Goal: Task Accomplishment & Management: Manage account settings

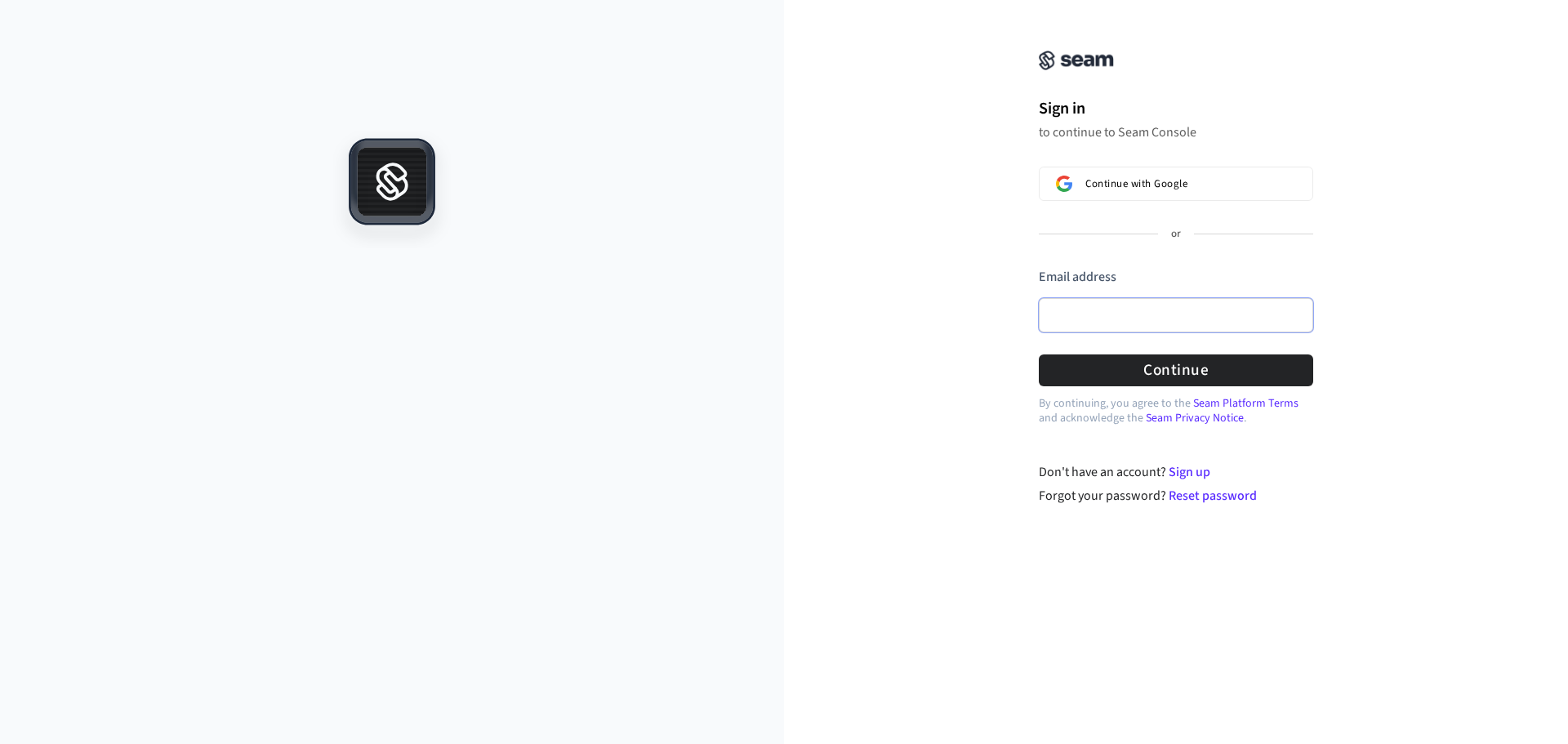
click at [1082, 319] on input "Email address" at bounding box center [1176, 315] width 274 height 35
paste input "**********"
click at [1074, 372] on button "Continue" at bounding box center [1176, 371] width 274 height 32
type input "**********"
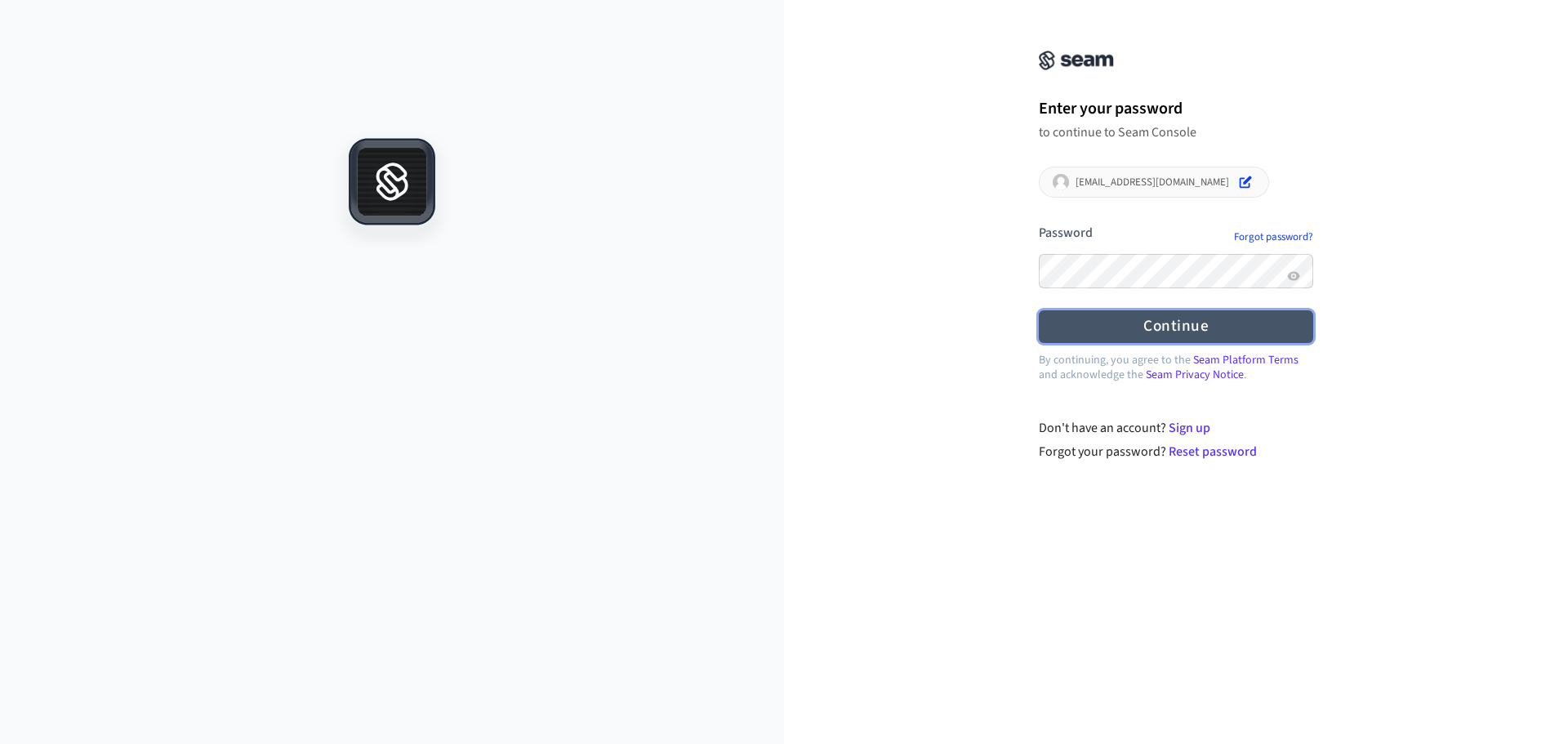
click at [1154, 325] on button "Continue" at bounding box center [1176, 326] width 274 height 32
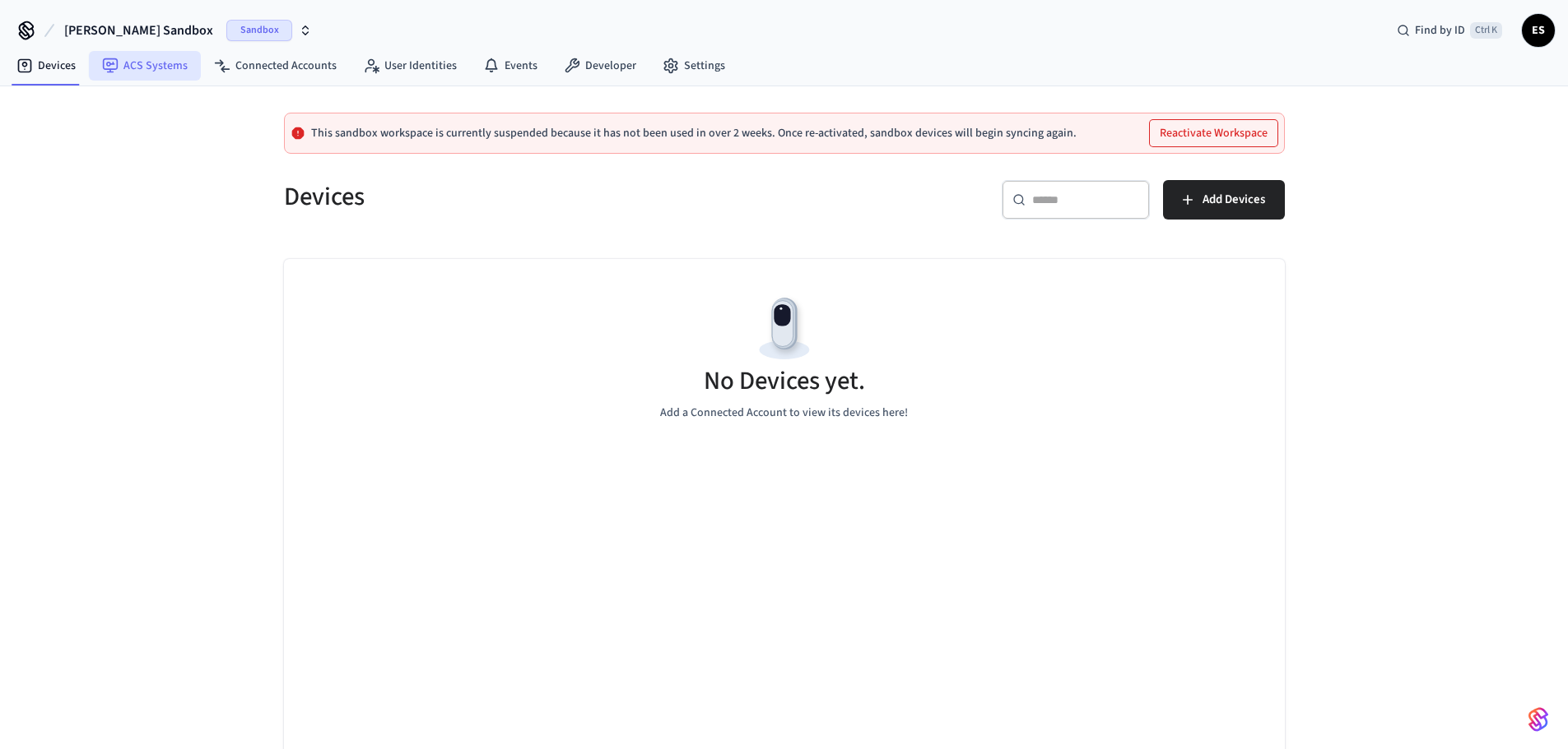
click at [150, 58] on link "ACS Systems" at bounding box center [144, 66] width 111 height 30
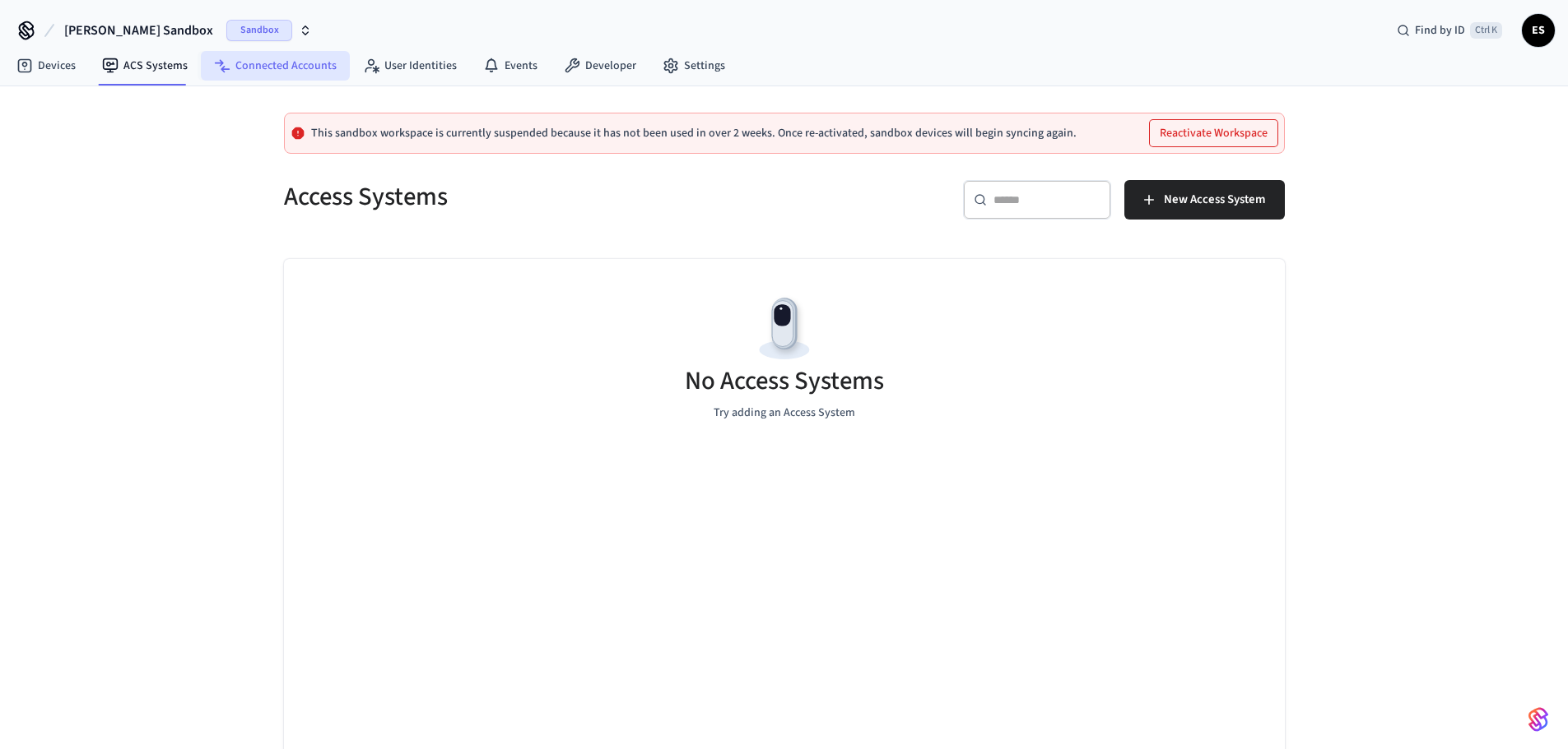
click at [226, 77] on link "Connected Accounts" at bounding box center [276, 66] width 149 height 30
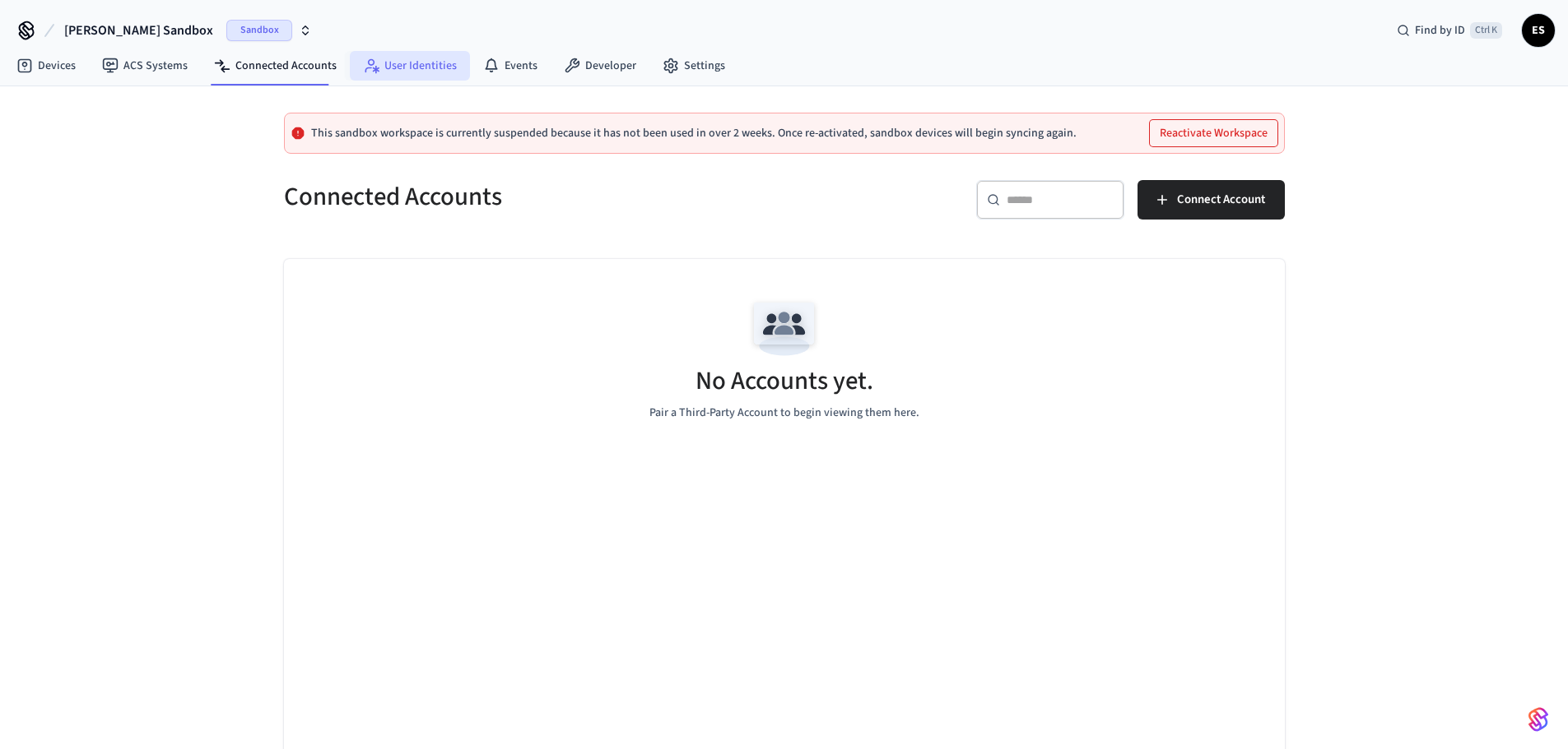
click at [380, 69] on link "User Identities" at bounding box center [410, 66] width 120 height 30
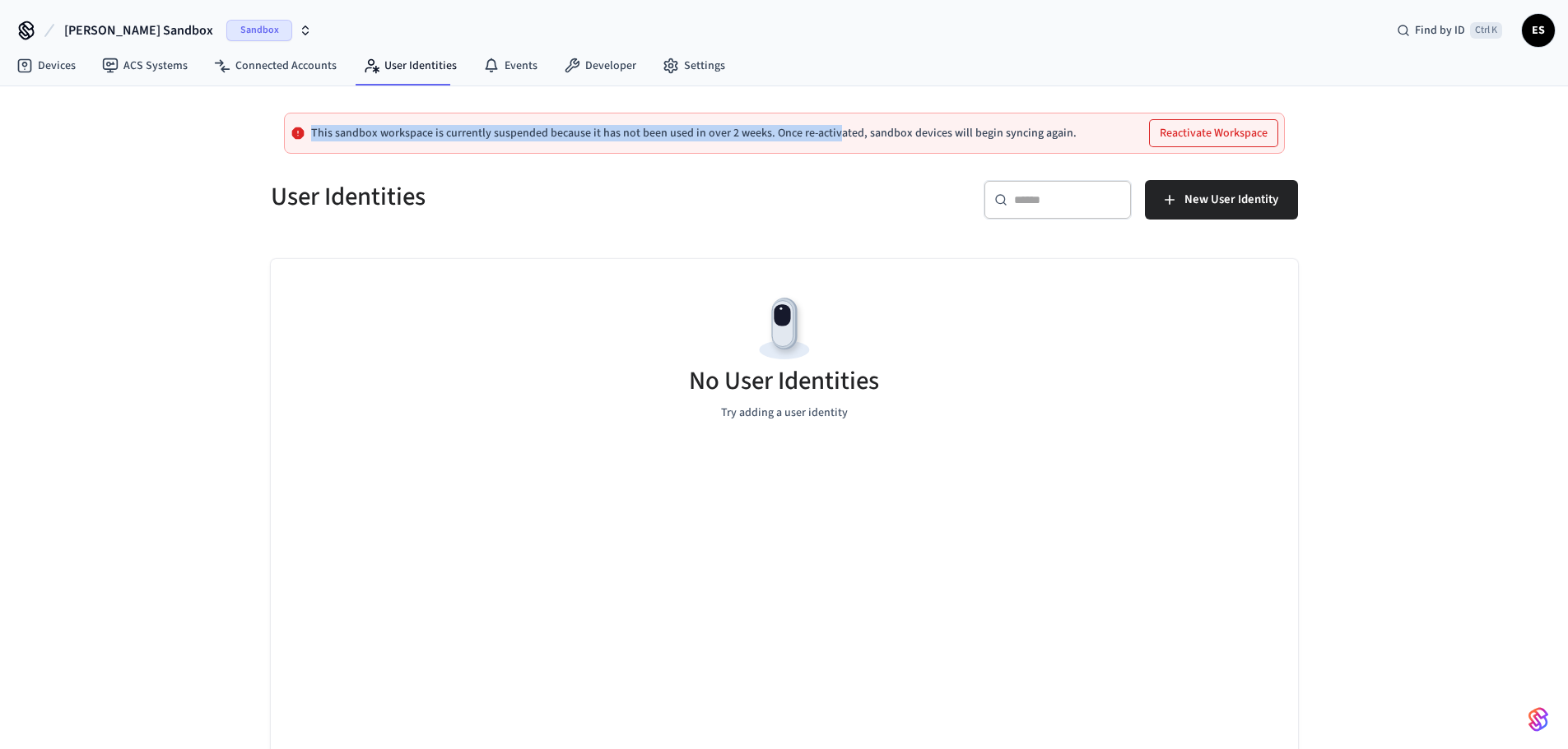
drag, startPoint x: 312, startPoint y: 133, endPoint x: 829, endPoint y: 145, distance: 517.1
click at [829, 145] on div "This sandbox workspace is currently suspended because it has not been used in o…" at bounding box center [784, 132] width 1001 height 41
click at [828, 169] on div "​ ​ New User Identity" at bounding box center [1036, 196] width 523 height 73
click at [1544, 25] on span "ES" at bounding box center [1538, 31] width 30 height 30
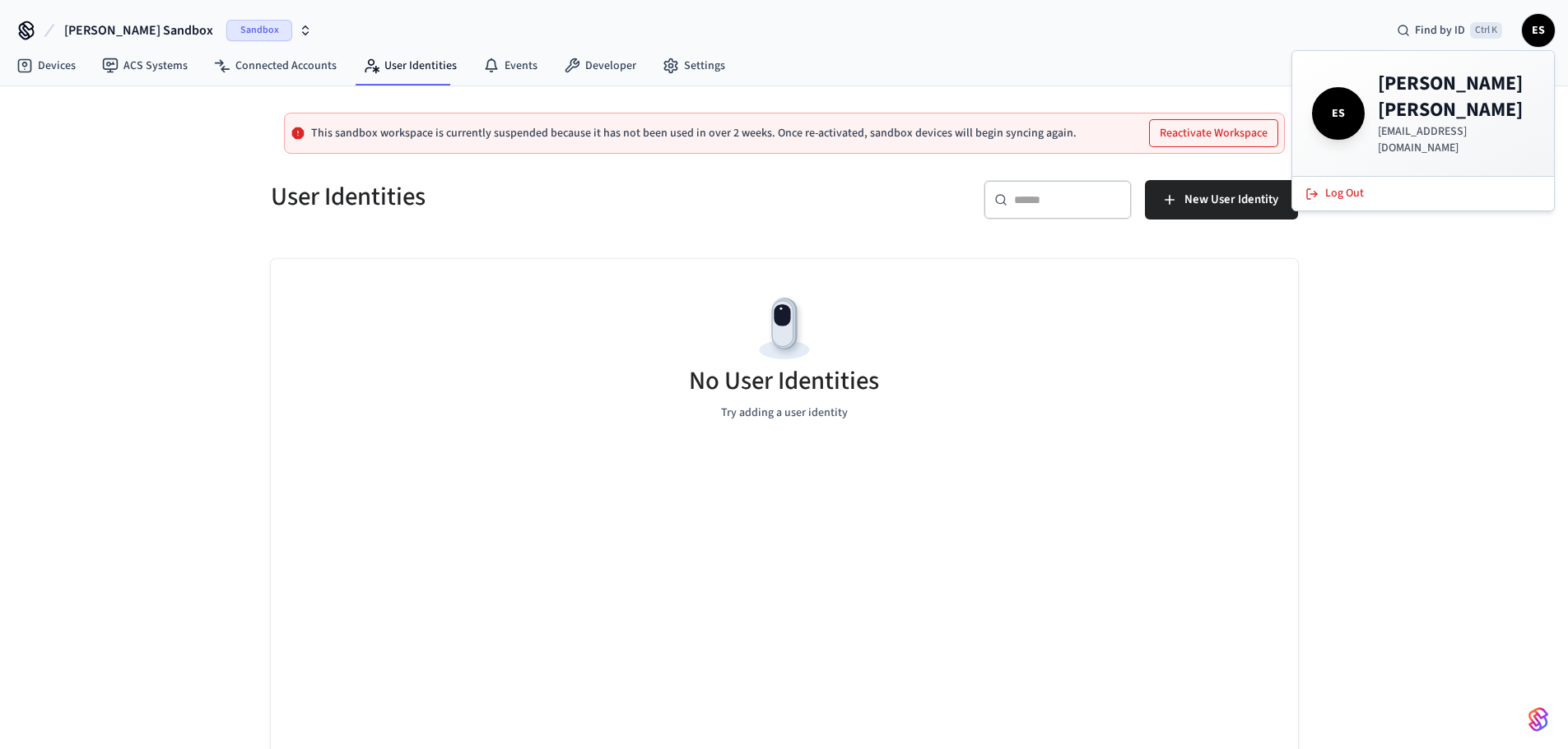
click at [914, 41] on div "[PERSON_NAME] Sandbox Sandbox Find by ID Ctrl K ES" at bounding box center [784, 24] width 1568 height 48
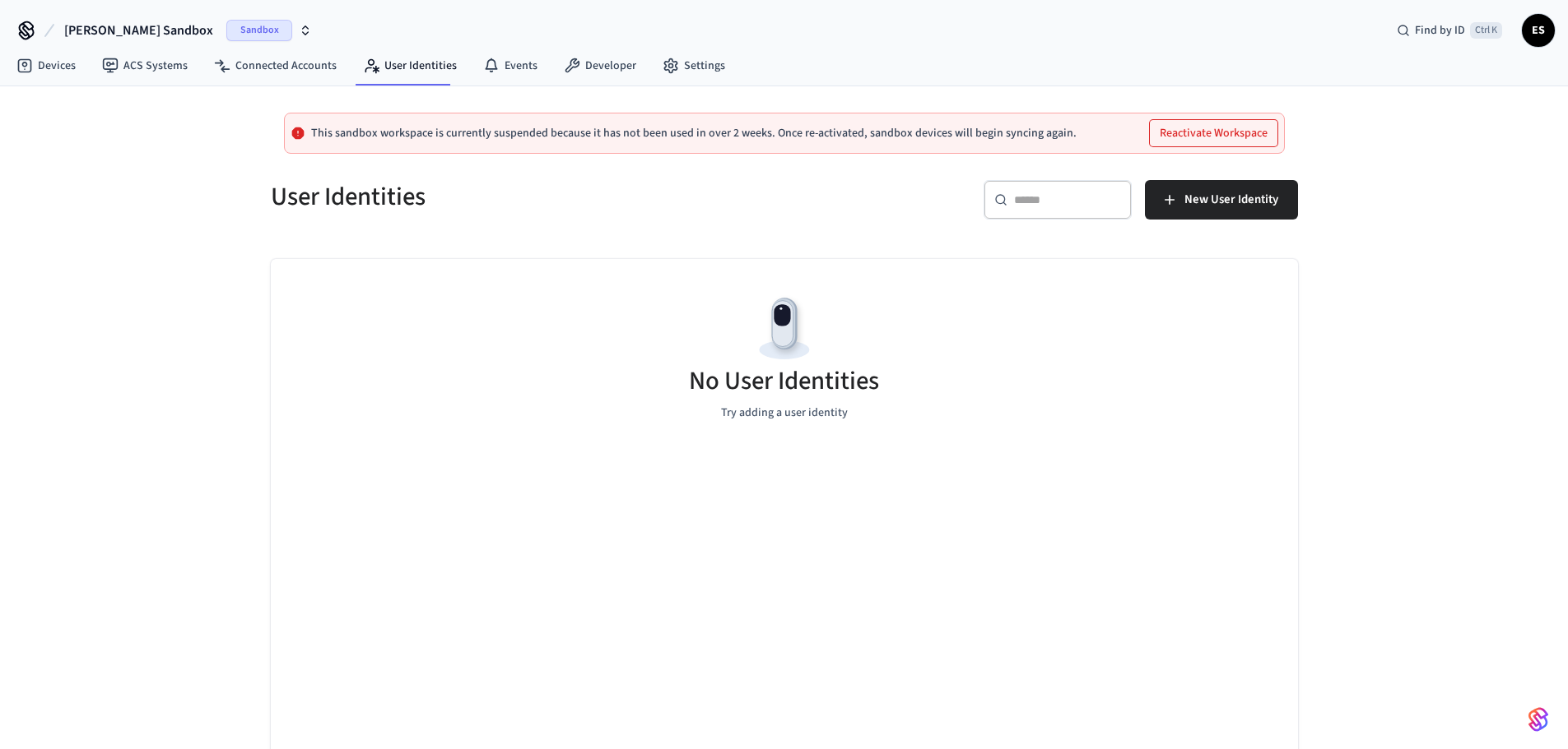
click at [109, 27] on span "[PERSON_NAME] Sandbox" at bounding box center [139, 31] width 149 height 20
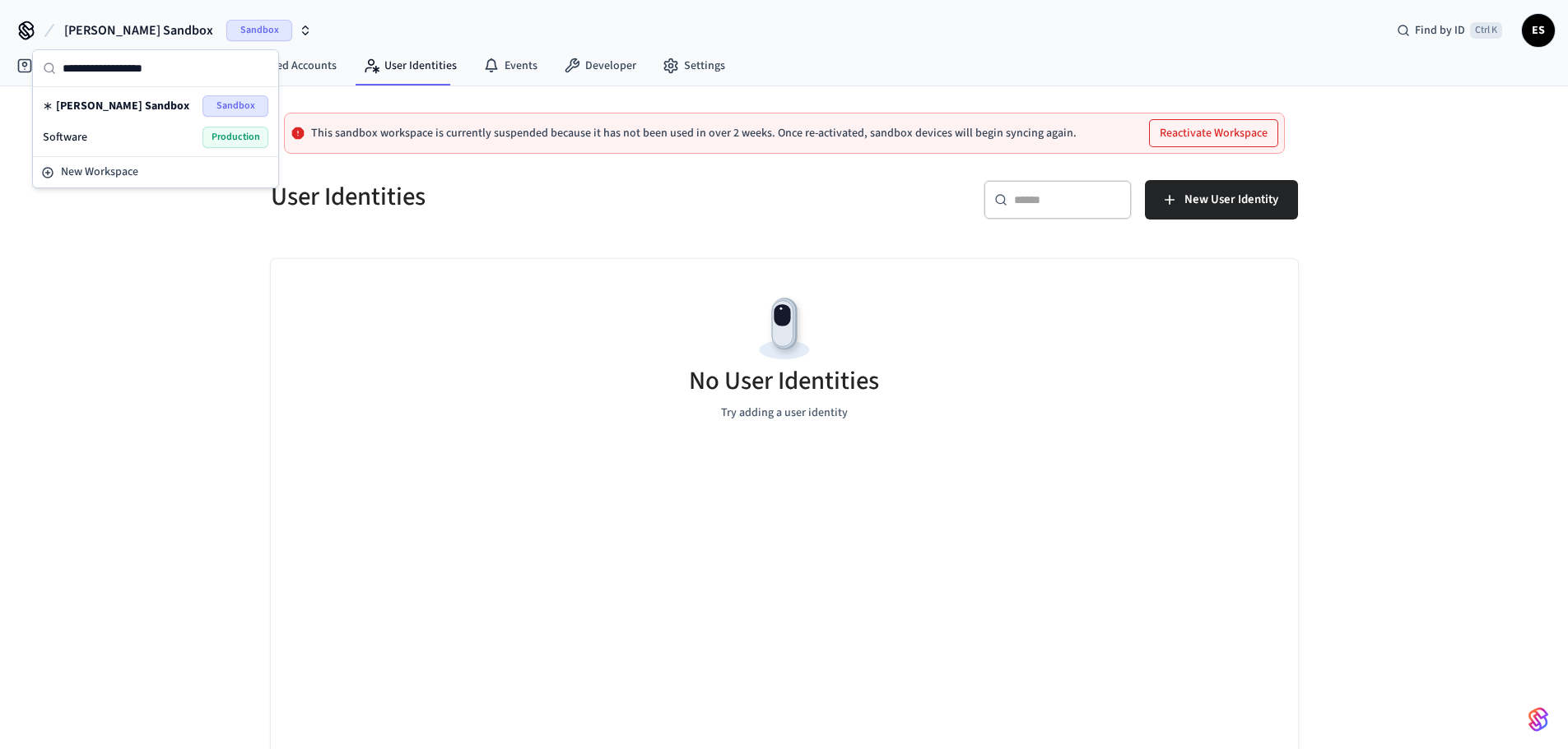
click at [102, 135] on div "Software Production" at bounding box center [155, 137] width 226 height 22
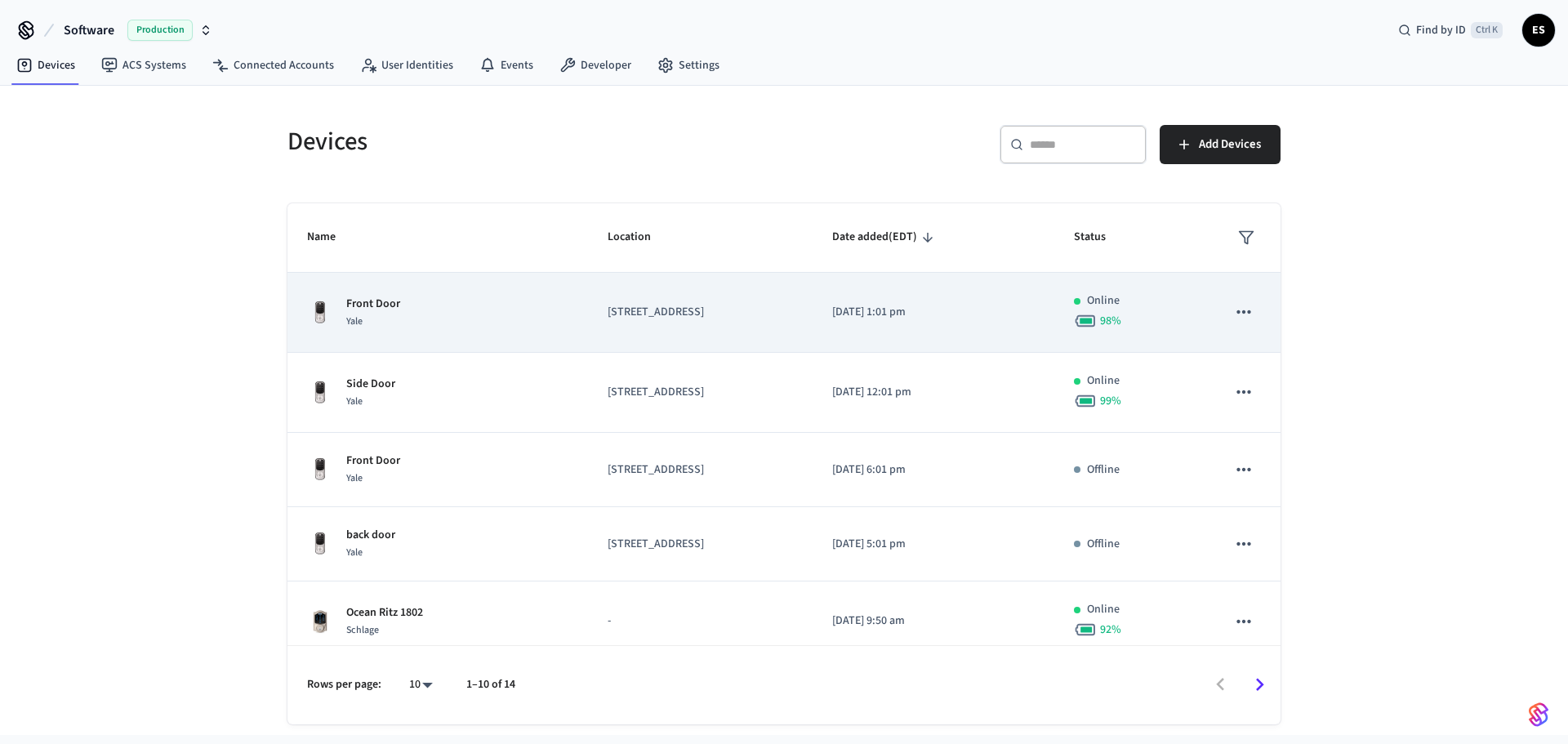
click at [1235, 311] on icon "sticky table" at bounding box center [1244, 312] width 22 height 22
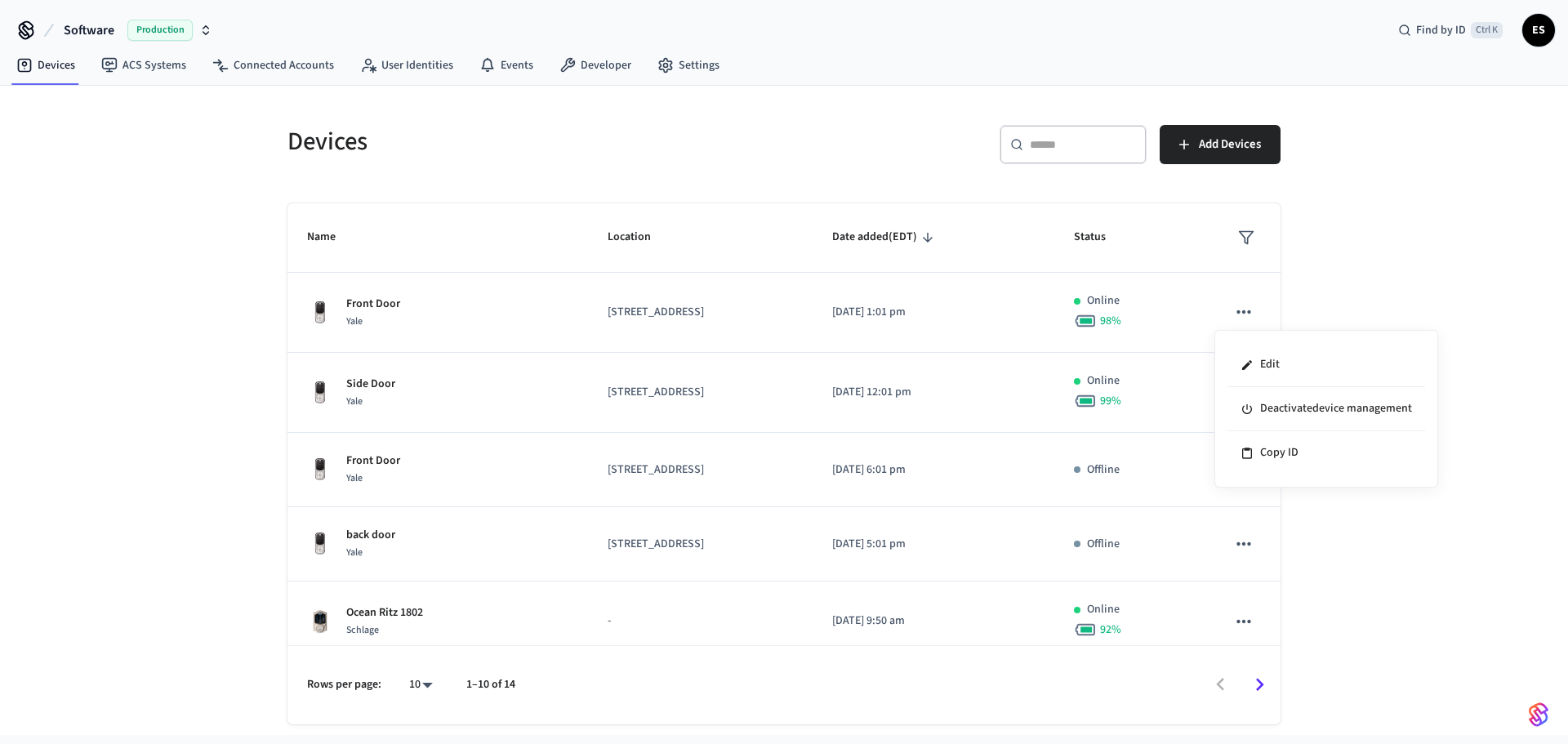
click at [1334, 295] on div at bounding box center [784, 372] width 1568 height 744
drag, startPoint x: 245, startPoint y: 294, endPoint x: 1304, endPoint y: 406, distance: 1064.9
click at [1304, 406] on div "Devices ​ ​ Add Devices Name Location Date added (EDT) Status Front Door Yale 3…" at bounding box center [784, 411] width 1568 height 650
click at [1352, 385] on div "Devices ​ ​ Add Devices Name Location Date added (EDT) Status Front Door Yale 3…" at bounding box center [784, 411] width 1568 height 650
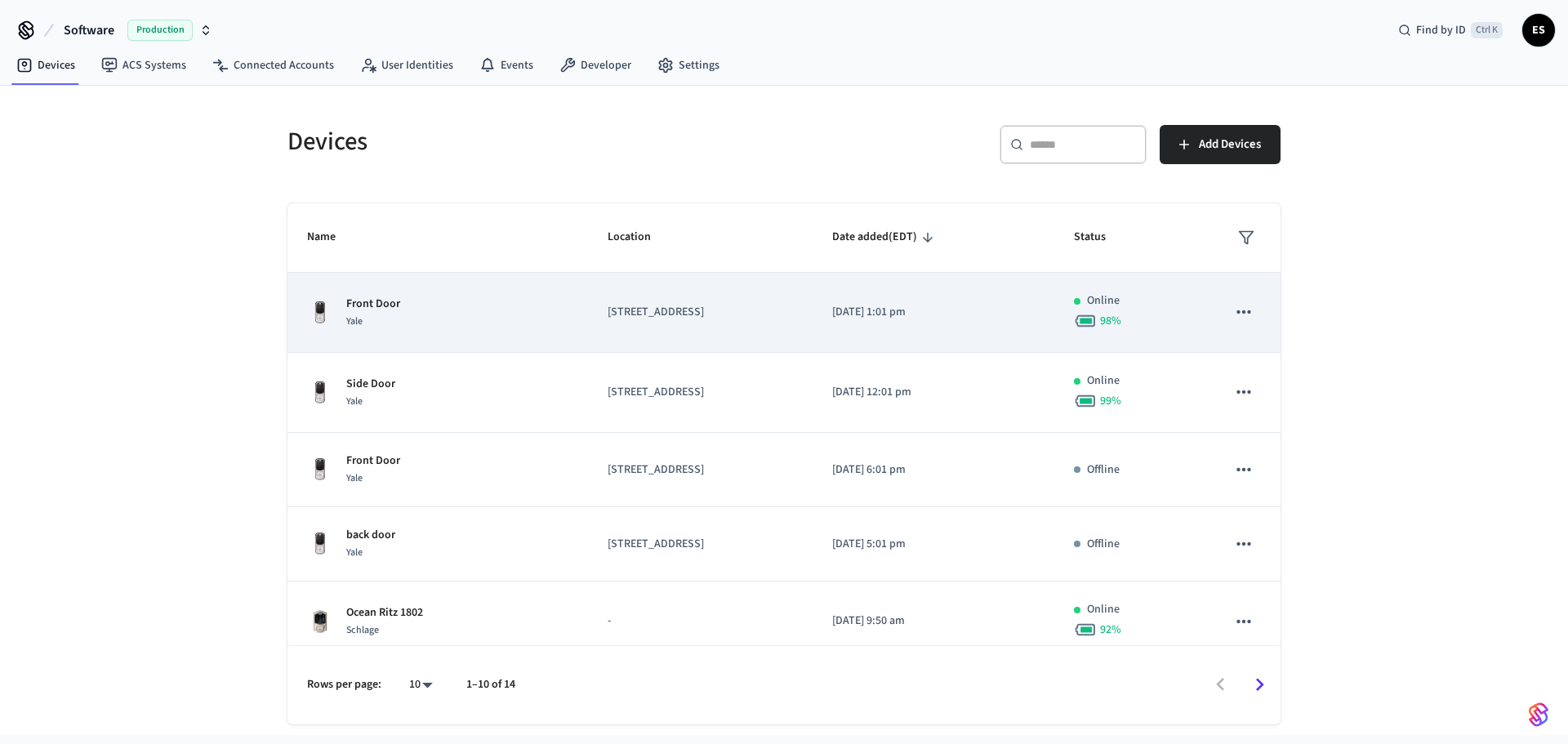
click at [1233, 317] on icon "sticky table" at bounding box center [1244, 312] width 22 height 22
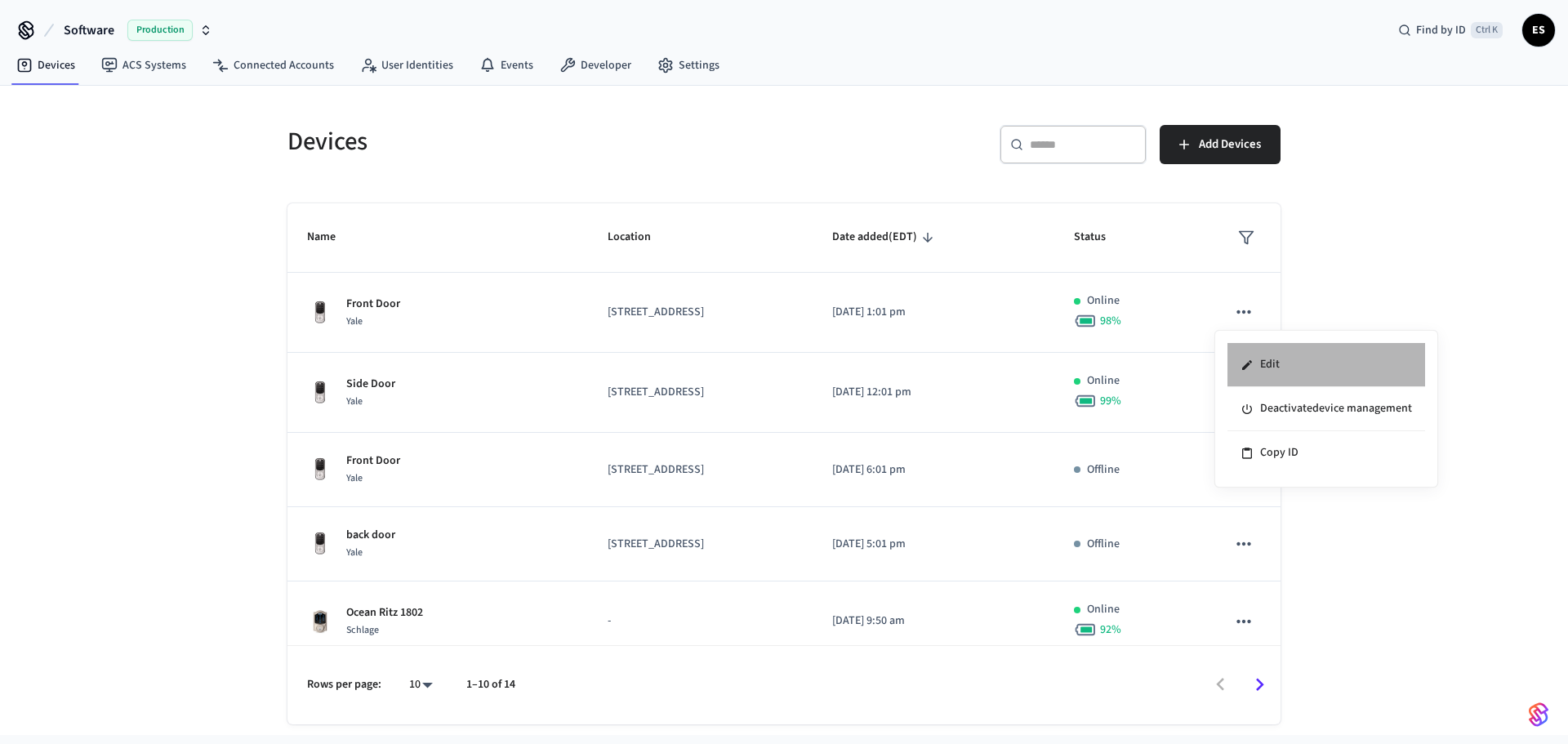
click at [1333, 372] on li "Edit" at bounding box center [1326, 365] width 197 height 44
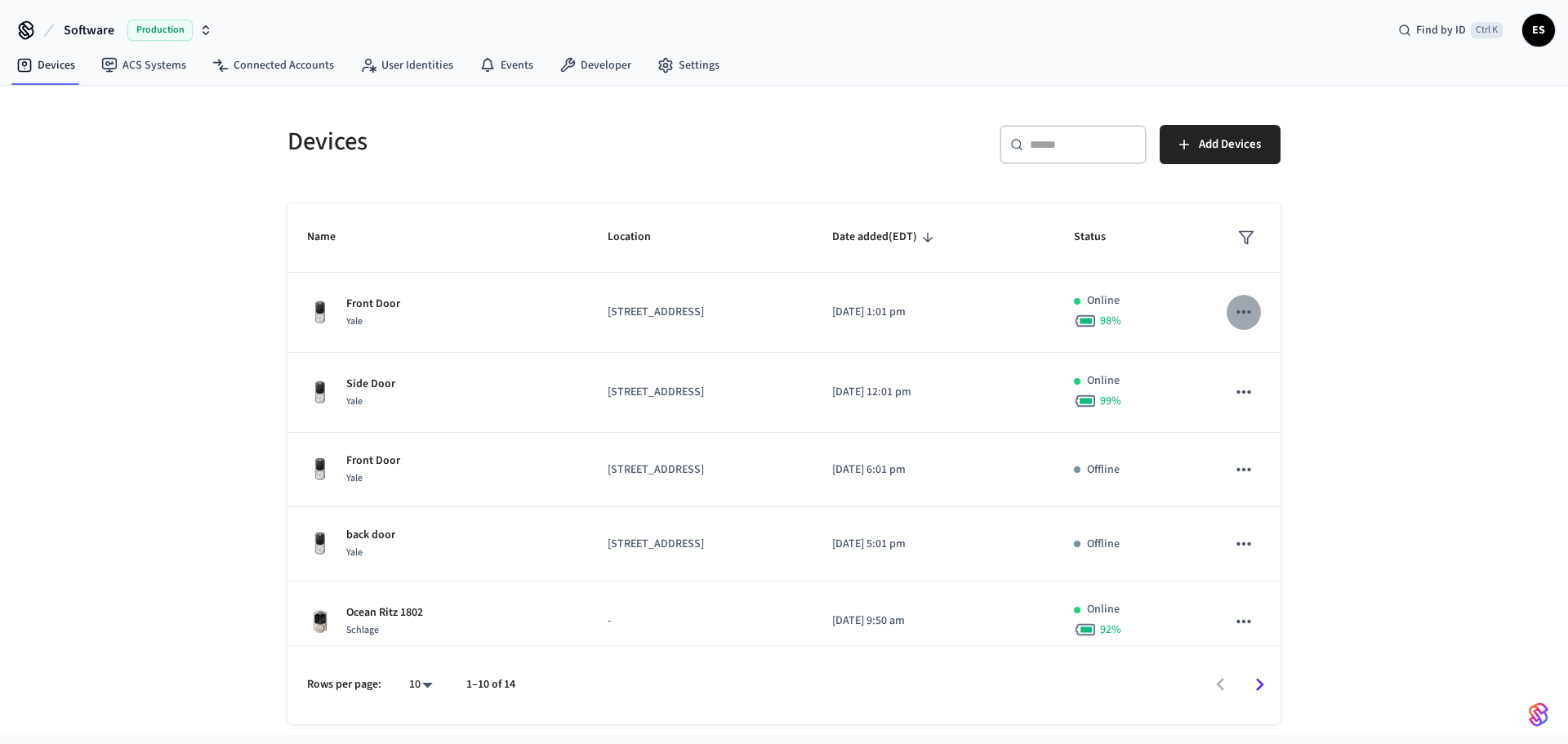
click at [1236, 313] on icon "sticky table" at bounding box center [1243, 311] width 14 height 3
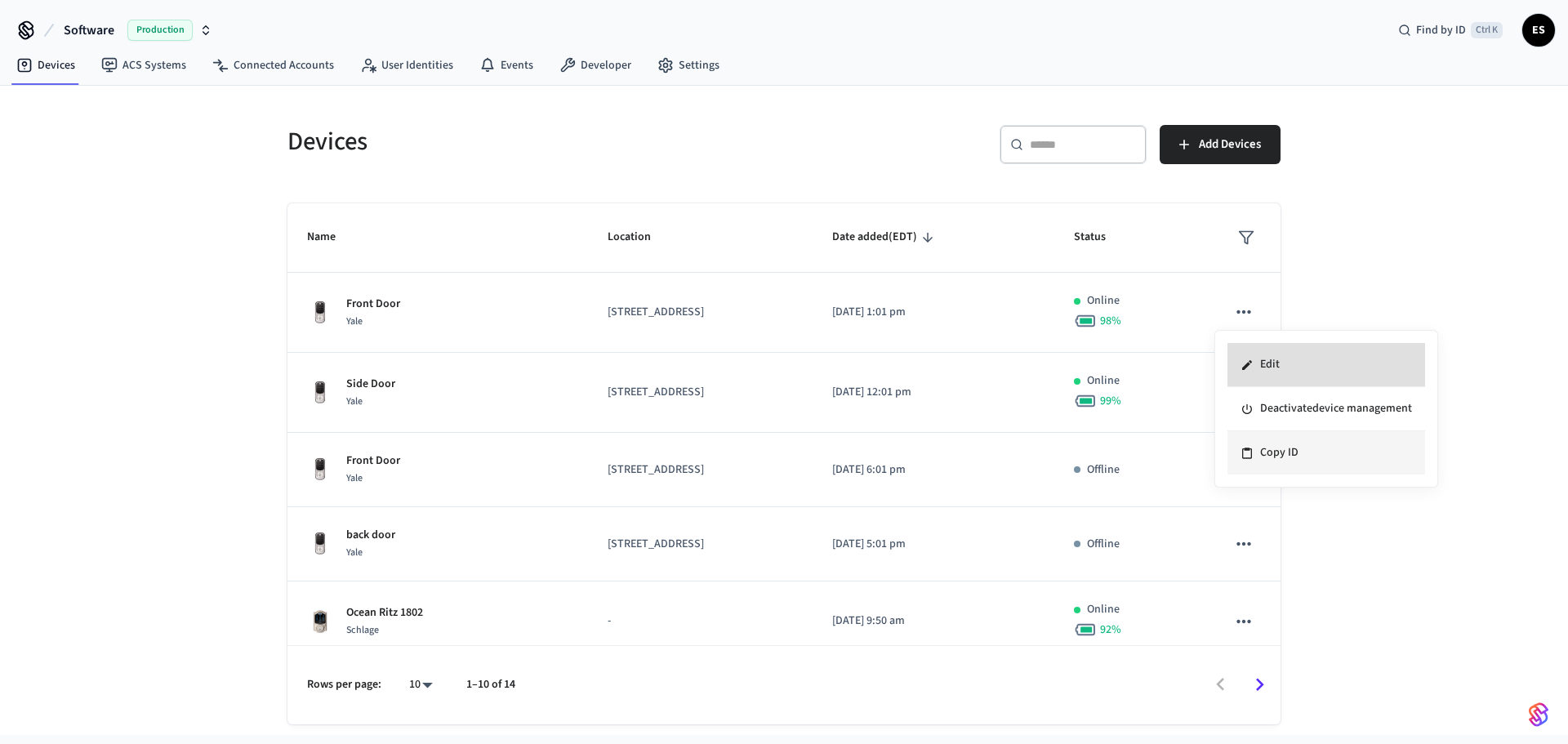
click at [1271, 452] on li "Copy ID" at bounding box center [1326, 454] width 197 height 43
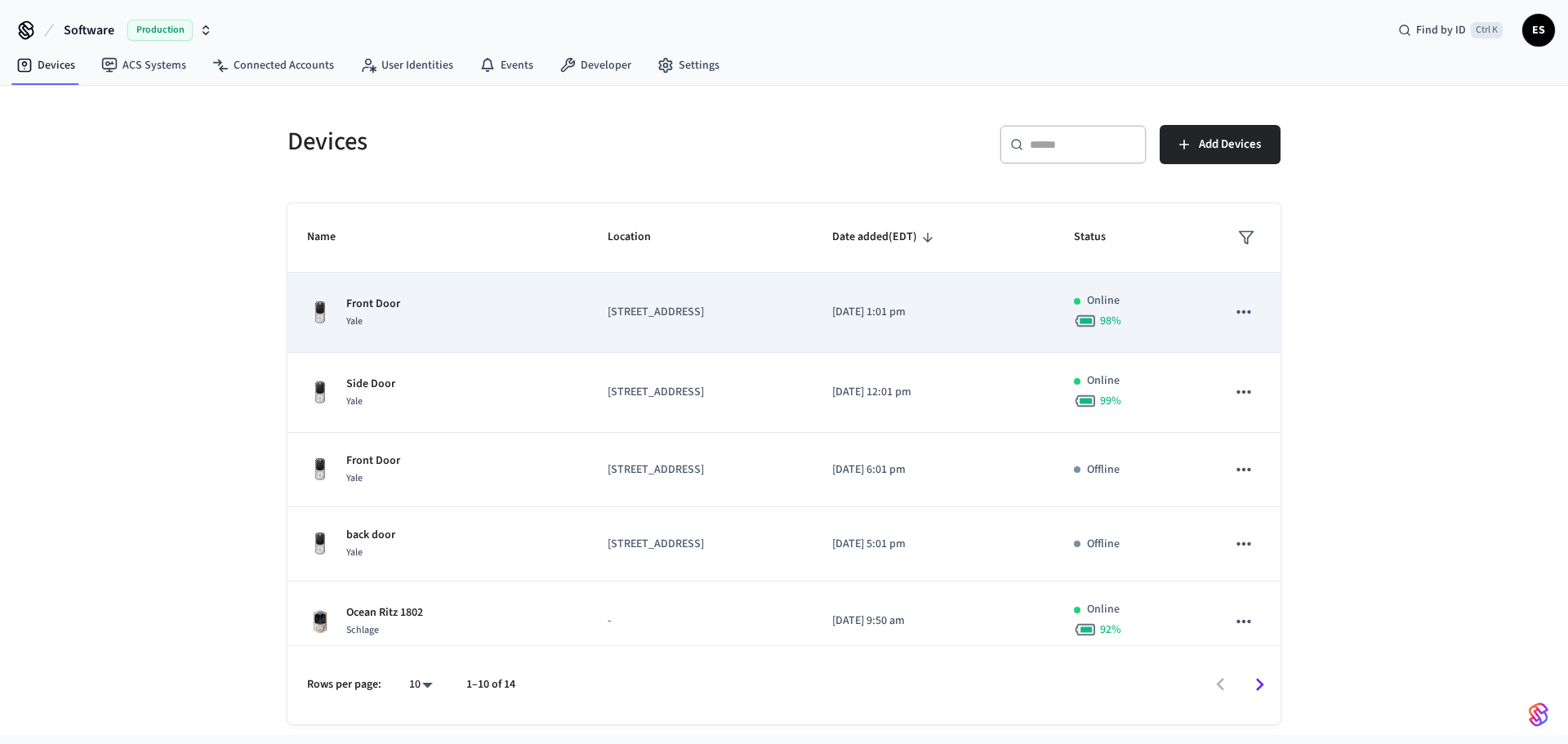
click at [1233, 305] on icon "sticky table" at bounding box center [1244, 312] width 22 height 22
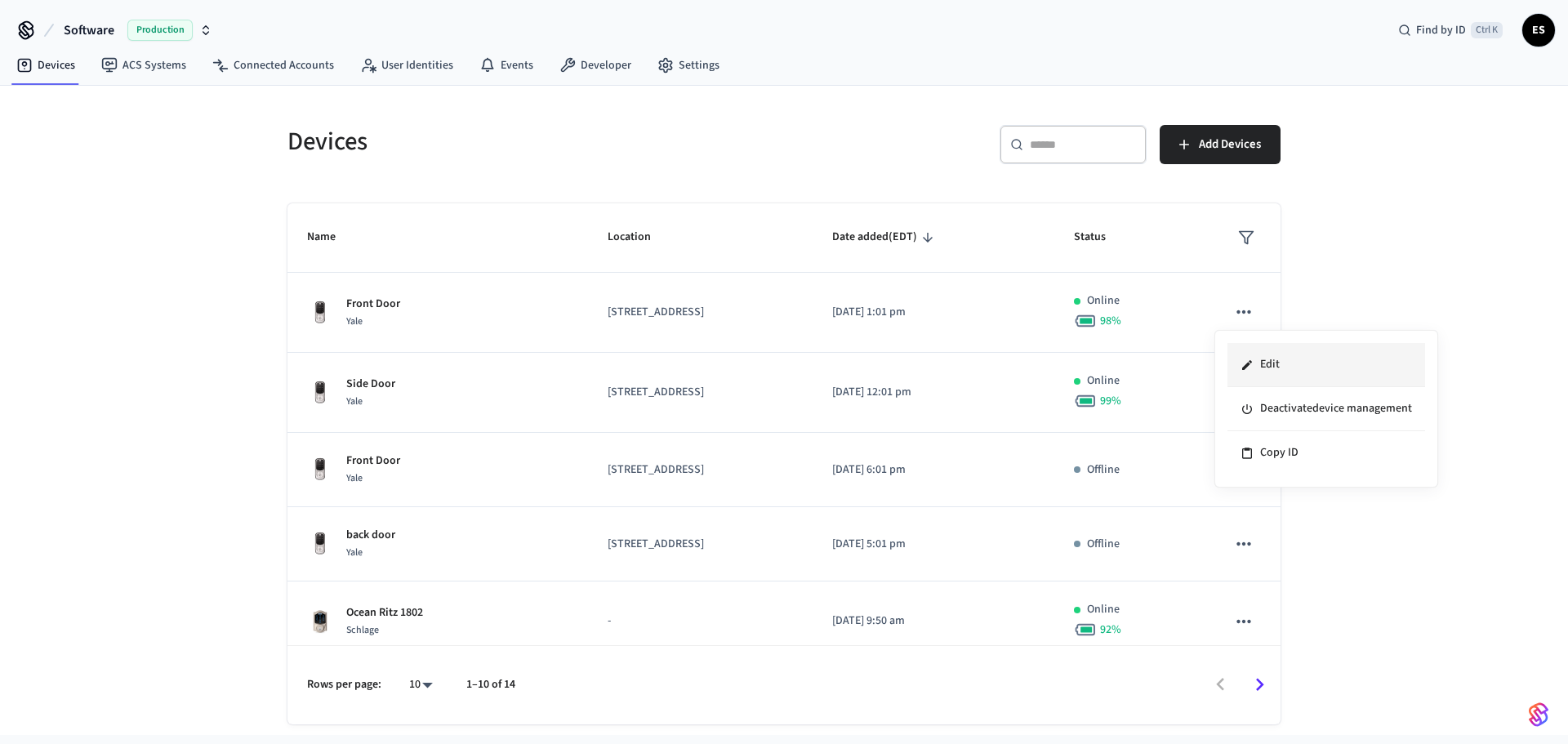
click at [1272, 367] on li "Edit" at bounding box center [1326, 365] width 197 height 44
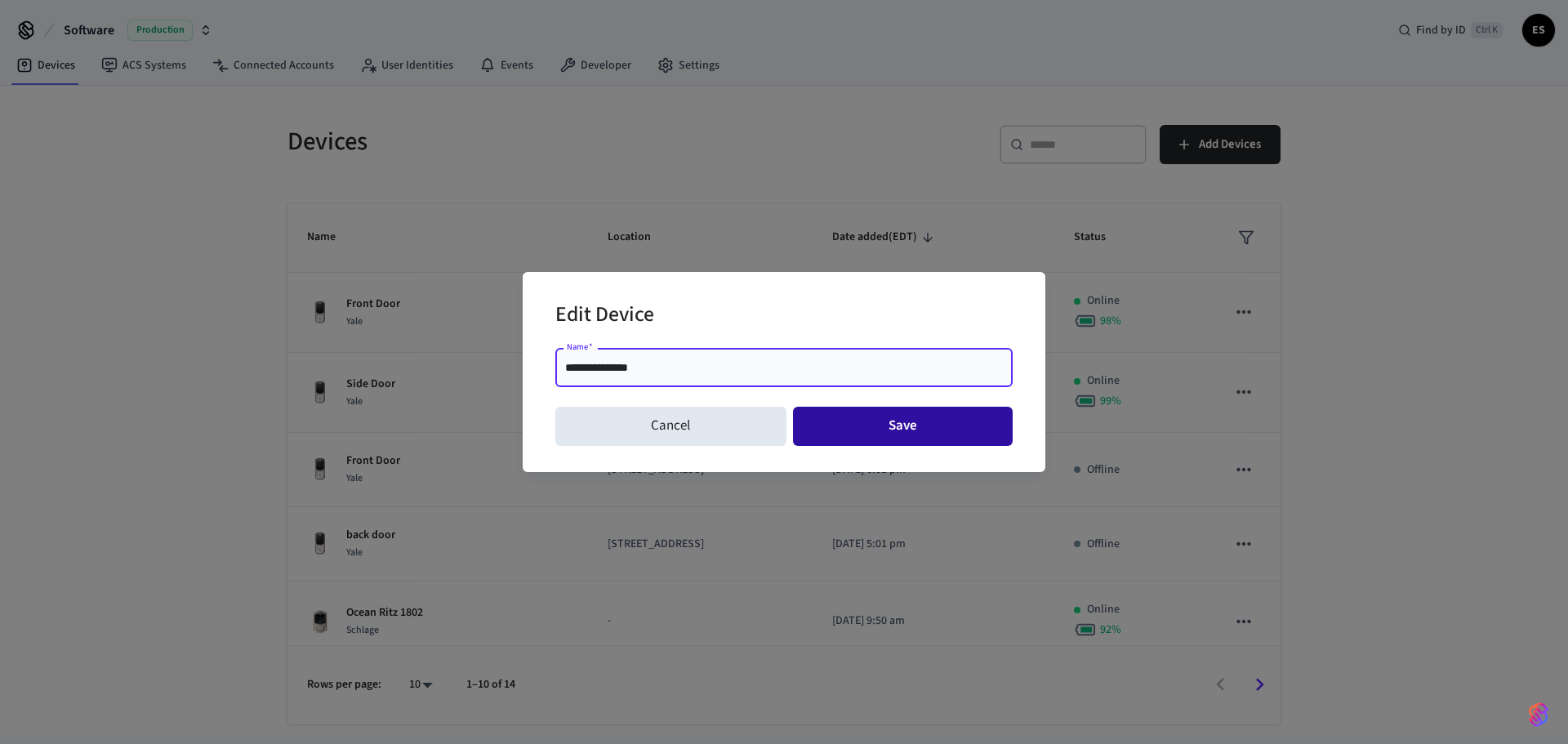
type input "**********"
click at [941, 418] on button "Save" at bounding box center [902, 427] width 220 height 40
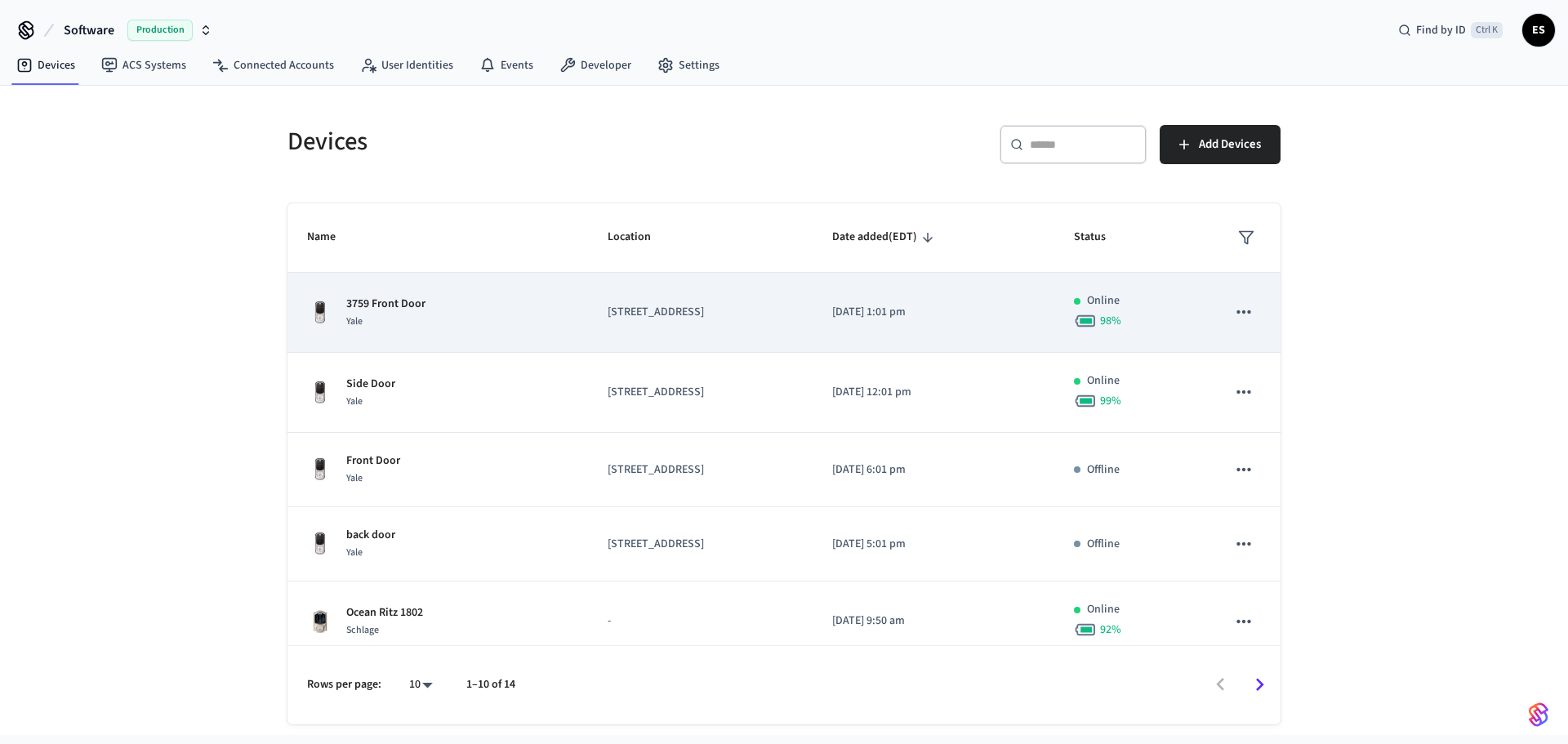
drag, startPoint x: 668, startPoint y: 315, endPoint x: 572, endPoint y: 313, distance: 96.0
click at [607, 313] on p "[STREET_ADDRESS]" at bounding box center [700, 312] width 186 height 17
copy p "3579 Southern Pkwy"
click at [1233, 311] on icon "sticky table" at bounding box center [1244, 312] width 22 height 22
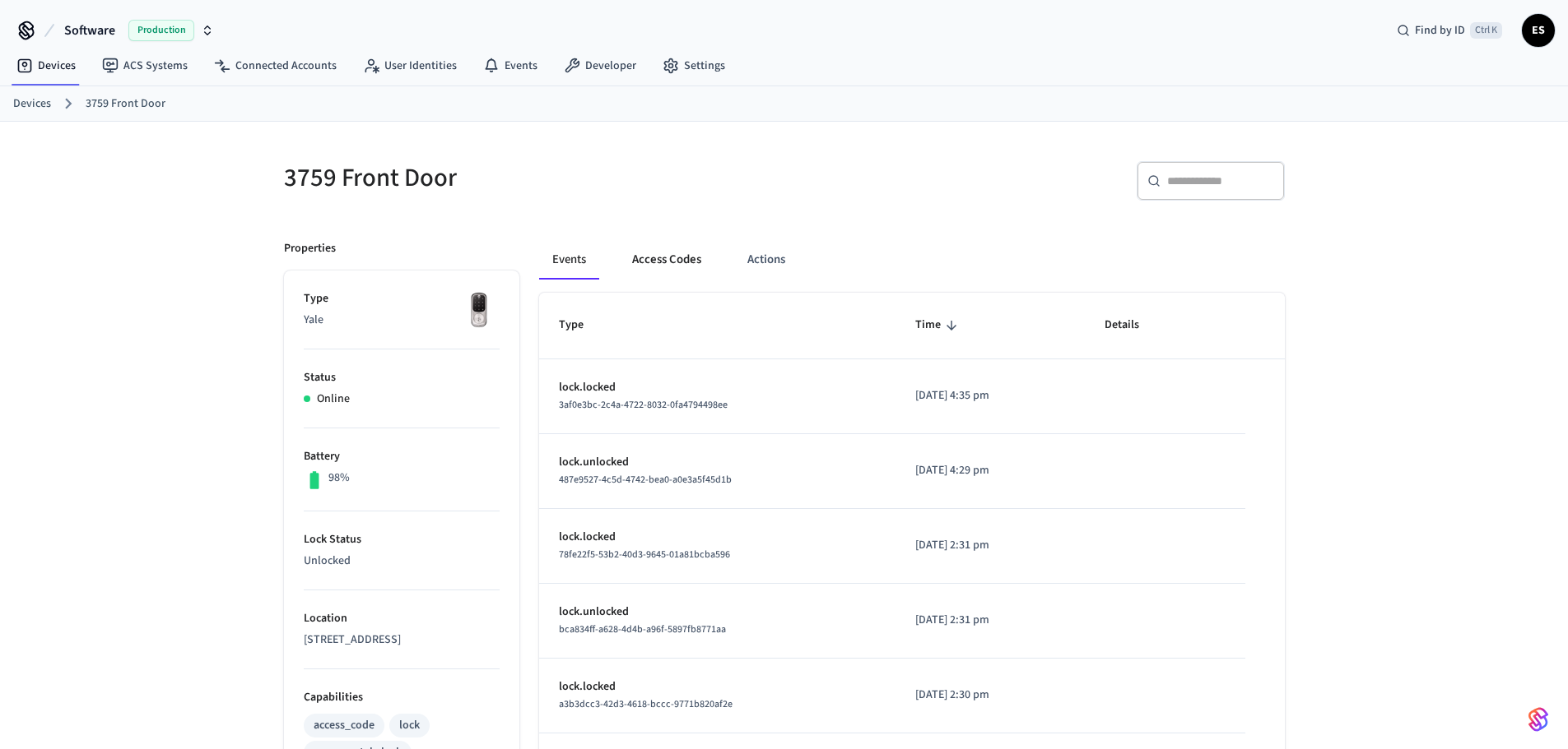
click at [640, 259] on button "Access Codes" at bounding box center [667, 261] width 96 height 40
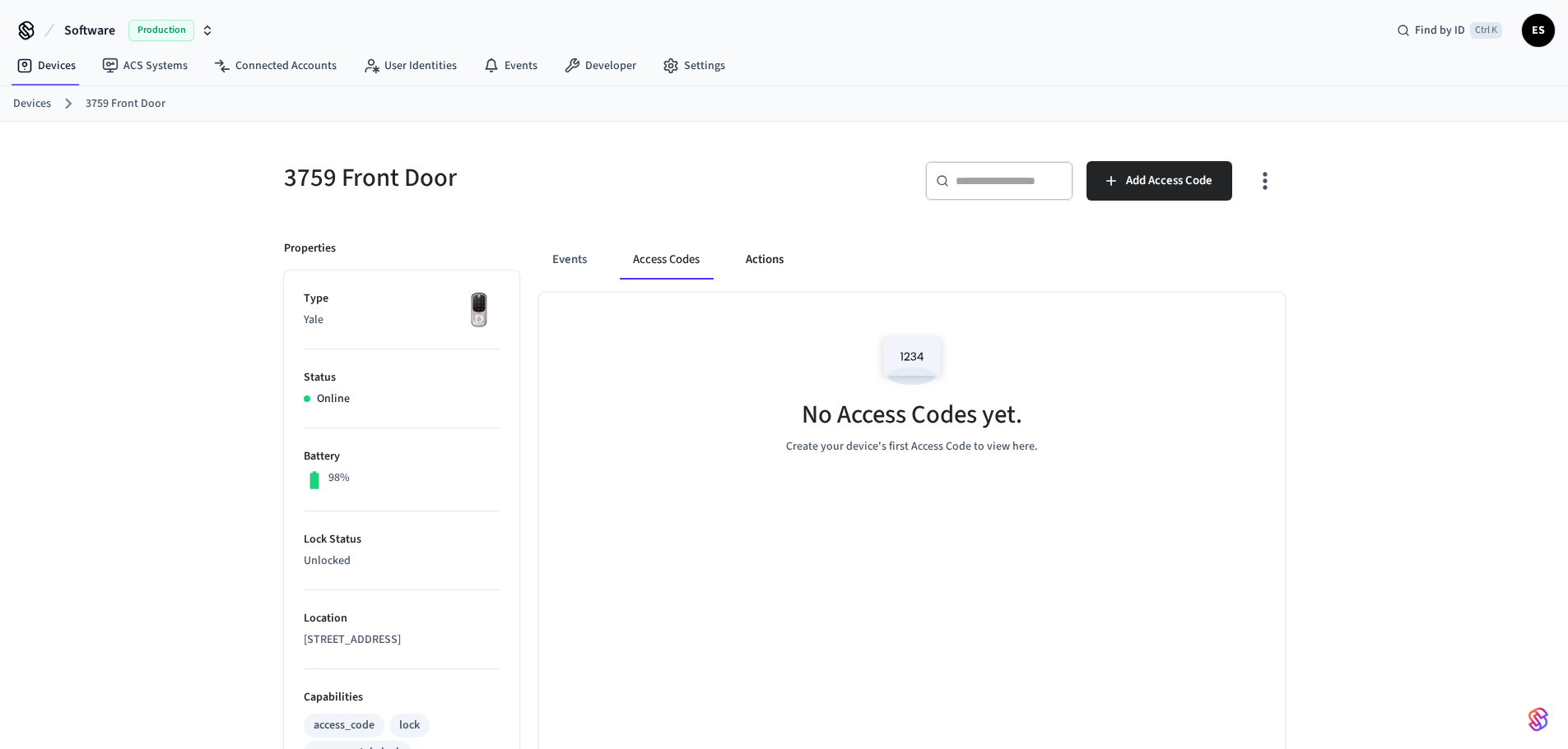
click at [789, 258] on button "Actions" at bounding box center [764, 261] width 65 height 40
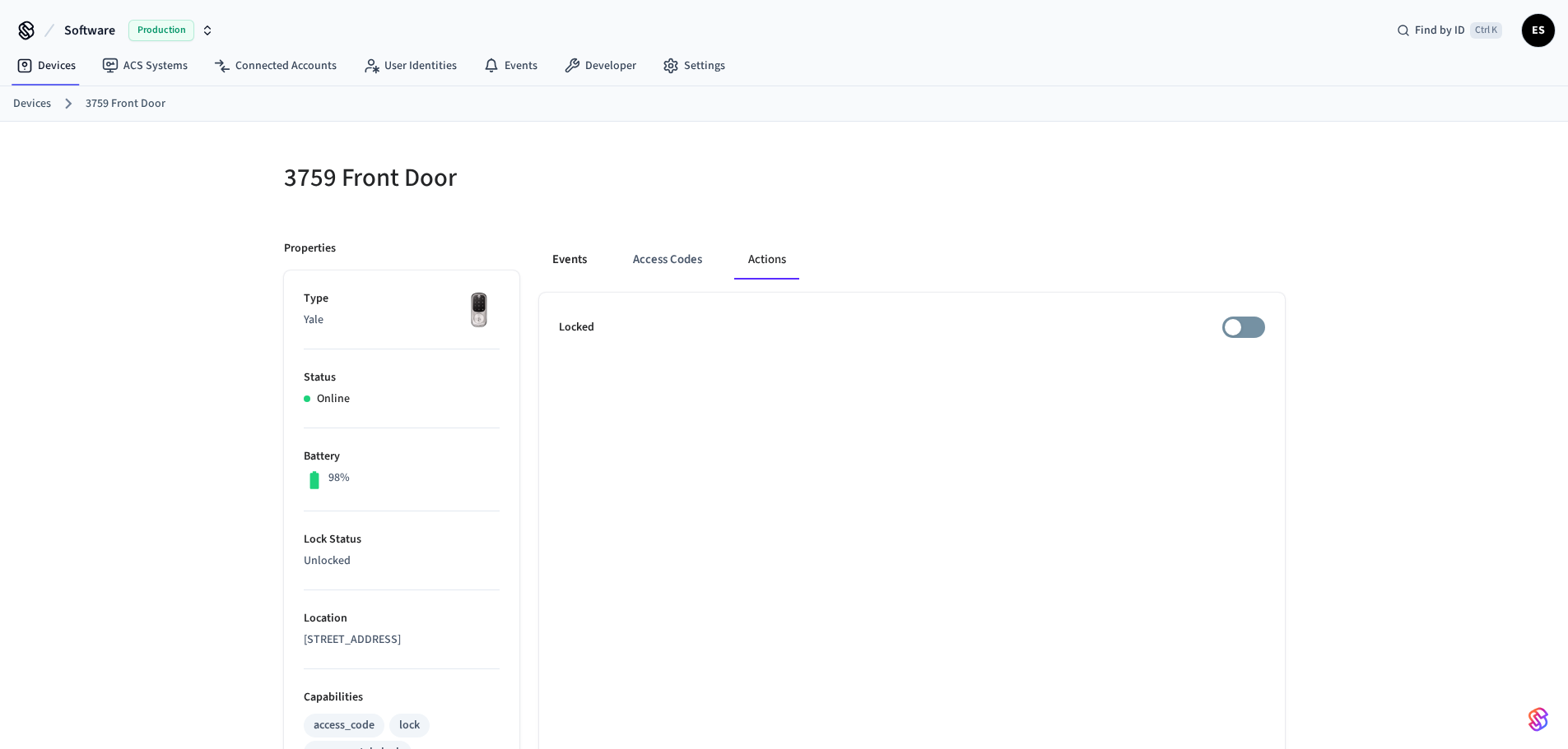
click at [580, 255] on button "Events" at bounding box center [569, 261] width 61 height 40
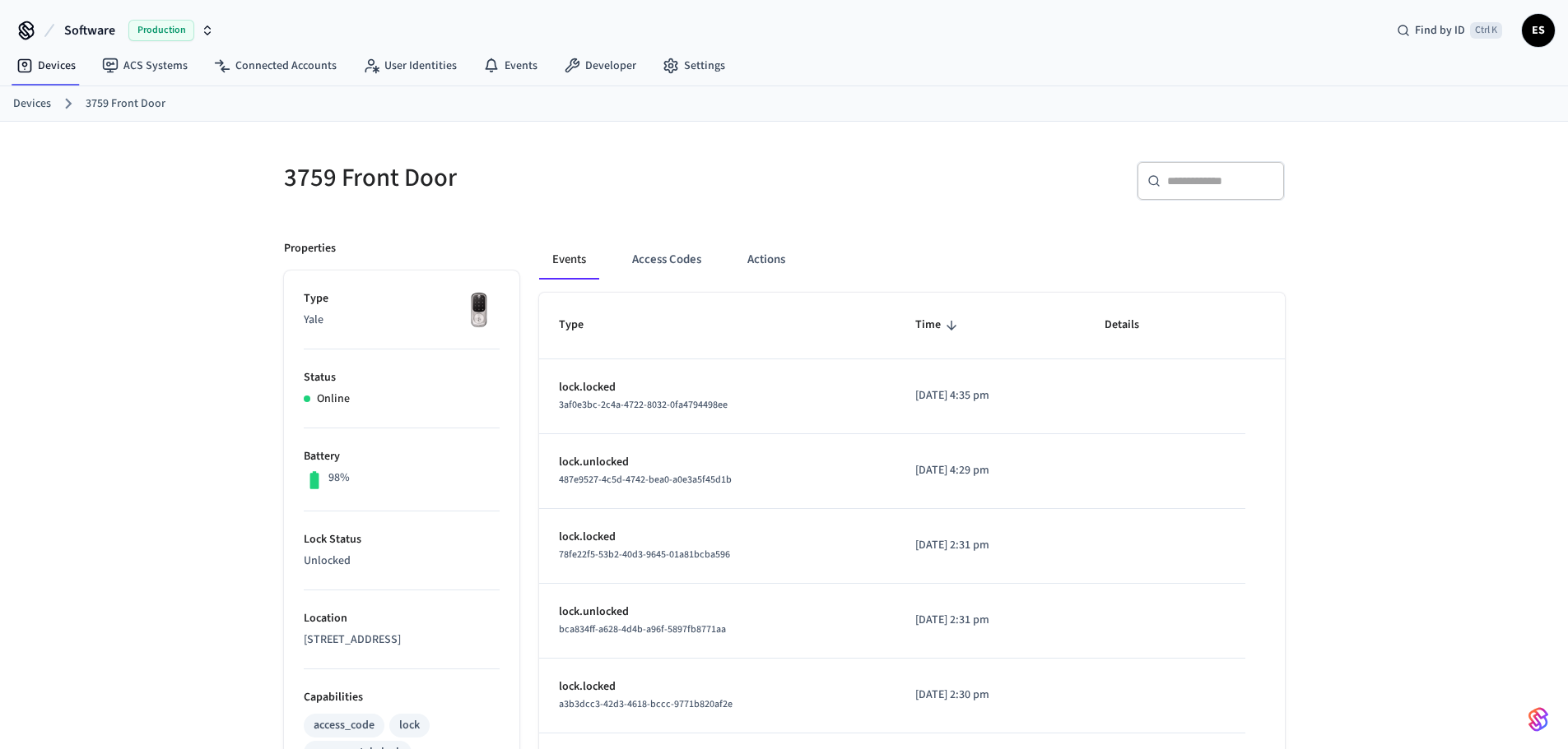
click at [42, 104] on link "Devices" at bounding box center [32, 103] width 38 height 17
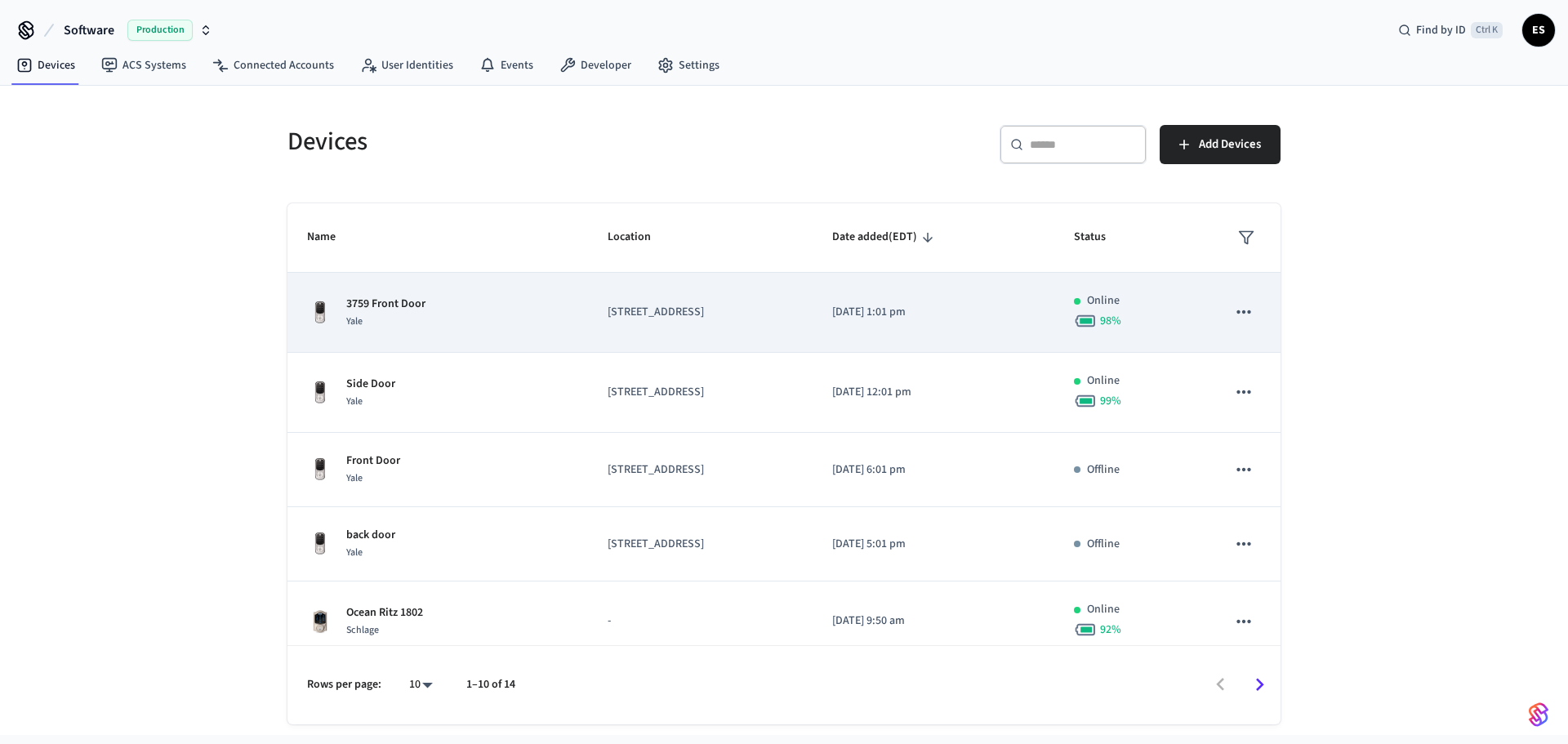
click at [1236, 305] on icon "sticky table" at bounding box center [1244, 312] width 22 height 22
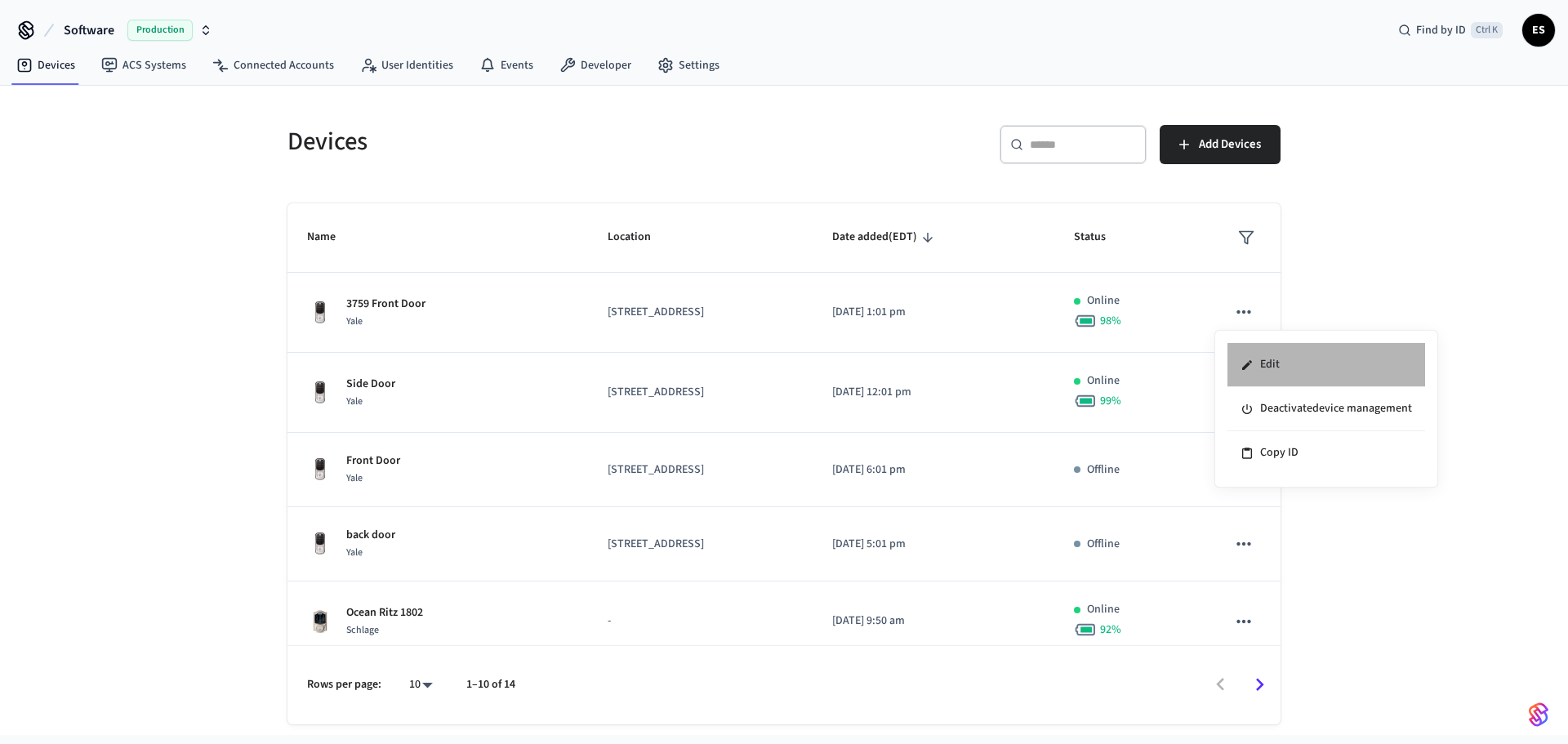
click at [1278, 365] on li "Edit" at bounding box center [1326, 365] width 197 height 44
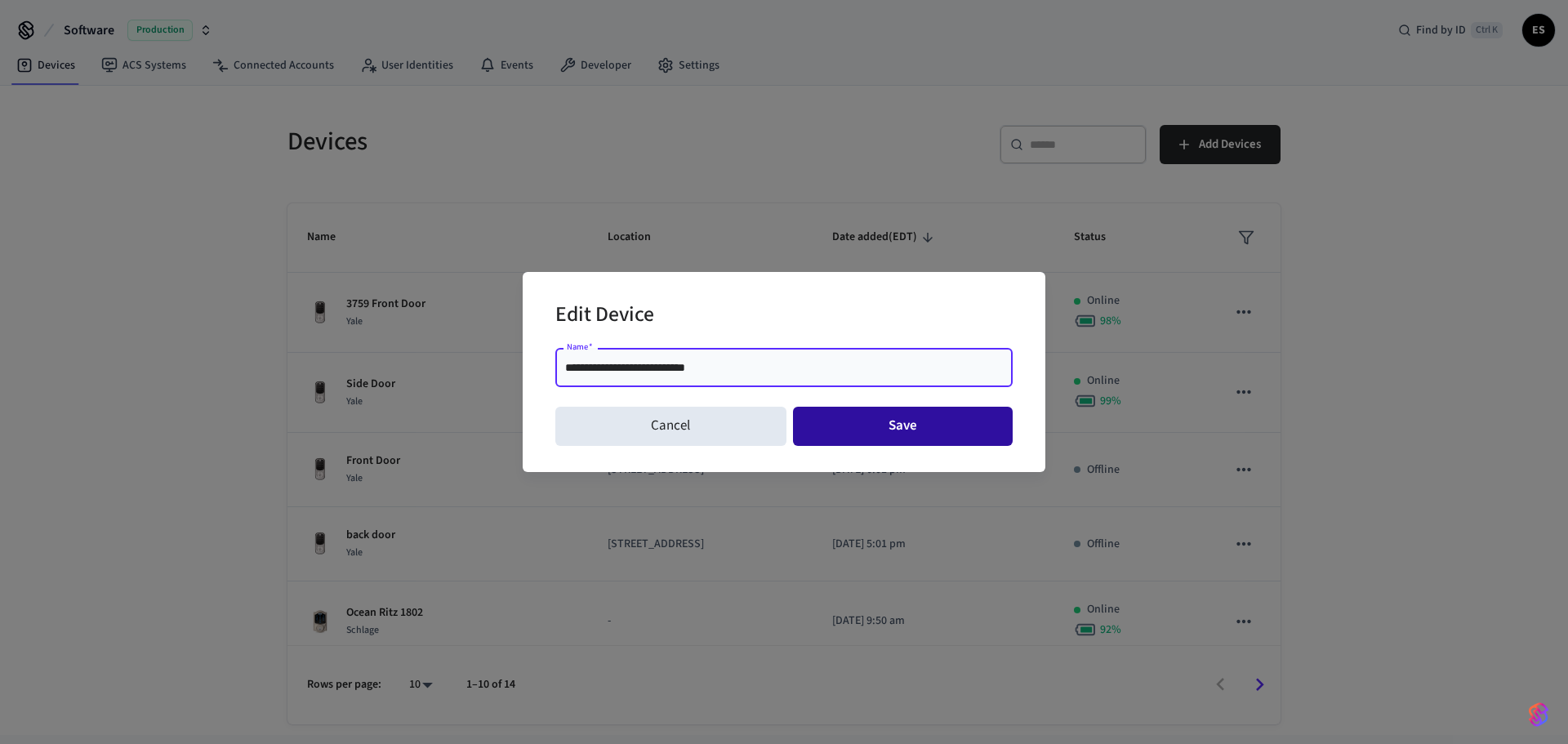
type input "**********"
click at [896, 424] on button "Save" at bounding box center [902, 427] width 220 height 40
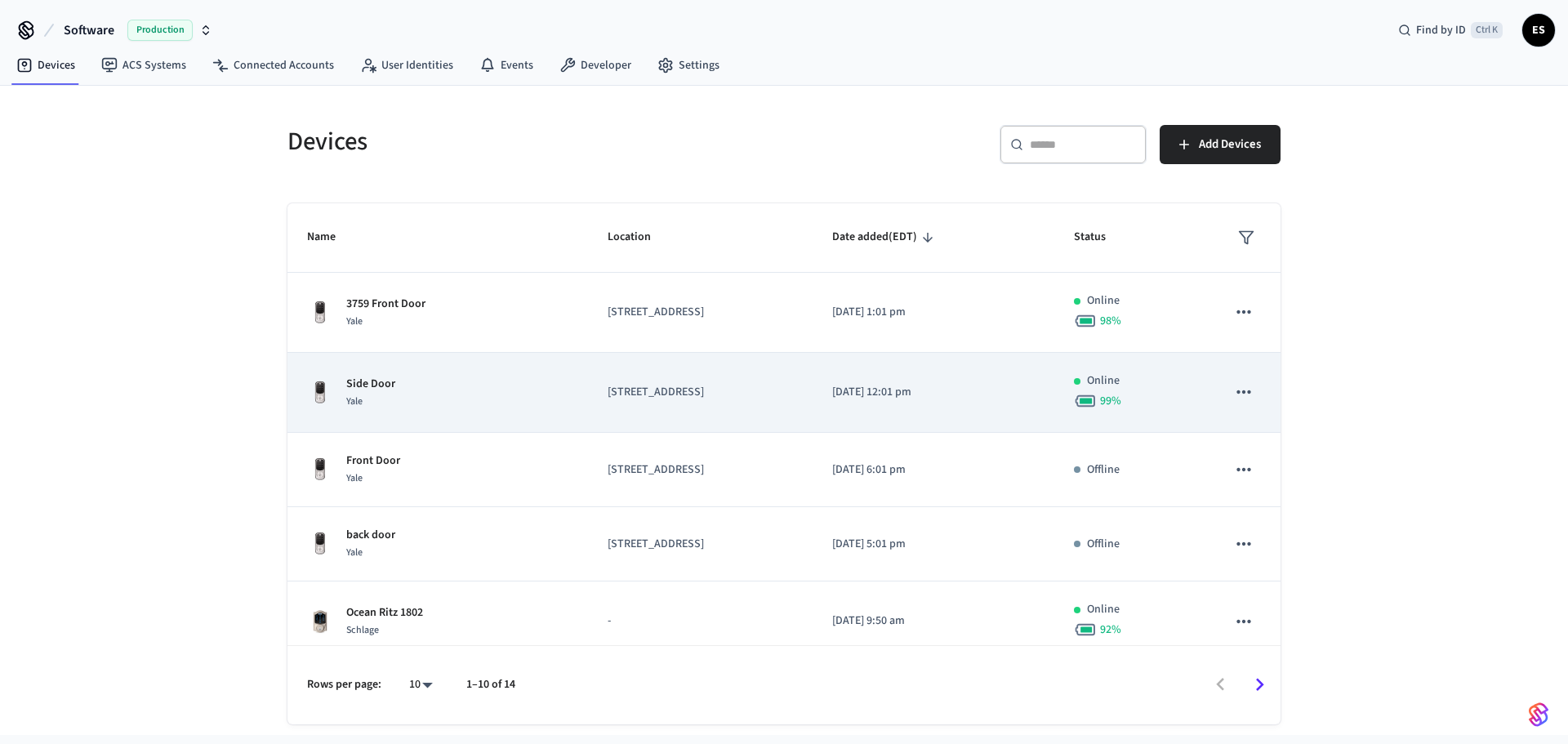
click at [1233, 388] on icon "sticky table" at bounding box center [1244, 392] width 22 height 22
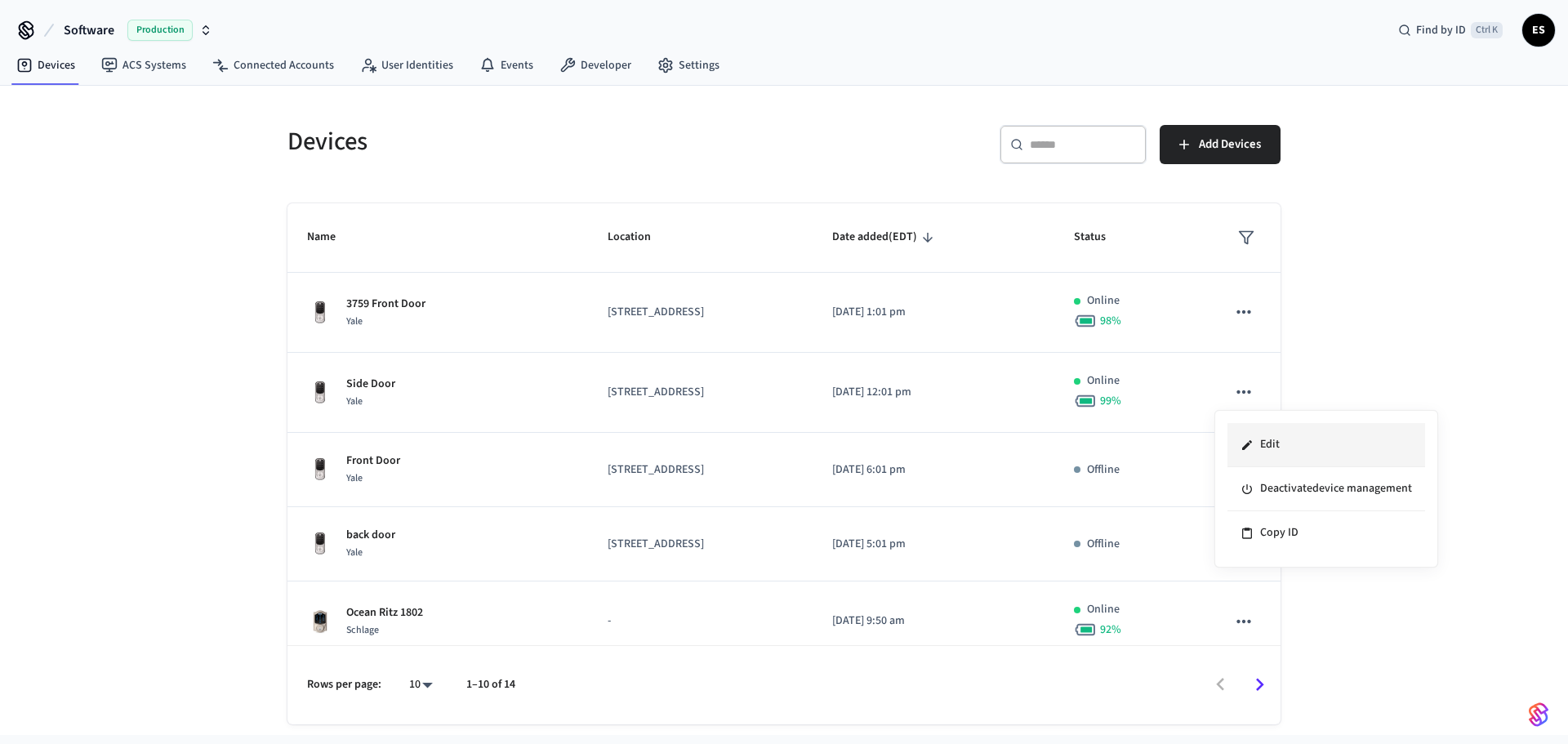
click at [1255, 434] on li "Edit" at bounding box center [1326, 445] width 197 height 44
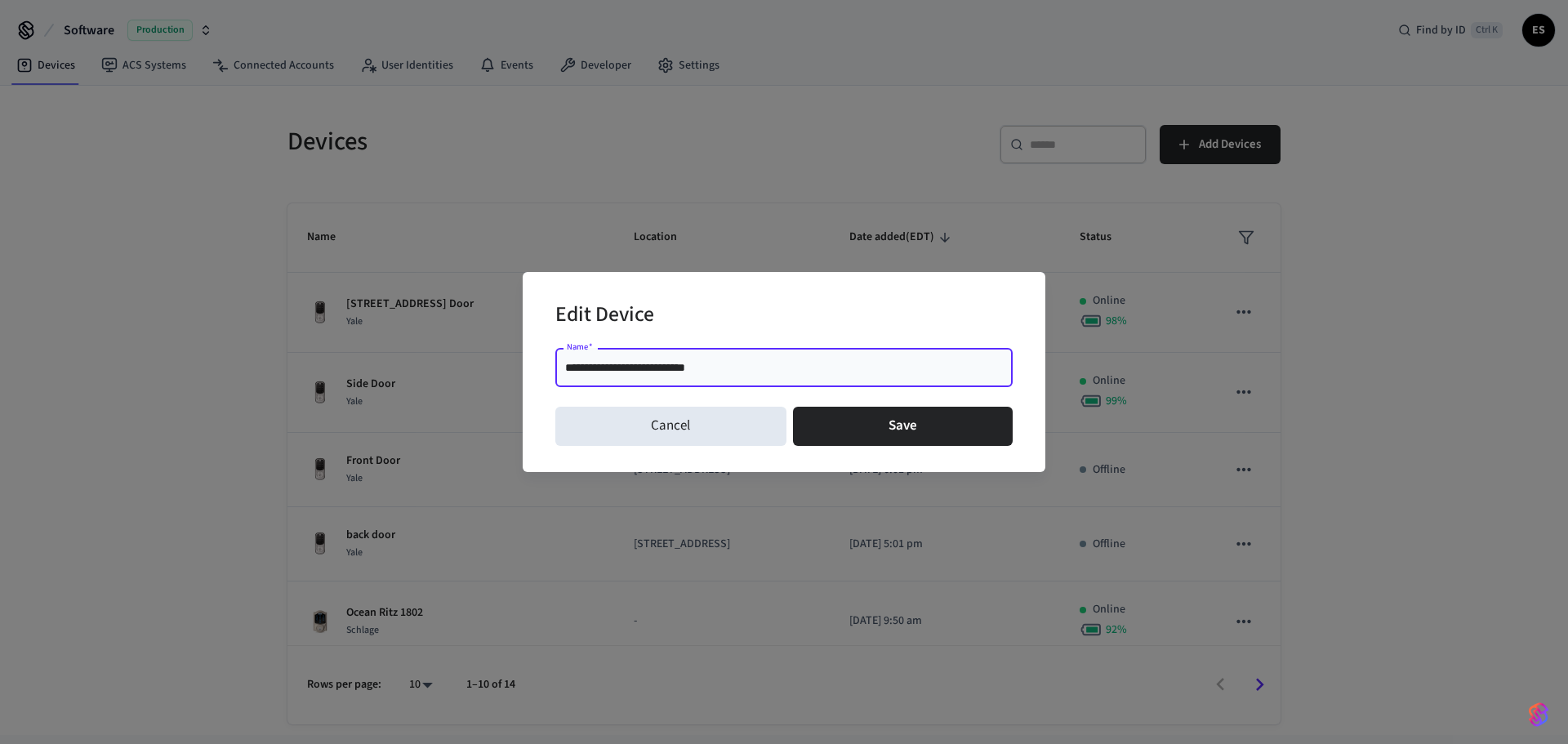
click at [687, 363] on input "**********" at bounding box center [783, 368] width 437 height 17
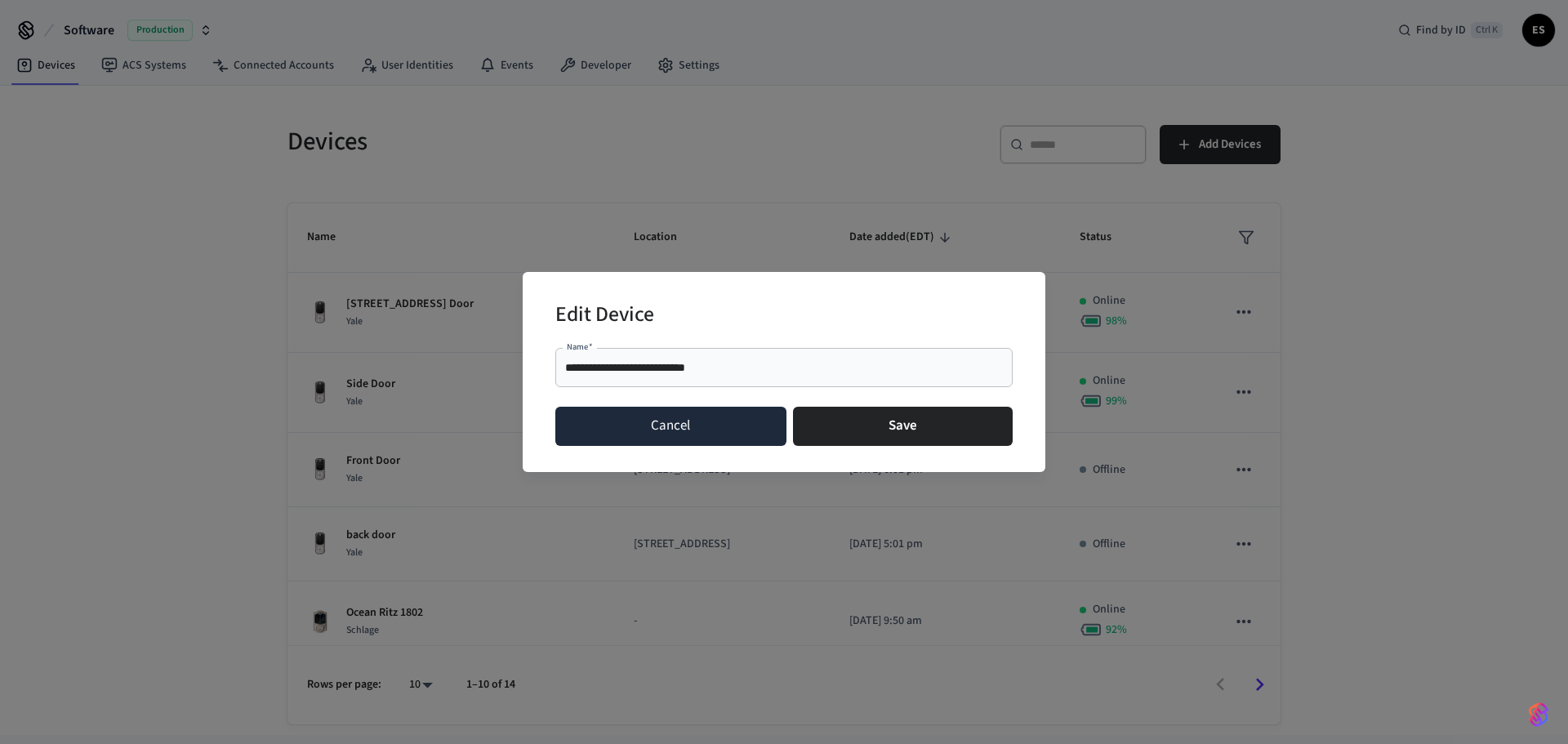
click at [731, 440] on button "Cancel" at bounding box center [670, 427] width 231 height 40
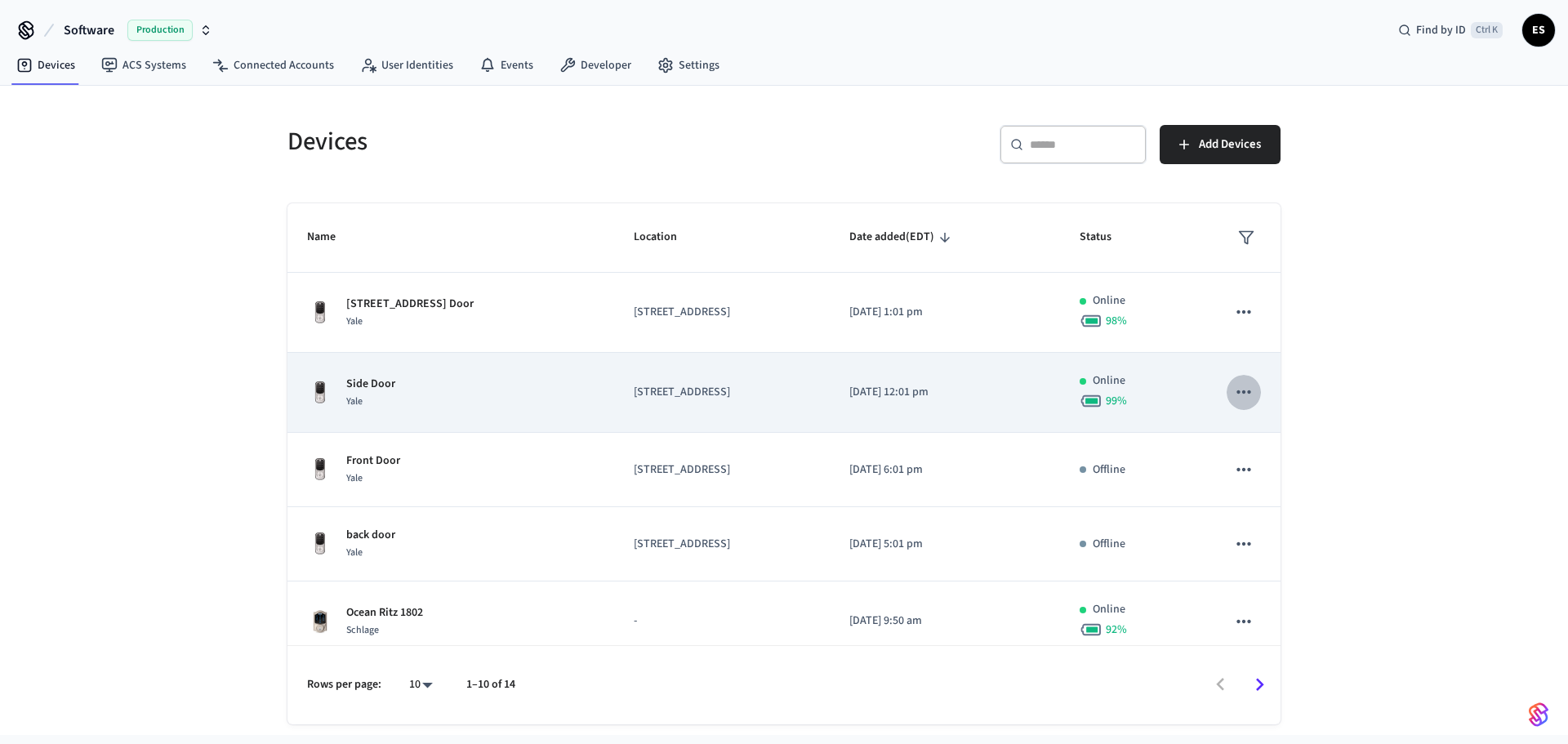
click at [1233, 399] on icon "sticky table" at bounding box center [1244, 392] width 22 height 22
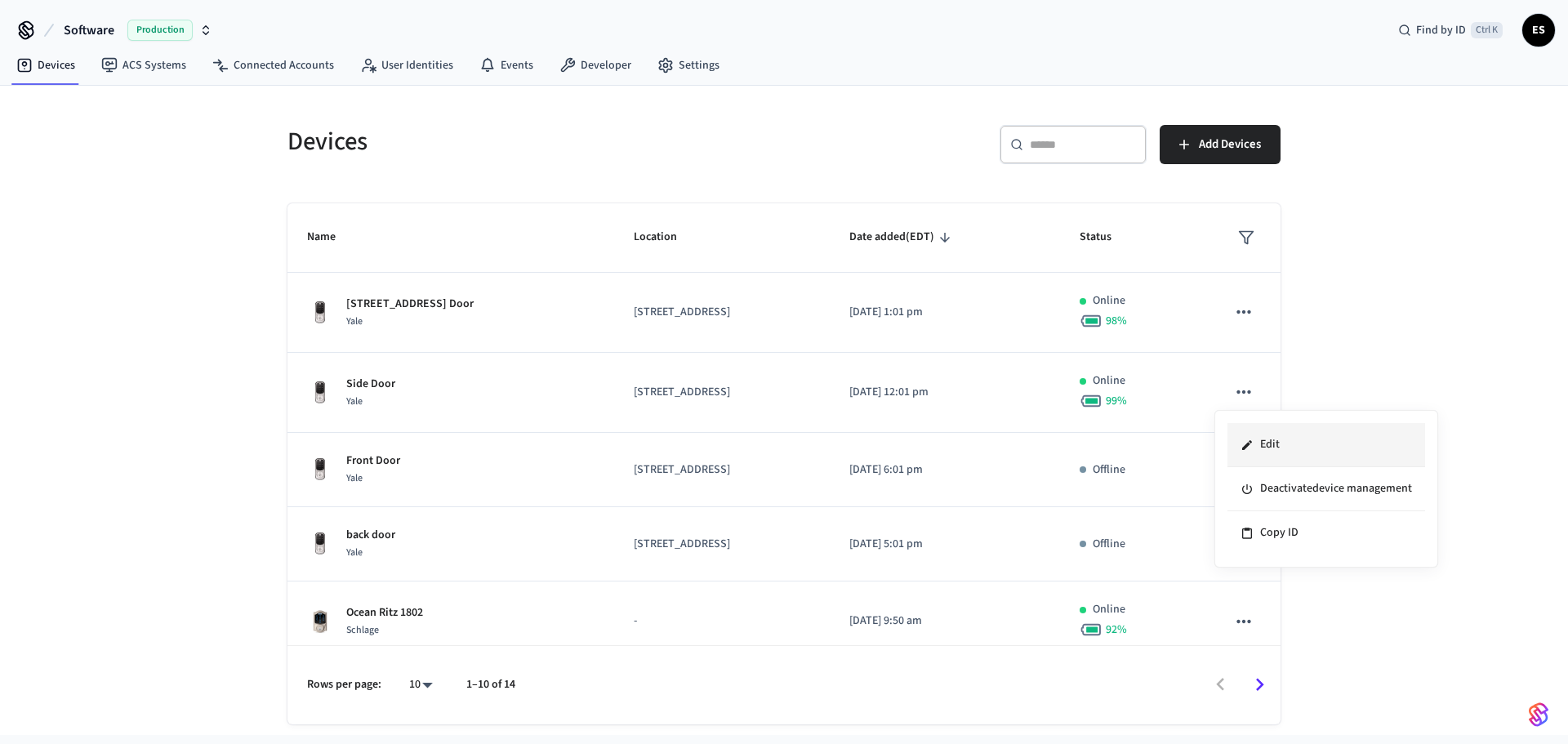
click at [1269, 442] on li "Edit" at bounding box center [1326, 445] width 197 height 44
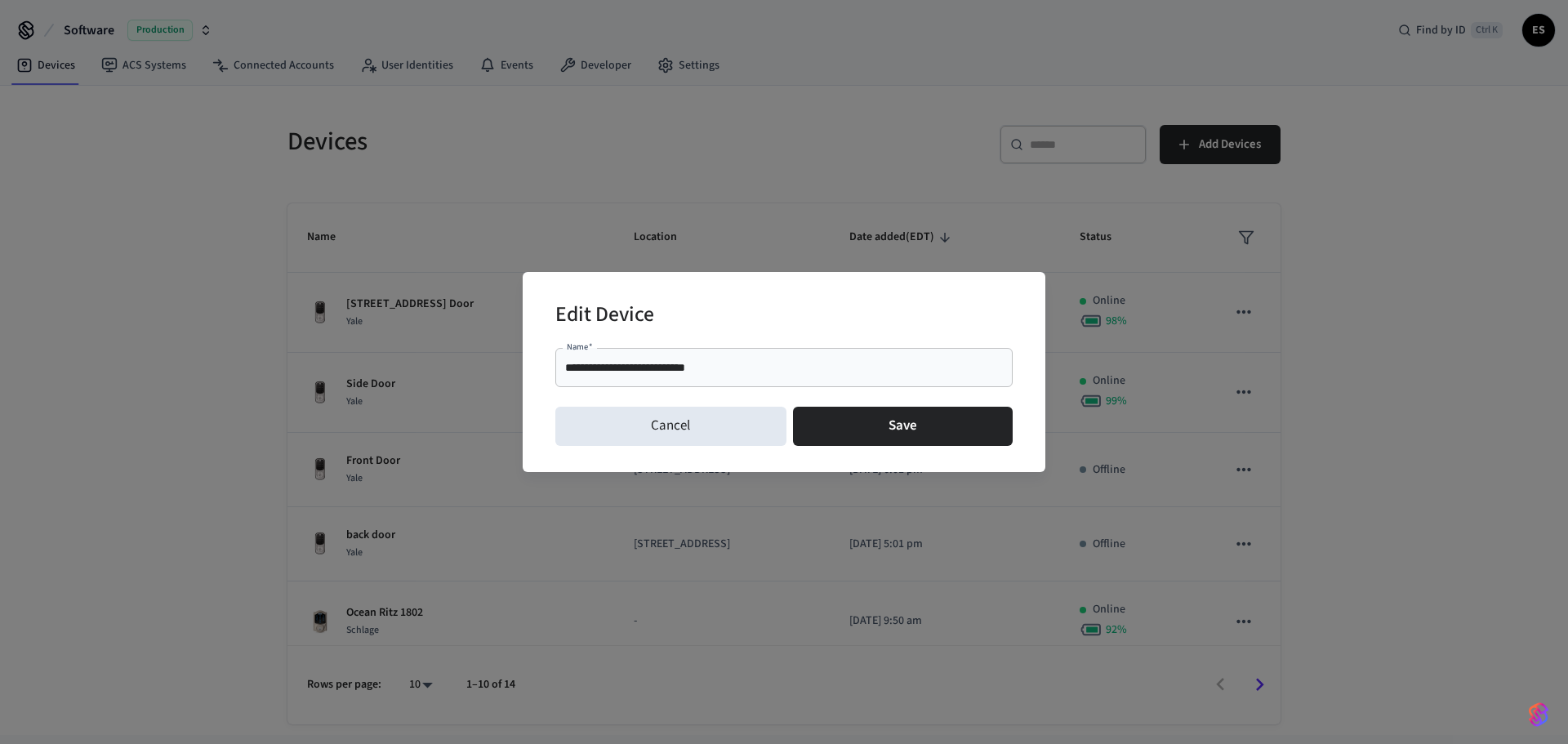
click at [678, 359] on div "**********" at bounding box center [783, 368] width 457 height 40
paste input "text"
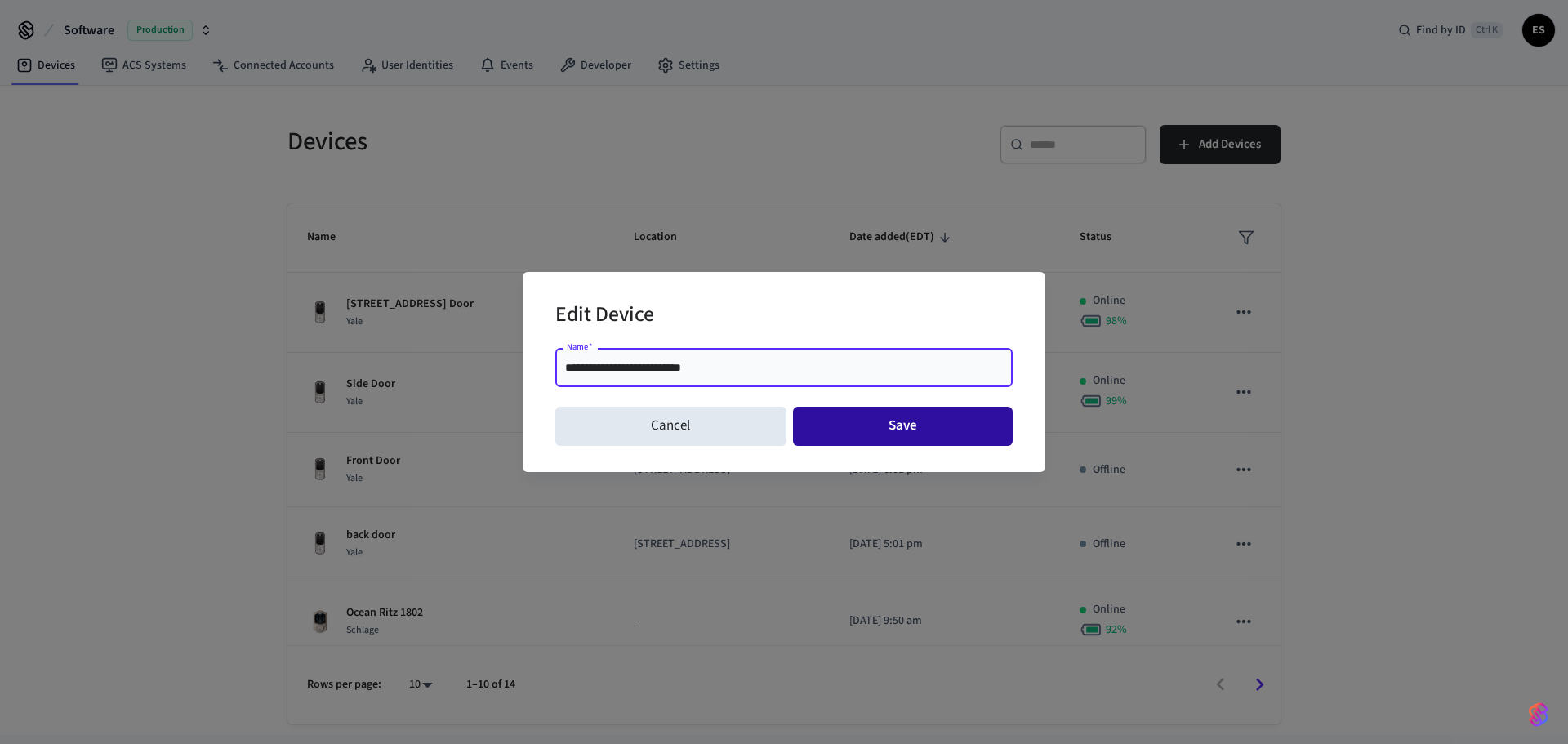
type input "**********"
click at [867, 439] on button "Save" at bounding box center [902, 427] width 220 height 40
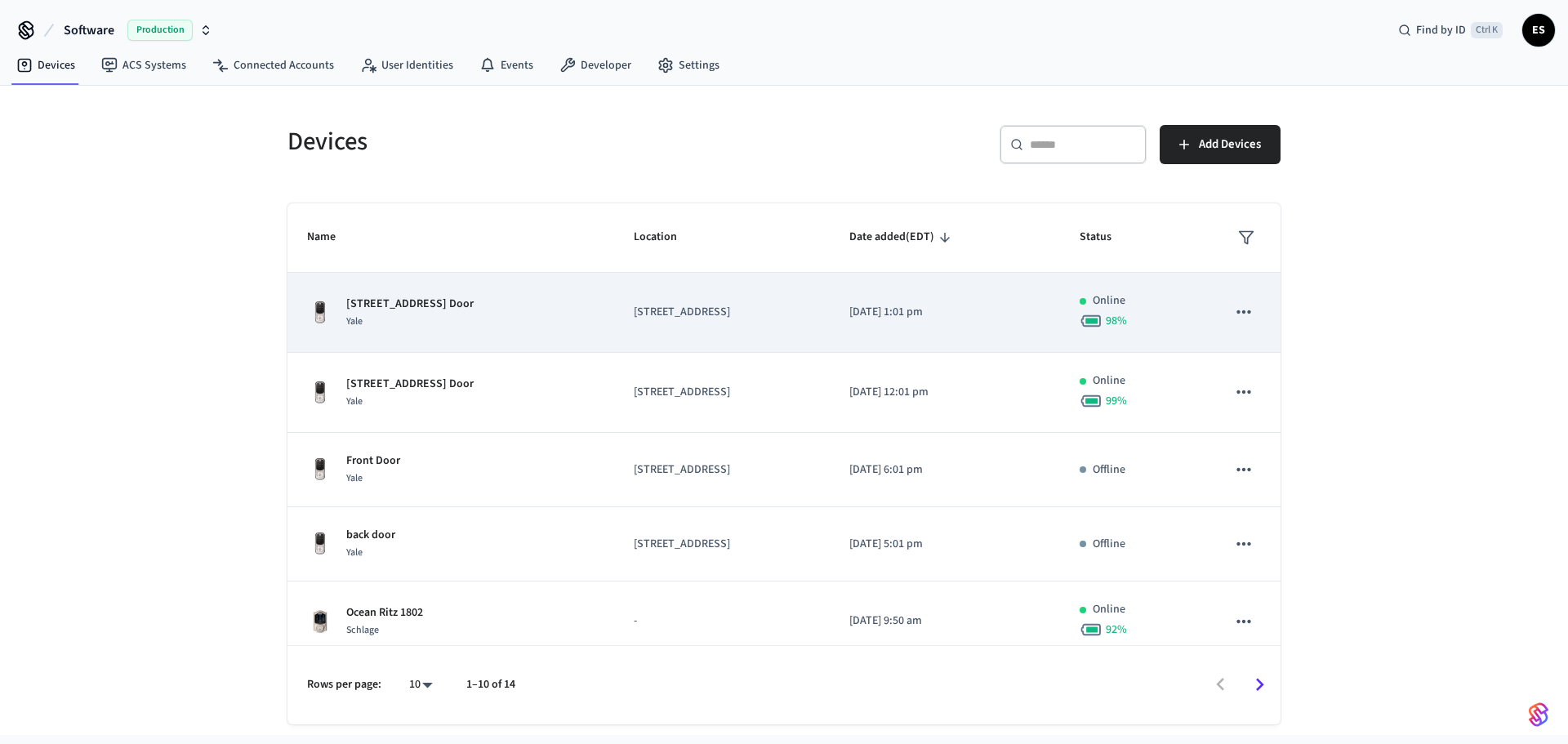
copy p "3579 Southern Pkwy Front Door"
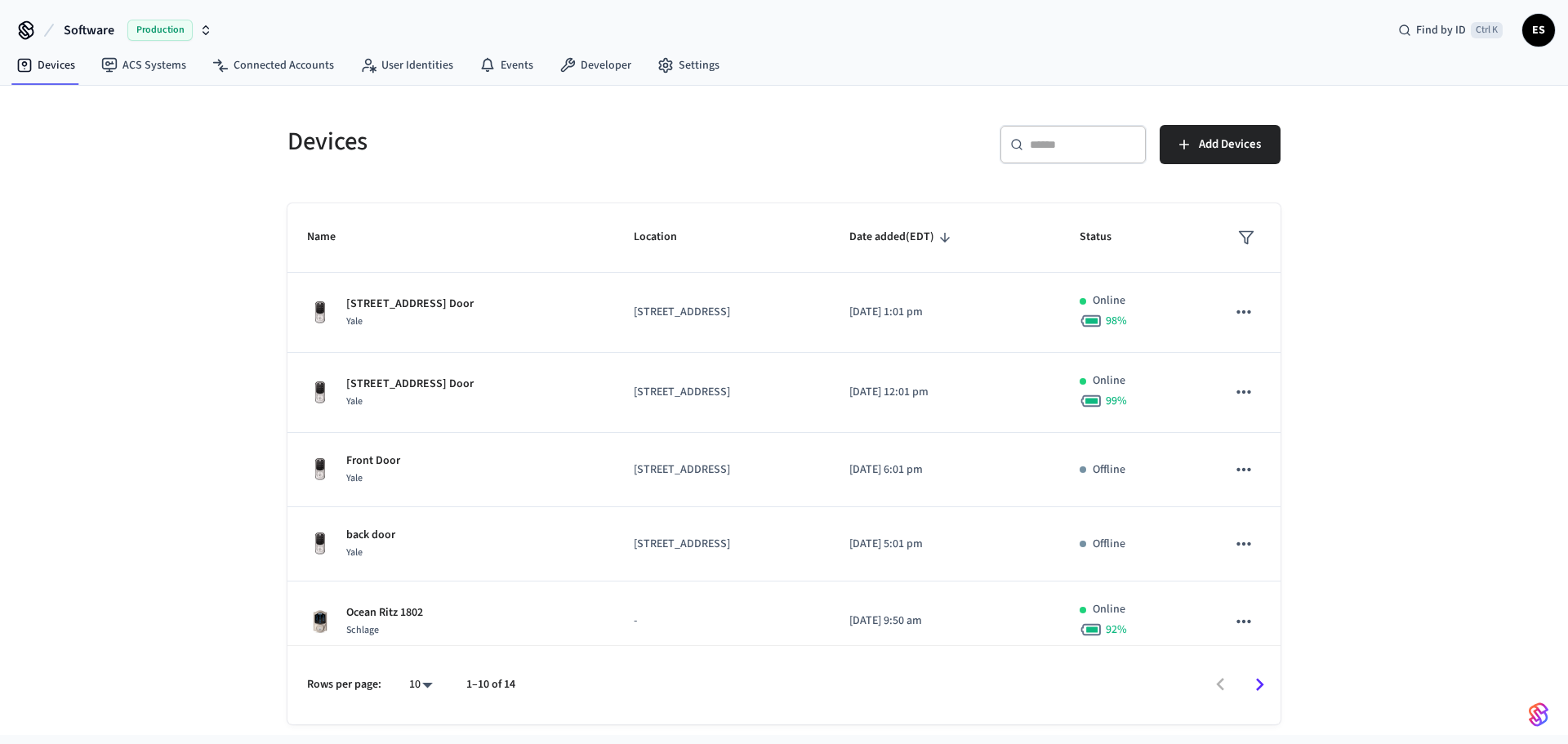
drag, startPoint x: 534, startPoint y: 307, endPoint x: 312, endPoint y: 744, distance: 490.2
click at [313, 719] on div "Name Location Date added (EDT) Status 3579 Southern Pkwy Front Door Yale 3579 S…" at bounding box center [784, 464] width 993 height 522
click at [157, 432] on div "Devices ​ ​ Add Devices Name Location Date added (EDT) Status 3579 Southern Pkw…" at bounding box center [784, 411] width 1568 height 650
drag, startPoint x: 83, startPoint y: 375, endPoint x: 412, endPoint y: 389, distance: 329.3
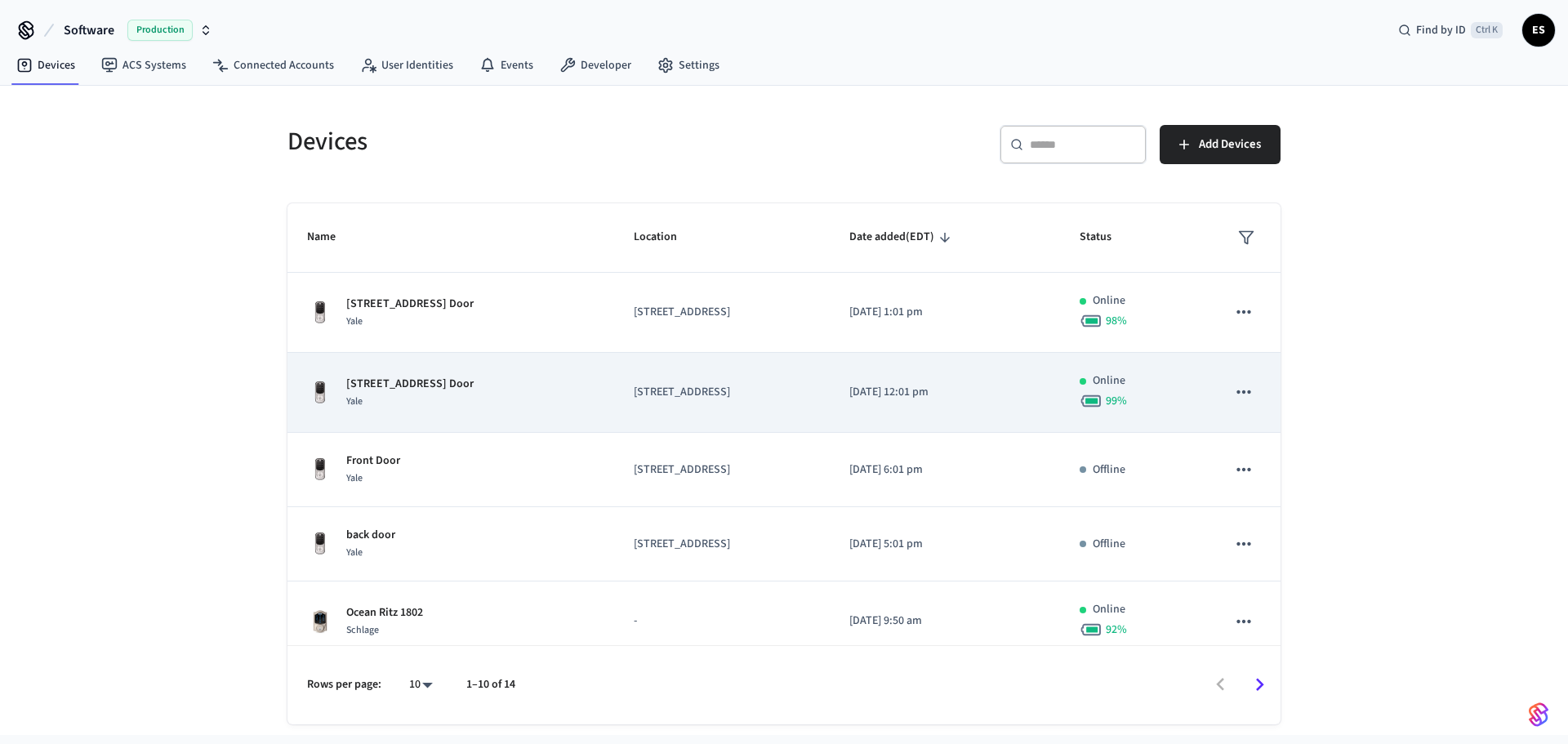
click at [84, 375] on div "Devices ​ ​ Add Devices Name Location Date added (EDT) Status 3579 Southern Pkw…" at bounding box center [784, 411] width 1568 height 650
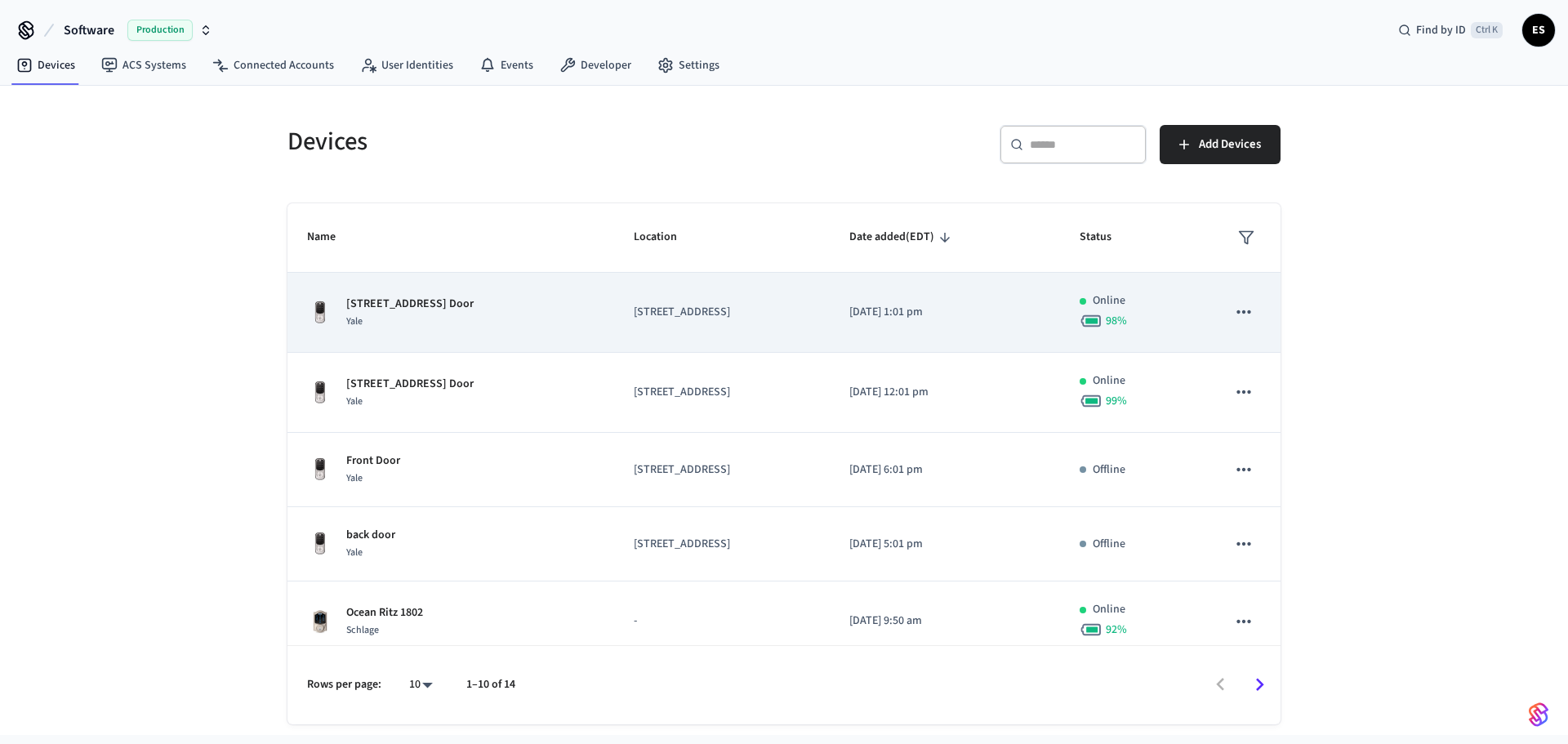
click at [829, 318] on td "[STREET_ADDRESS]" at bounding box center [722, 312] width 215 height 80
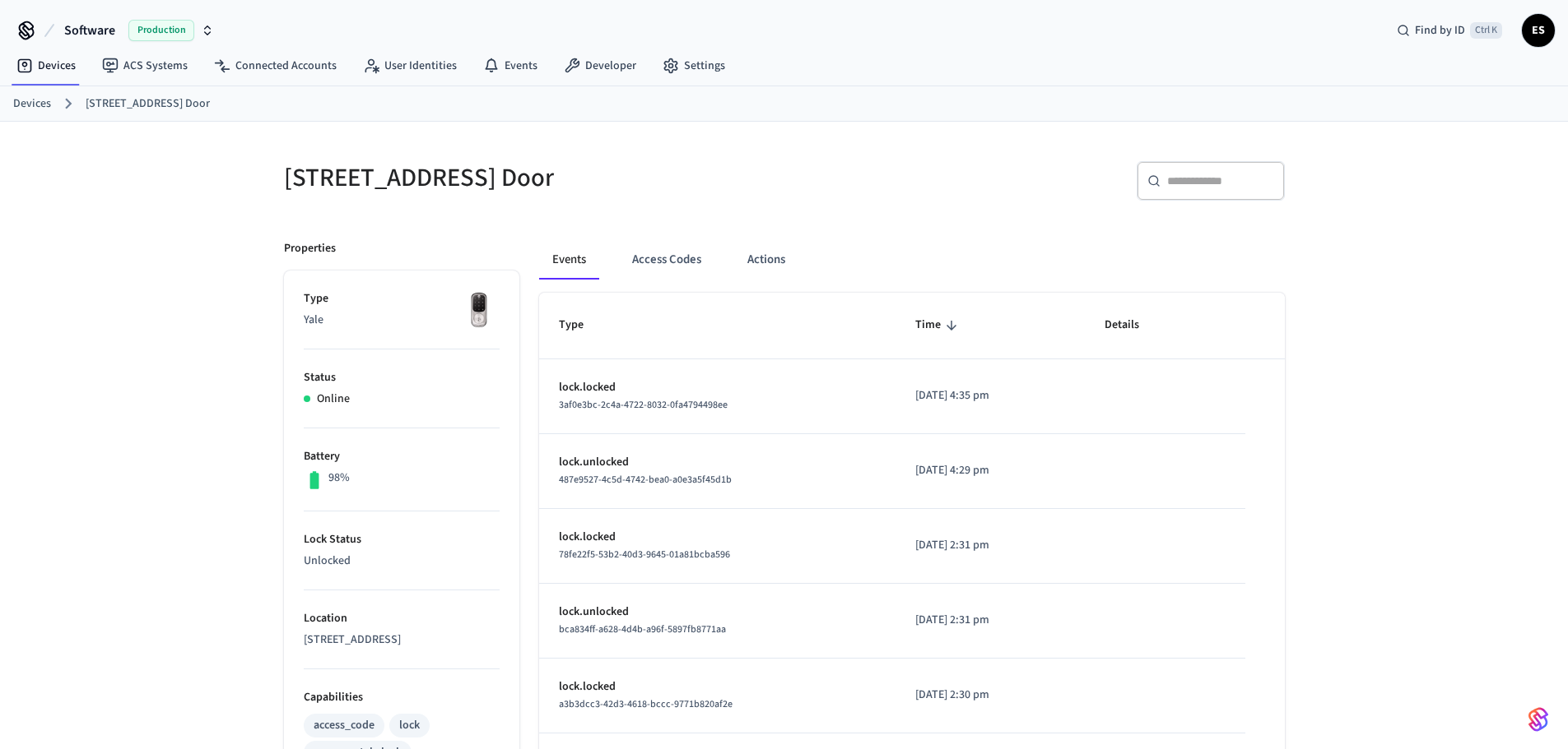
scroll to position [454, 0]
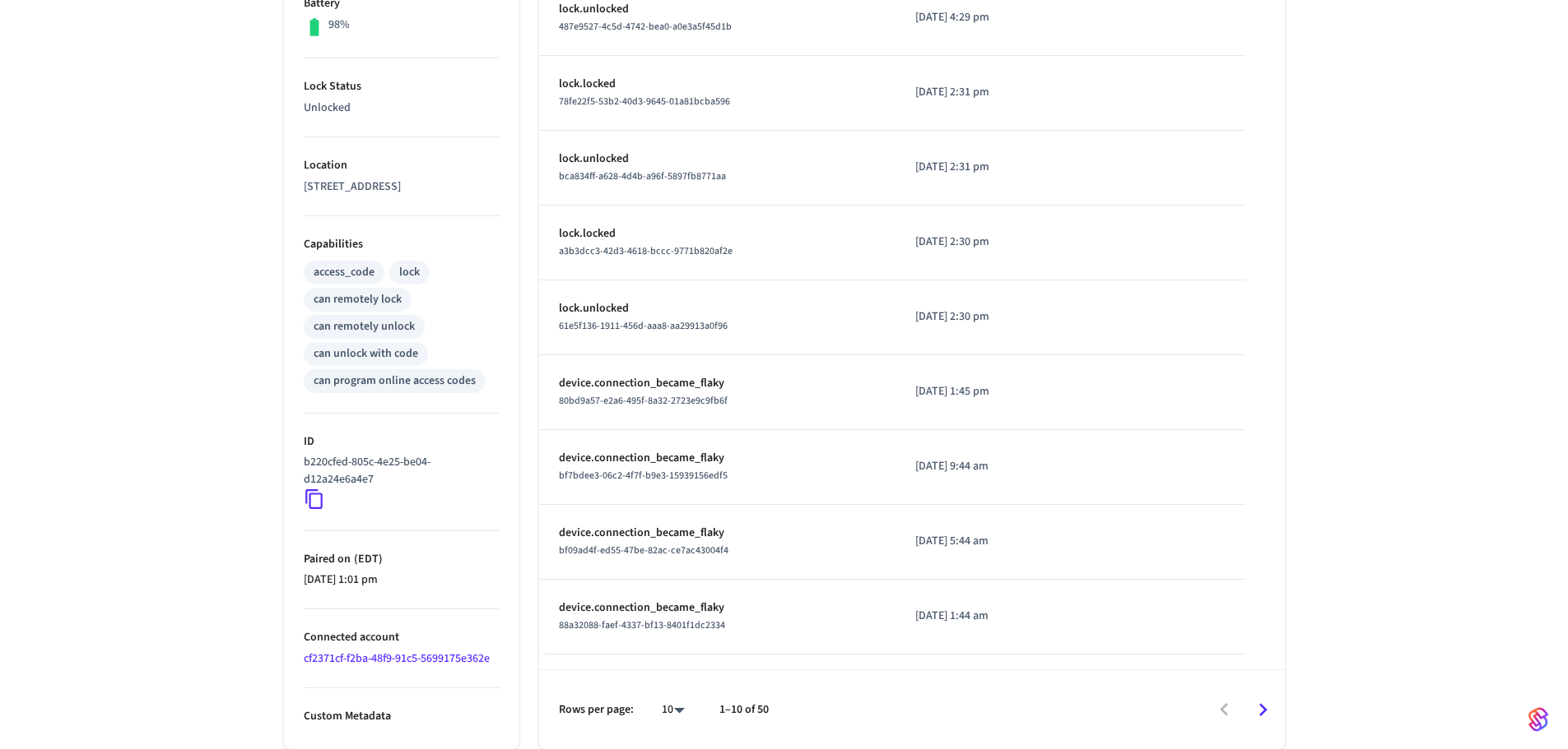
click at [320, 504] on icon at bounding box center [314, 499] width 22 height 22
click at [314, 502] on icon at bounding box center [314, 499] width 22 height 22
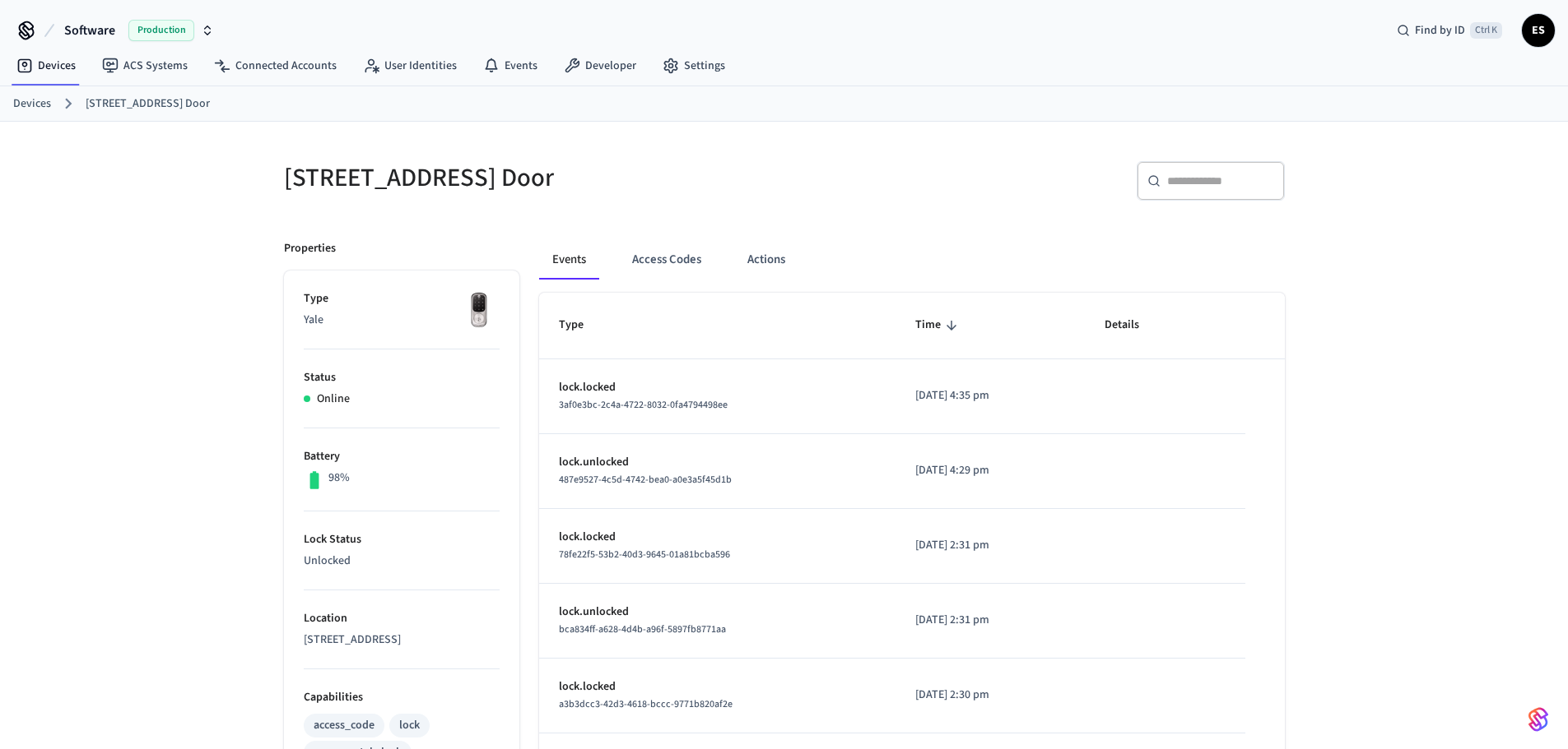
click at [487, 316] on img at bounding box center [479, 310] width 41 height 41
click at [476, 306] on img at bounding box center [479, 310] width 41 height 41
click at [39, 101] on link "Devices" at bounding box center [32, 103] width 38 height 17
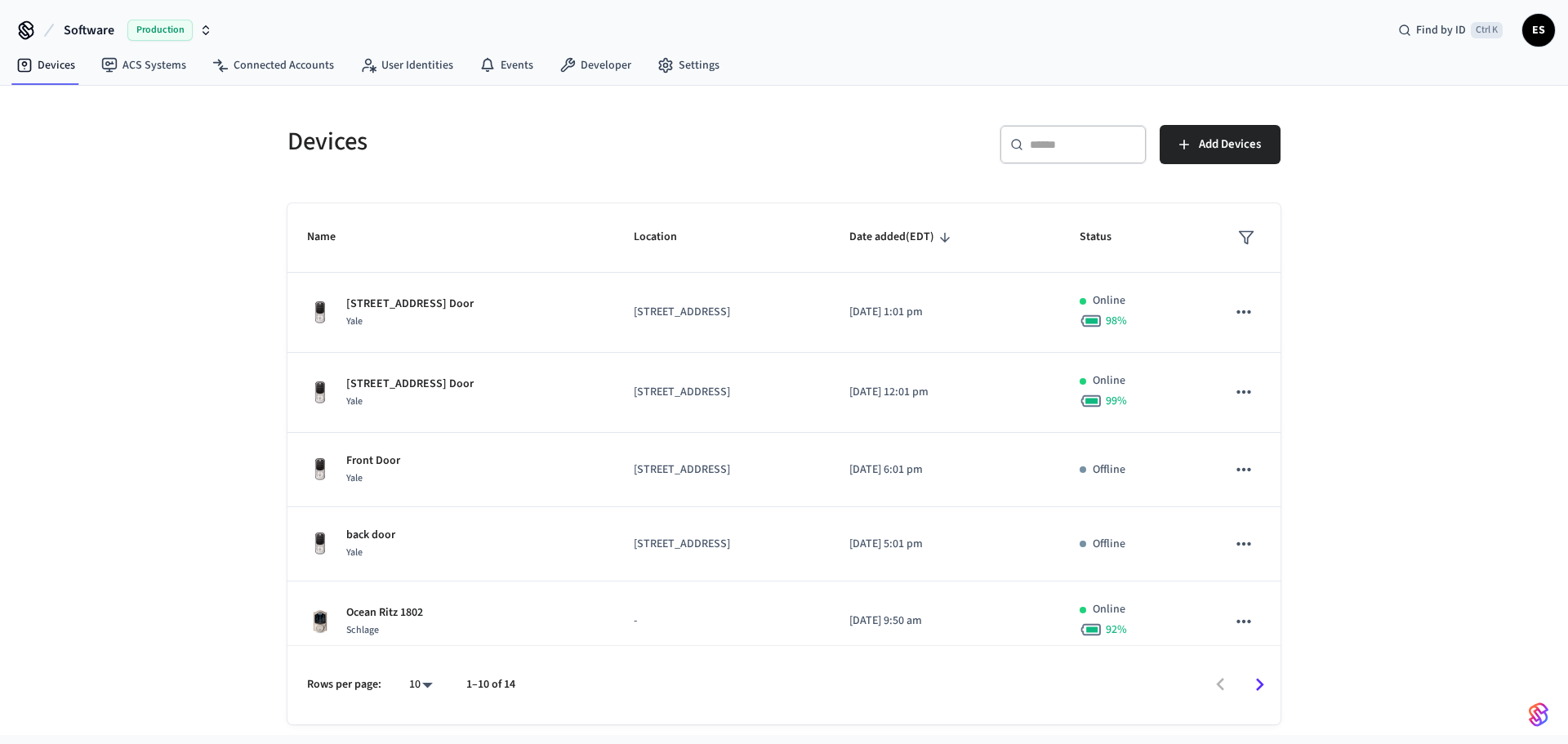
drag, startPoint x: 404, startPoint y: 309, endPoint x: 248, endPoint y: 344, distance: 159.9
click at [248, 344] on div "Devices ​ ​ Add Devices Name Location Date added (EDT) Status 3579 Southern Pkw…" at bounding box center [784, 411] width 1568 height 650
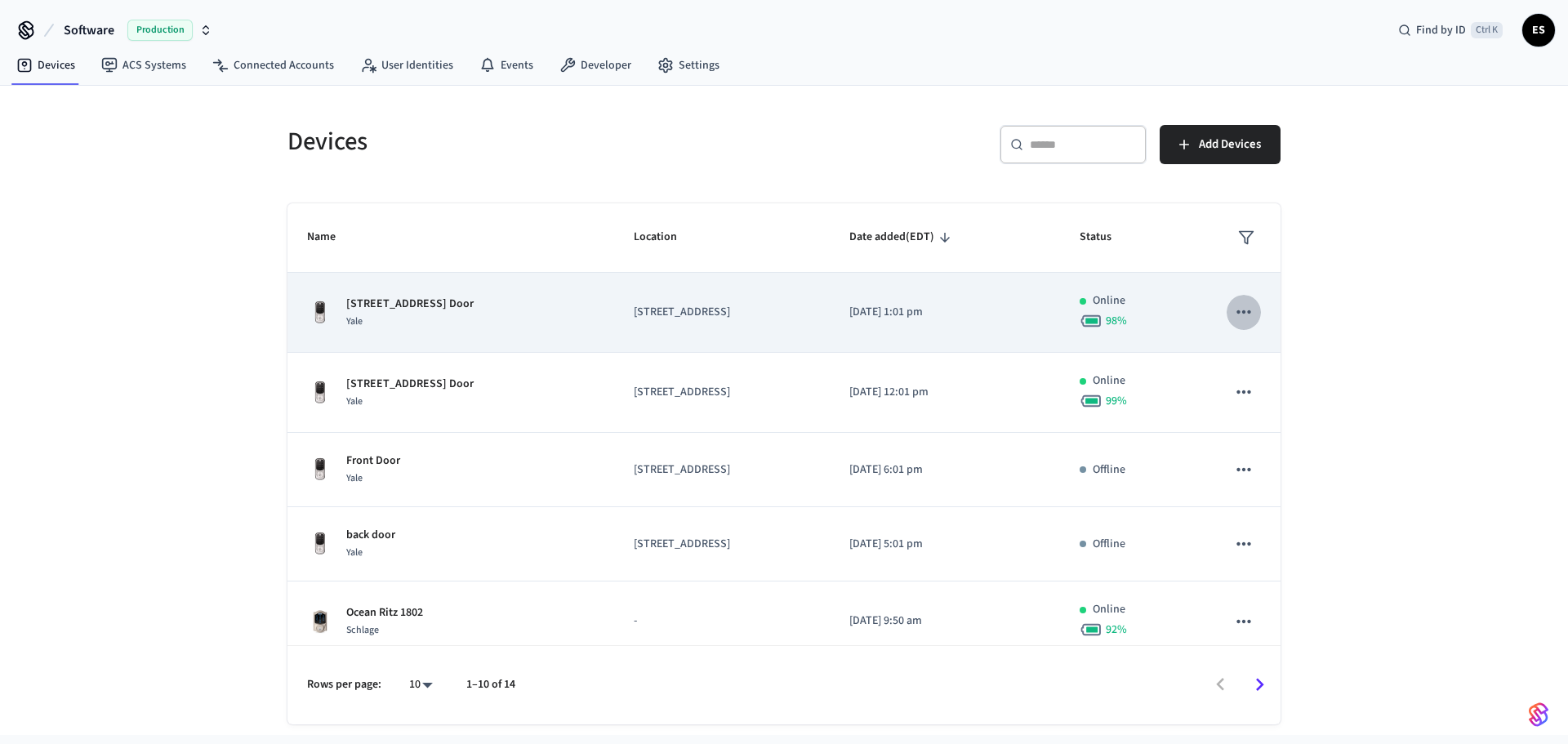
click at [1235, 308] on icon "sticky table" at bounding box center [1244, 312] width 22 height 22
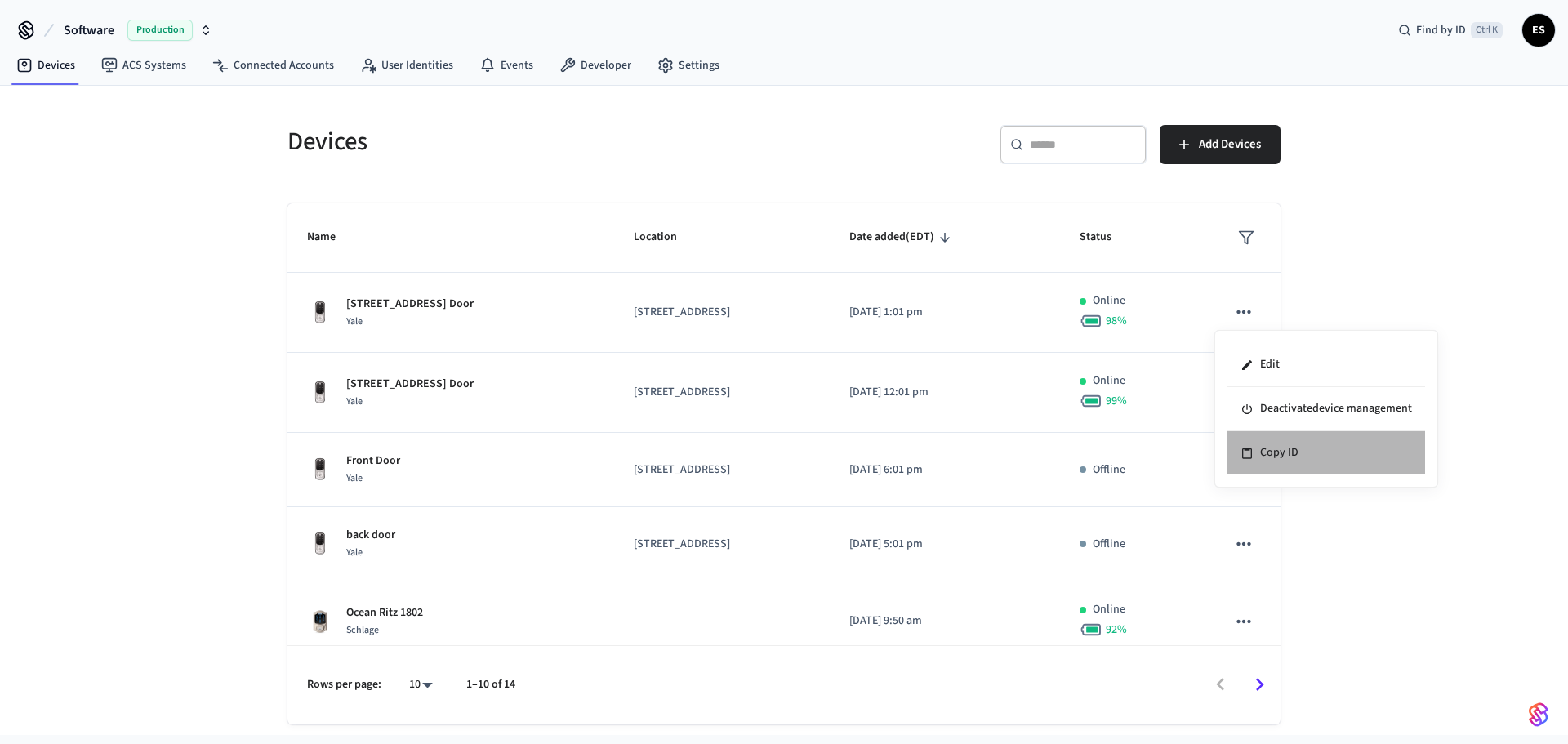
click at [1281, 454] on li "Copy ID" at bounding box center [1326, 454] width 197 height 43
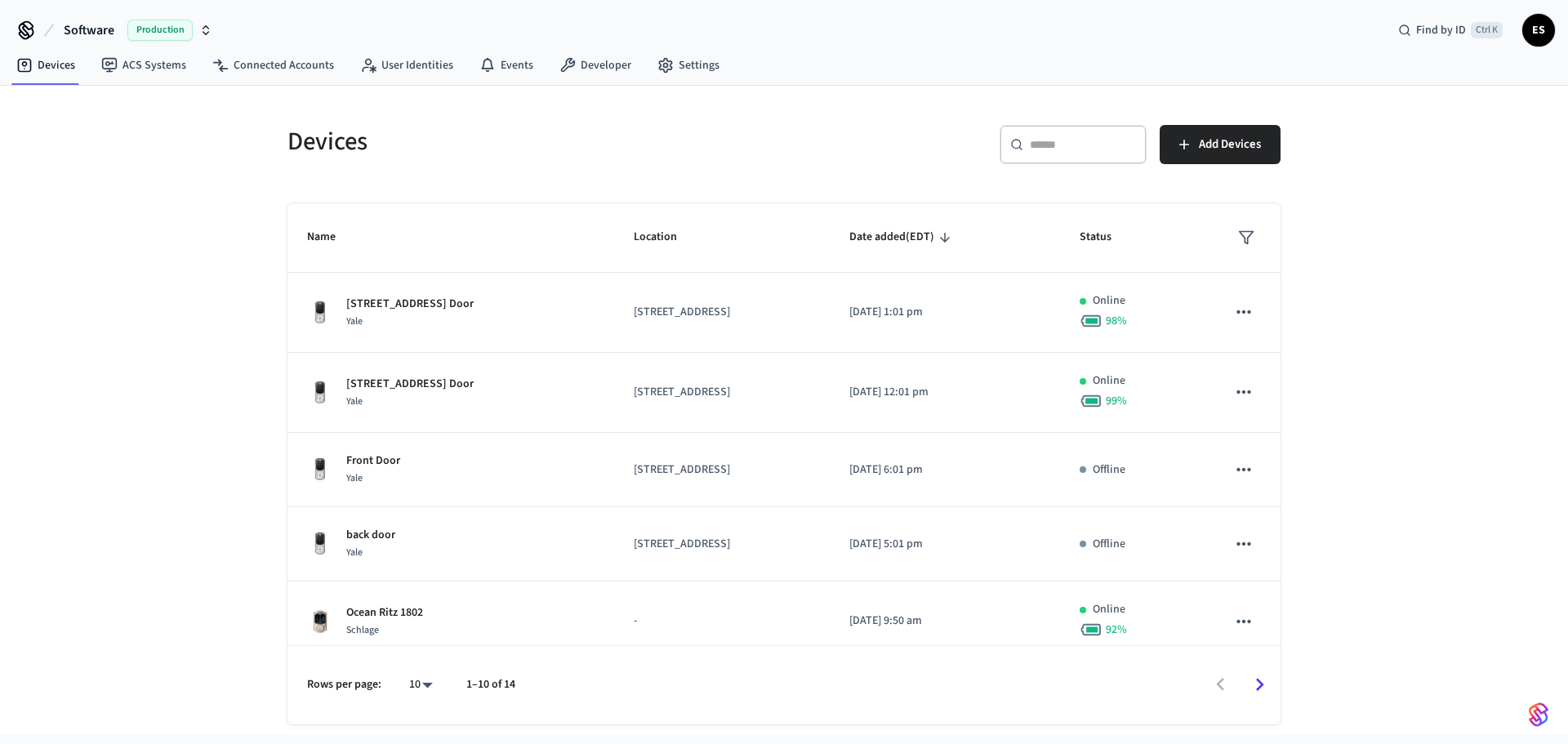
click at [177, 374] on div "Devices ​ ​ Add Devices Name Location Date added (EDT) Status 3579 Southern Pkw…" at bounding box center [784, 411] width 1568 height 650
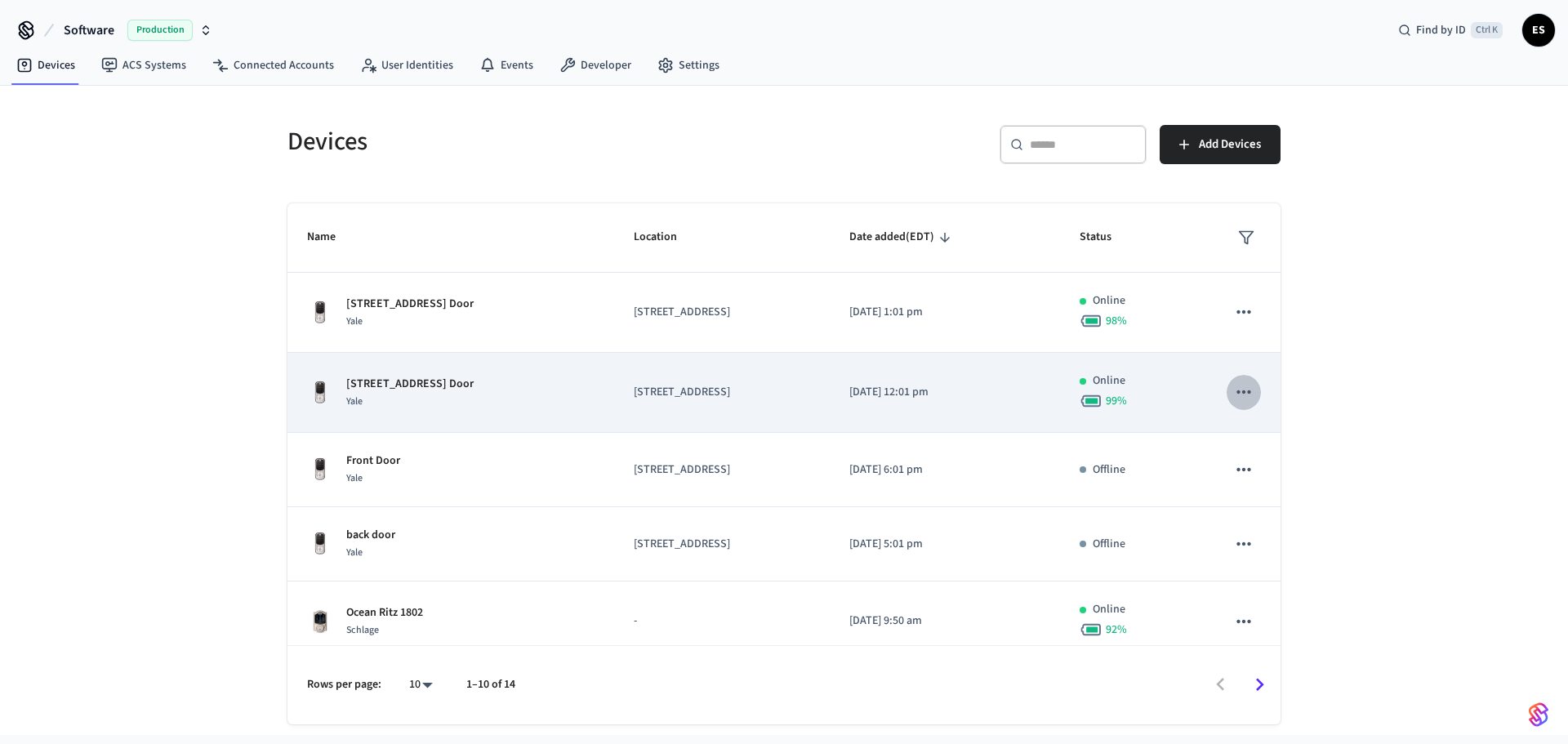
click at [1237, 396] on icon "sticky table" at bounding box center [1244, 392] width 22 height 22
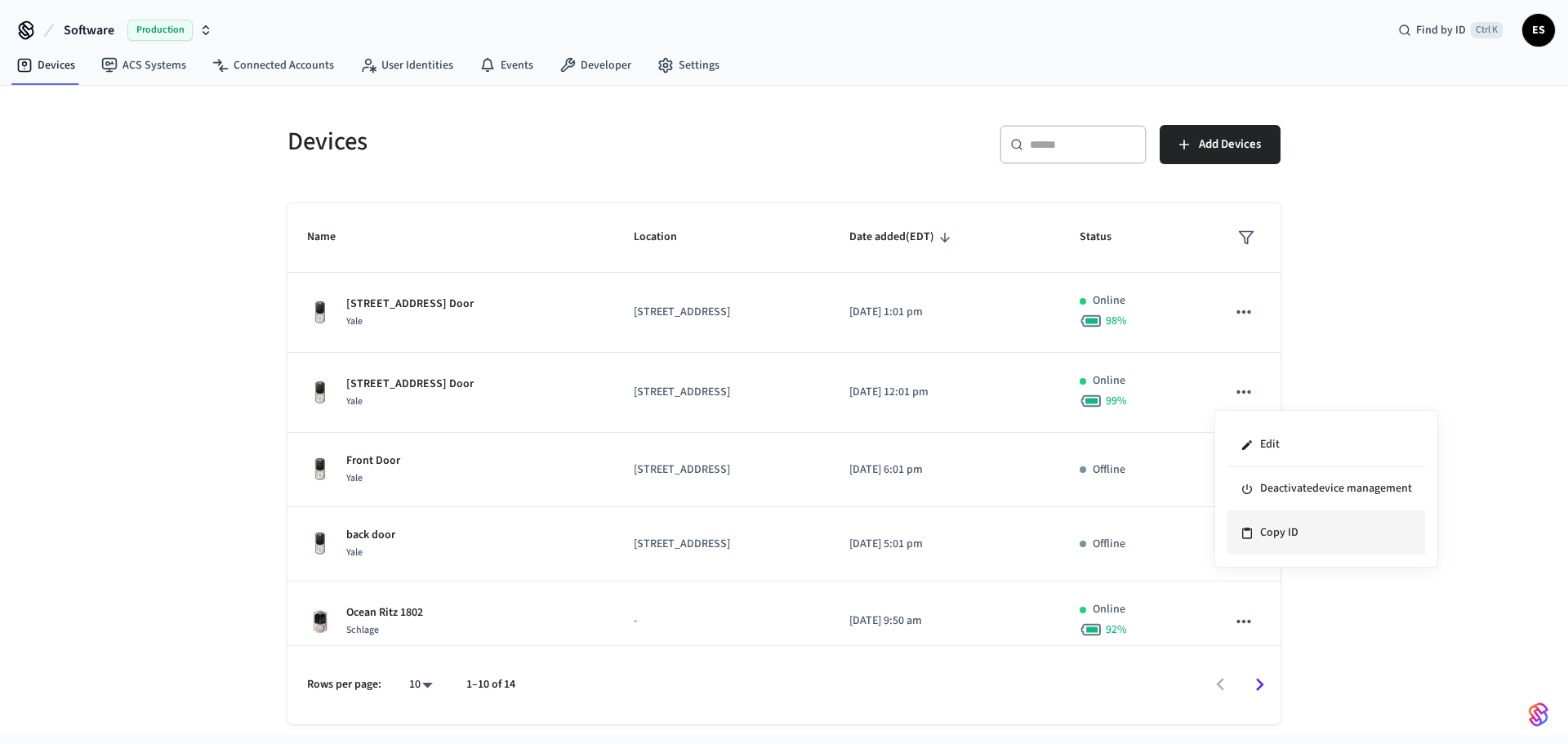
click at [1282, 529] on li "Copy ID" at bounding box center [1326, 534] width 197 height 43
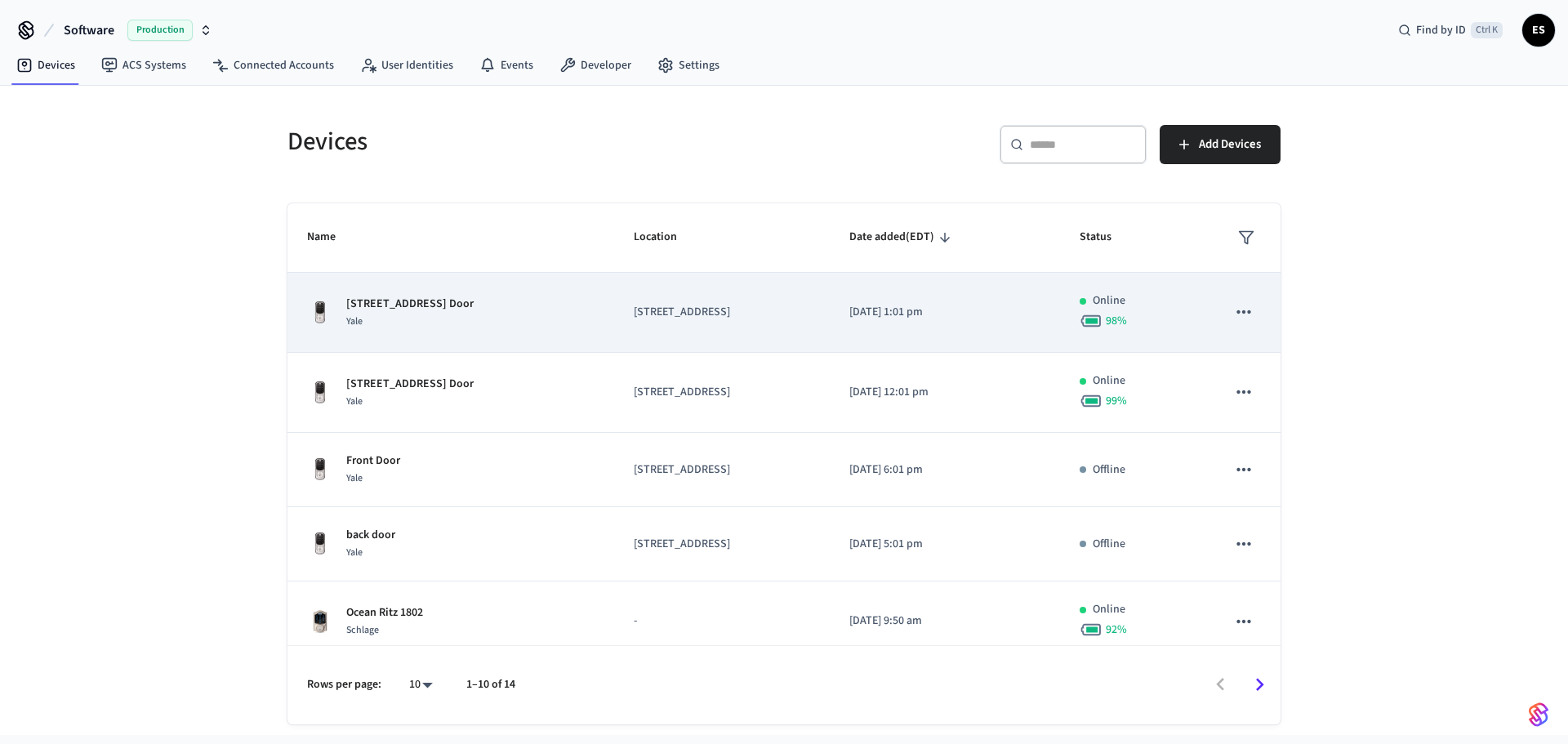
click at [1212, 318] on td "sticky table" at bounding box center [1243, 312] width 73 height 80
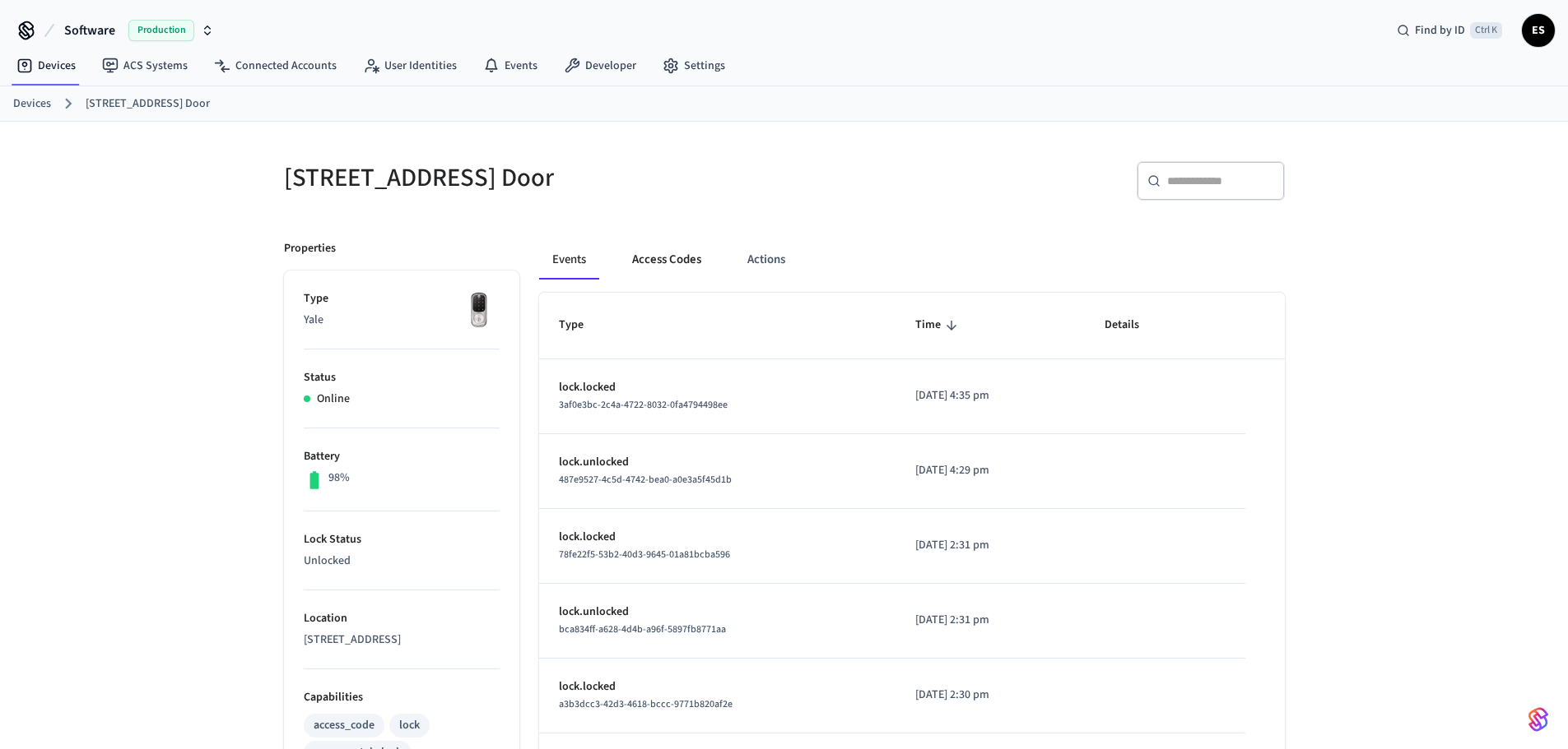
click at [645, 241] on button "Access Codes" at bounding box center [667, 261] width 96 height 40
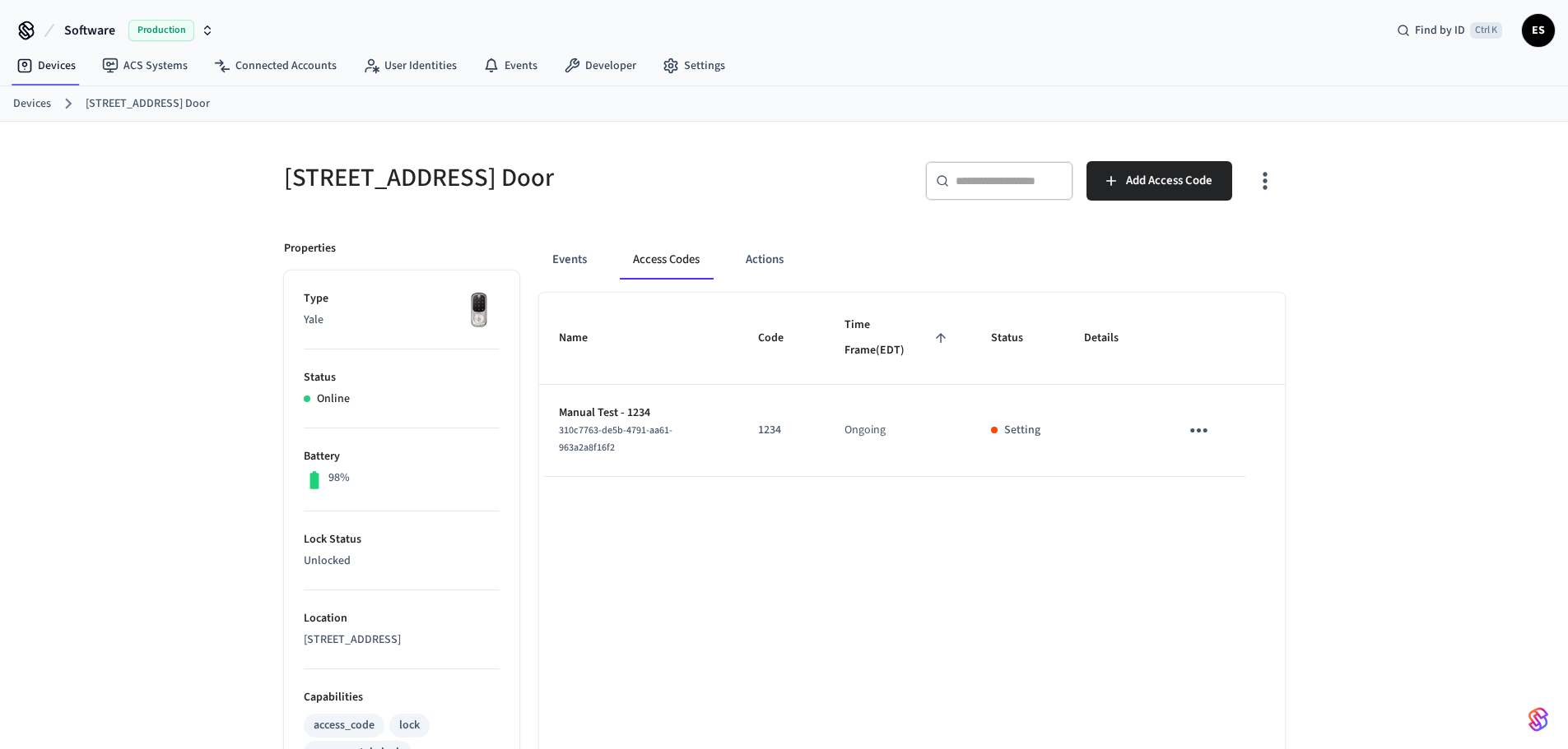
click at [1228, 431] on td "sticky table" at bounding box center [1201, 431] width 85 height 93
click at [1204, 427] on icon "sticky table" at bounding box center [1199, 431] width 26 height 26
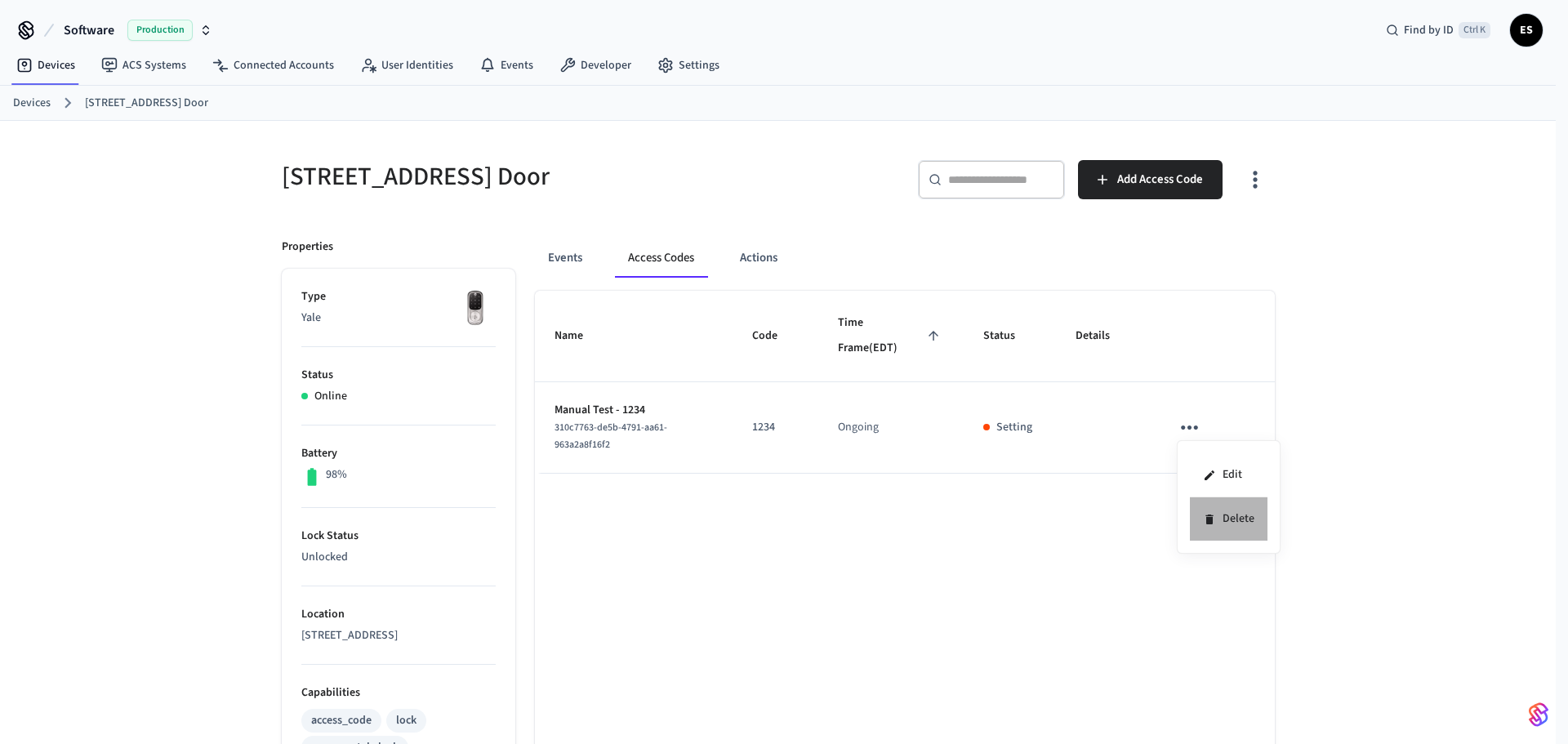
click at [1226, 510] on li "Delete" at bounding box center [1228, 520] width 78 height 43
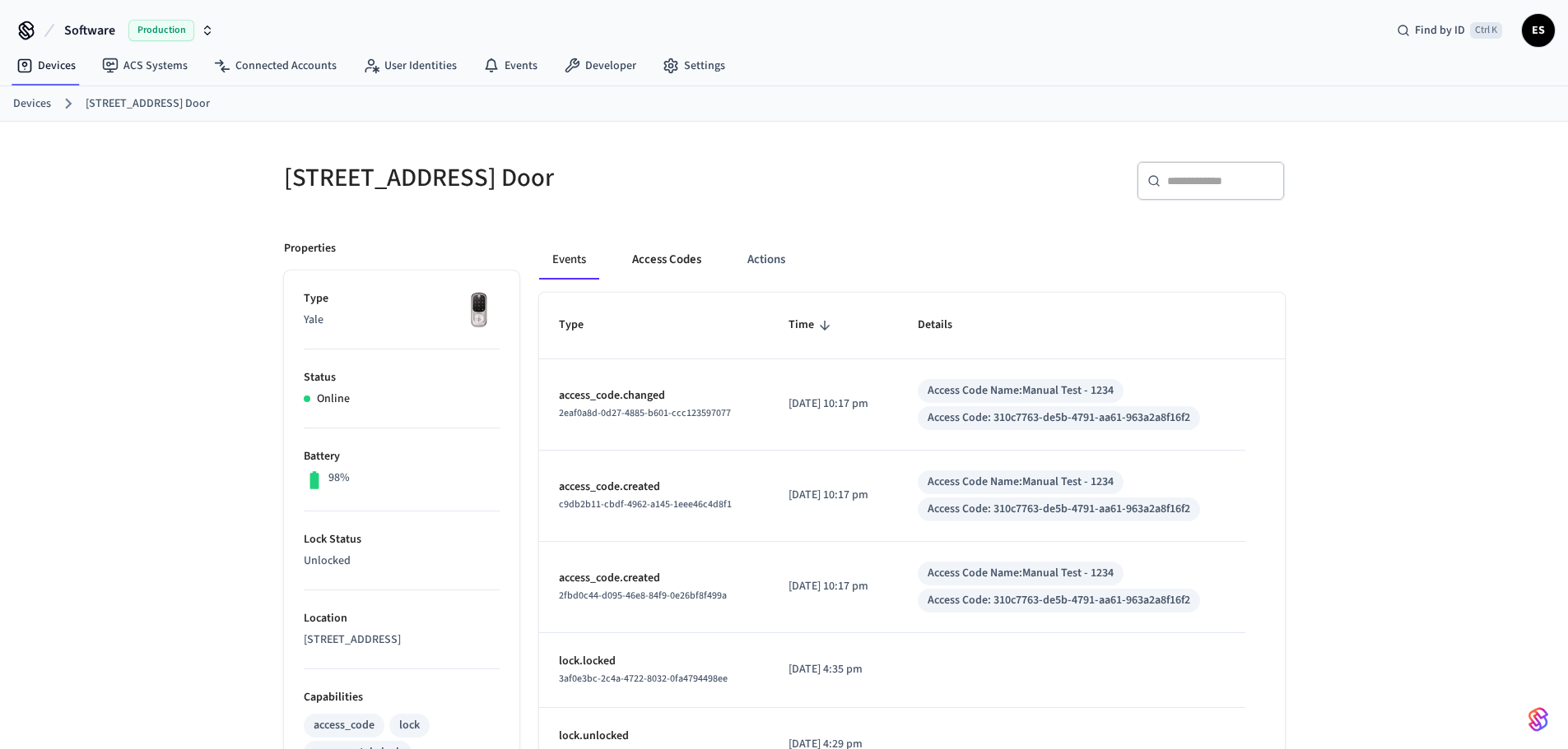
click at [660, 250] on button "Access Codes" at bounding box center [667, 261] width 96 height 40
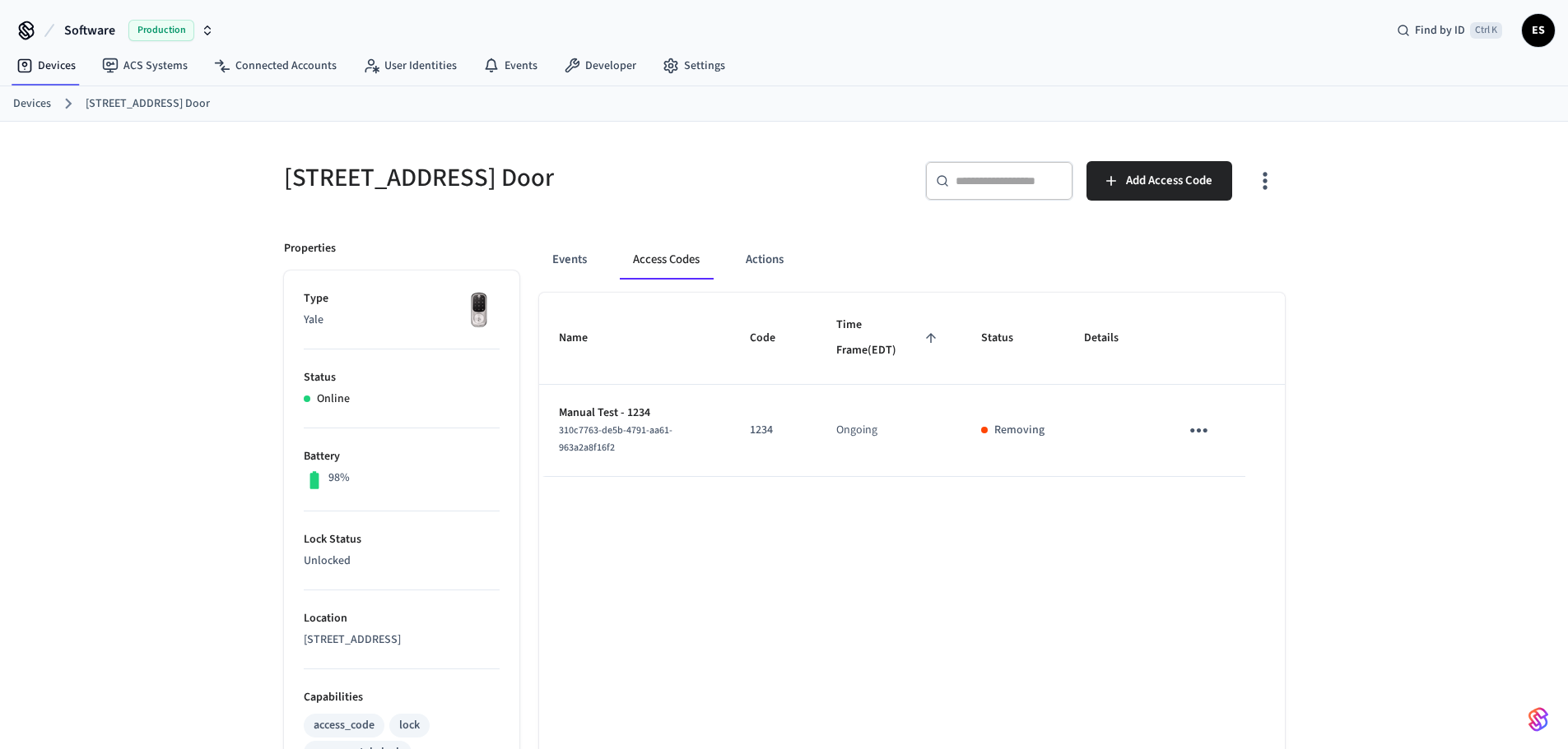
click at [30, 107] on link "Devices" at bounding box center [32, 103] width 38 height 17
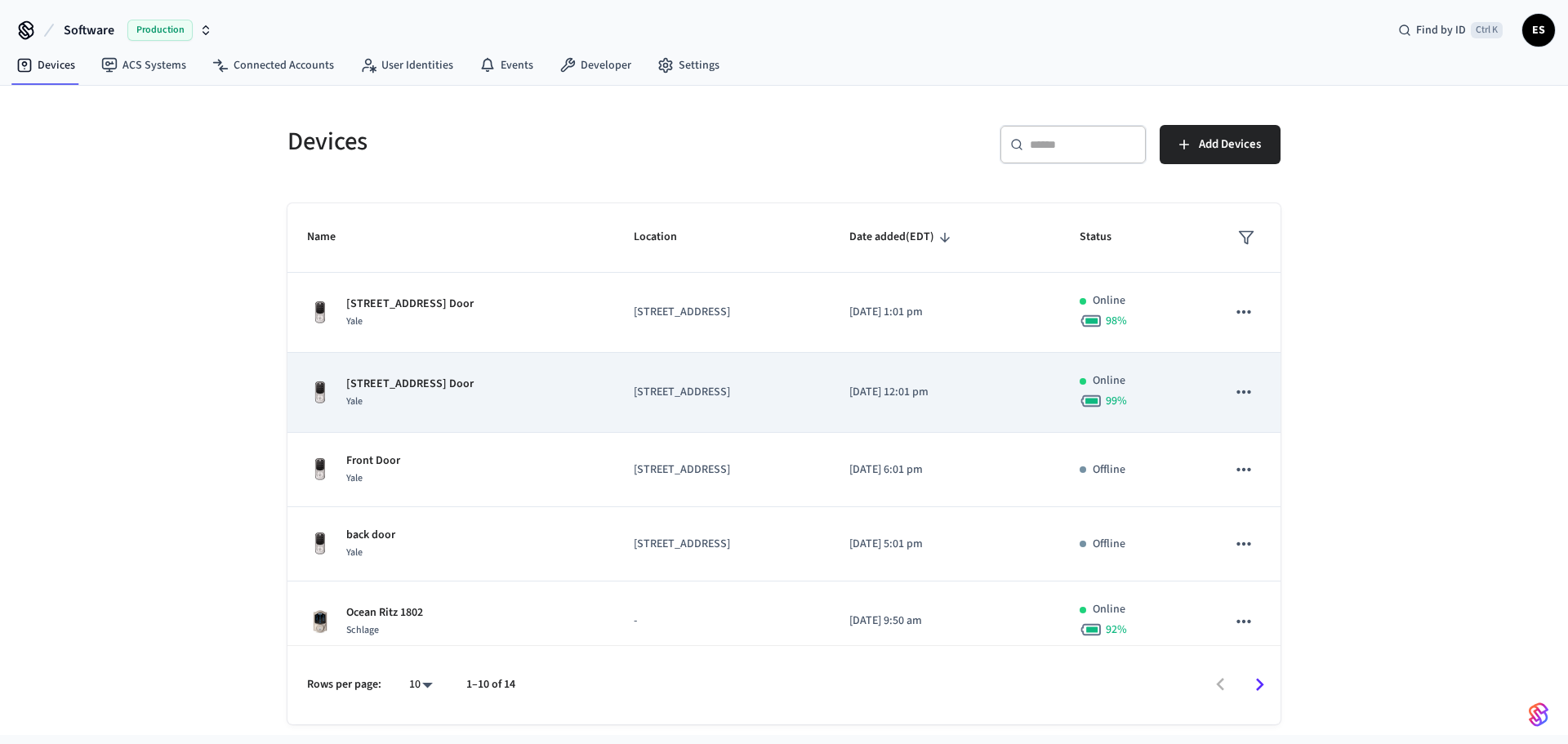
click at [1242, 391] on button "sticky table" at bounding box center [1243, 392] width 35 height 35
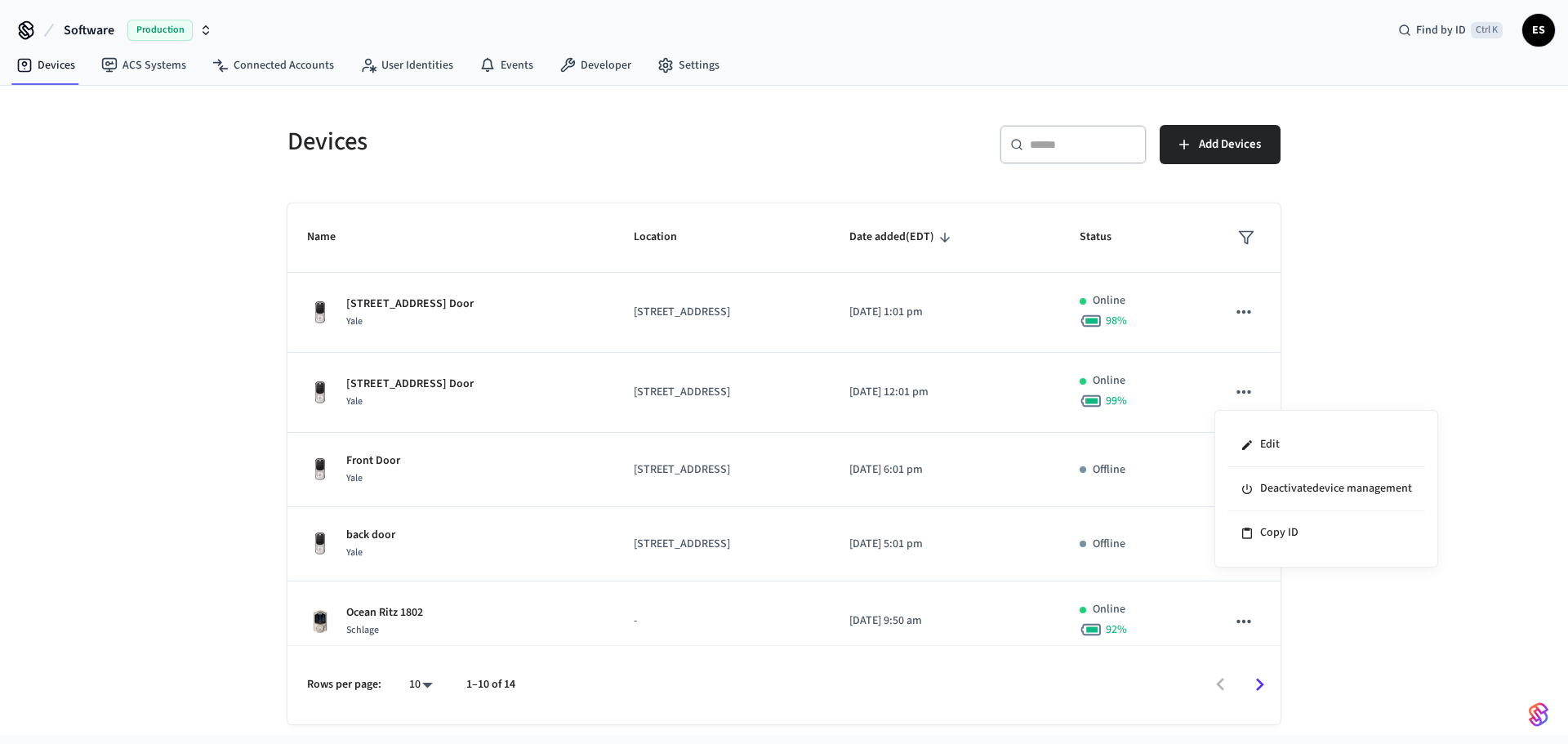
drag, startPoint x: 555, startPoint y: 385, endPoint x: 483, endPoint y: 391, distance: 72.2
click at [553, 385] on div at bounding box center [784, 372] width 1568 height 744
click at [453, 391] on div "Edit Deactivate device management Copy ID" at bounding box center [784, 372] width 1568 height 744
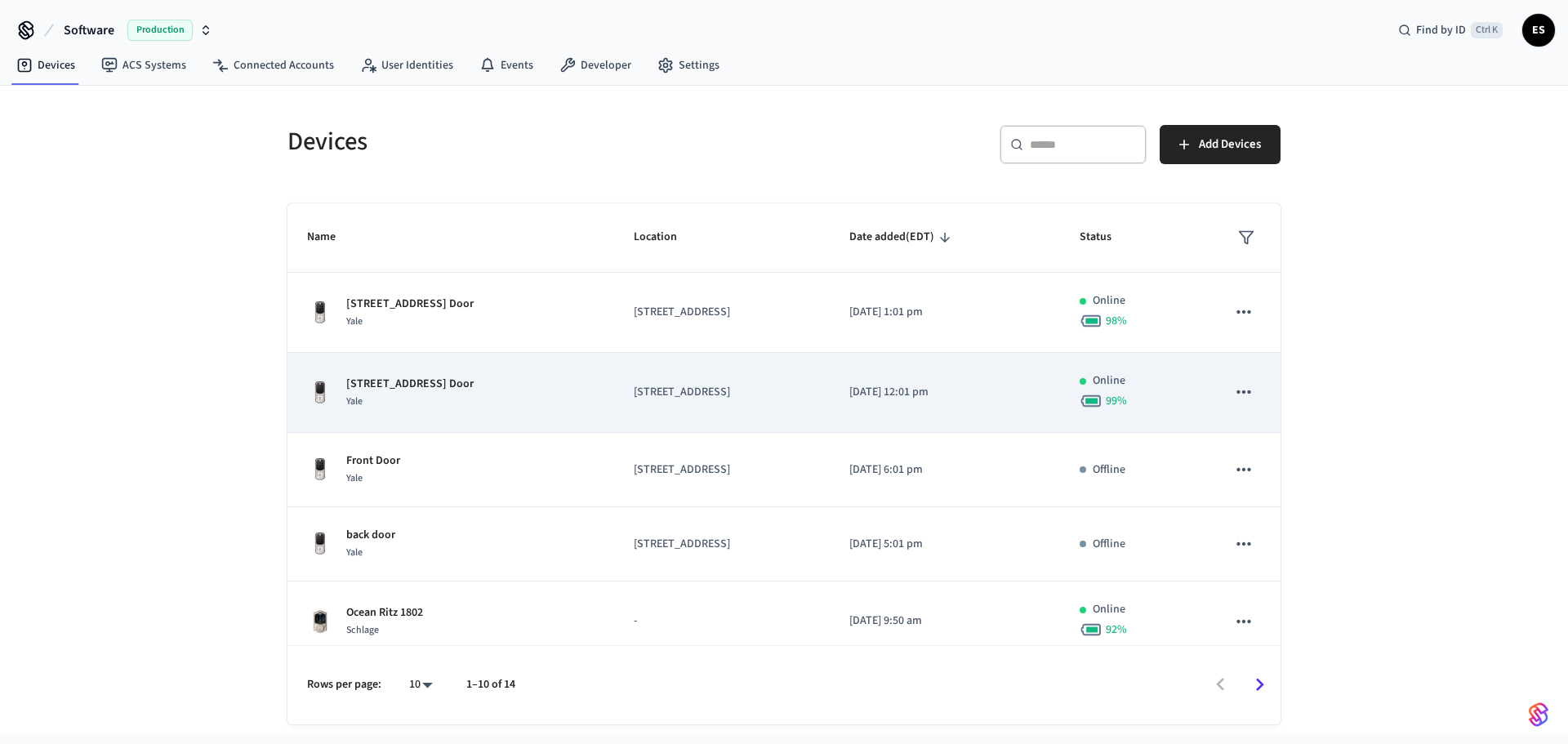
click at [450, 387] on p "3579 Southern Pkwy Side Door" at bounding box center [410, 383] width 127 height 17
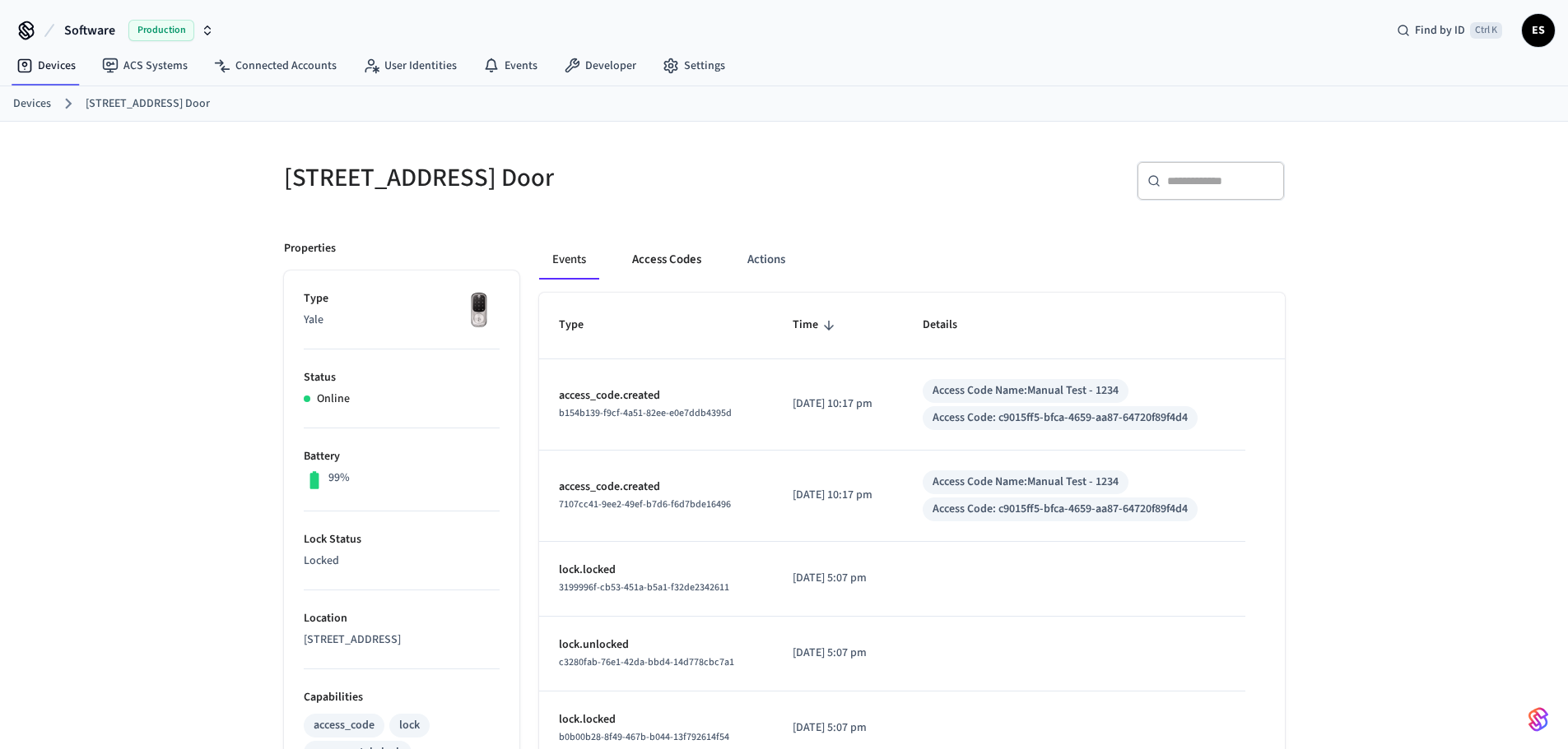
click at [664, 265] on button "Access Codes" at bounding box center [667, 261] width 96 height 40
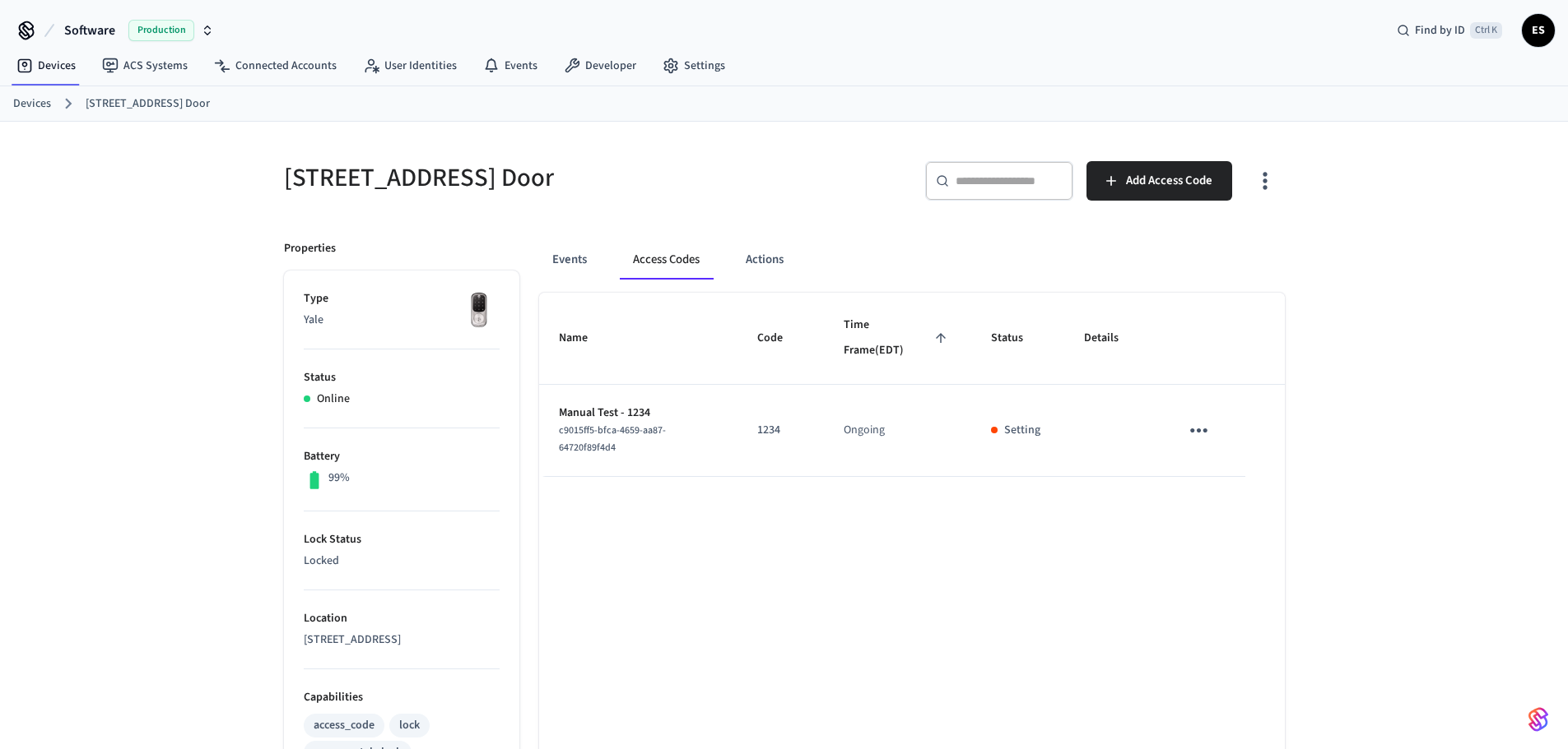
drag, startPoint x: 1226, startPoint y: 443, endPoint x: 1202, endPoint y: 446, distance: 24.2
click at [1221, 441] on td "sticky table" at bounding box center [1201, 431] width 85 height 93
click at [1201, 436] on icon "sticky table" at bounding box center [1199, 431] width 26 height 26
click at [1226, 513] on li "Delete" at bounding box center [1238, 523] width 79 height 44
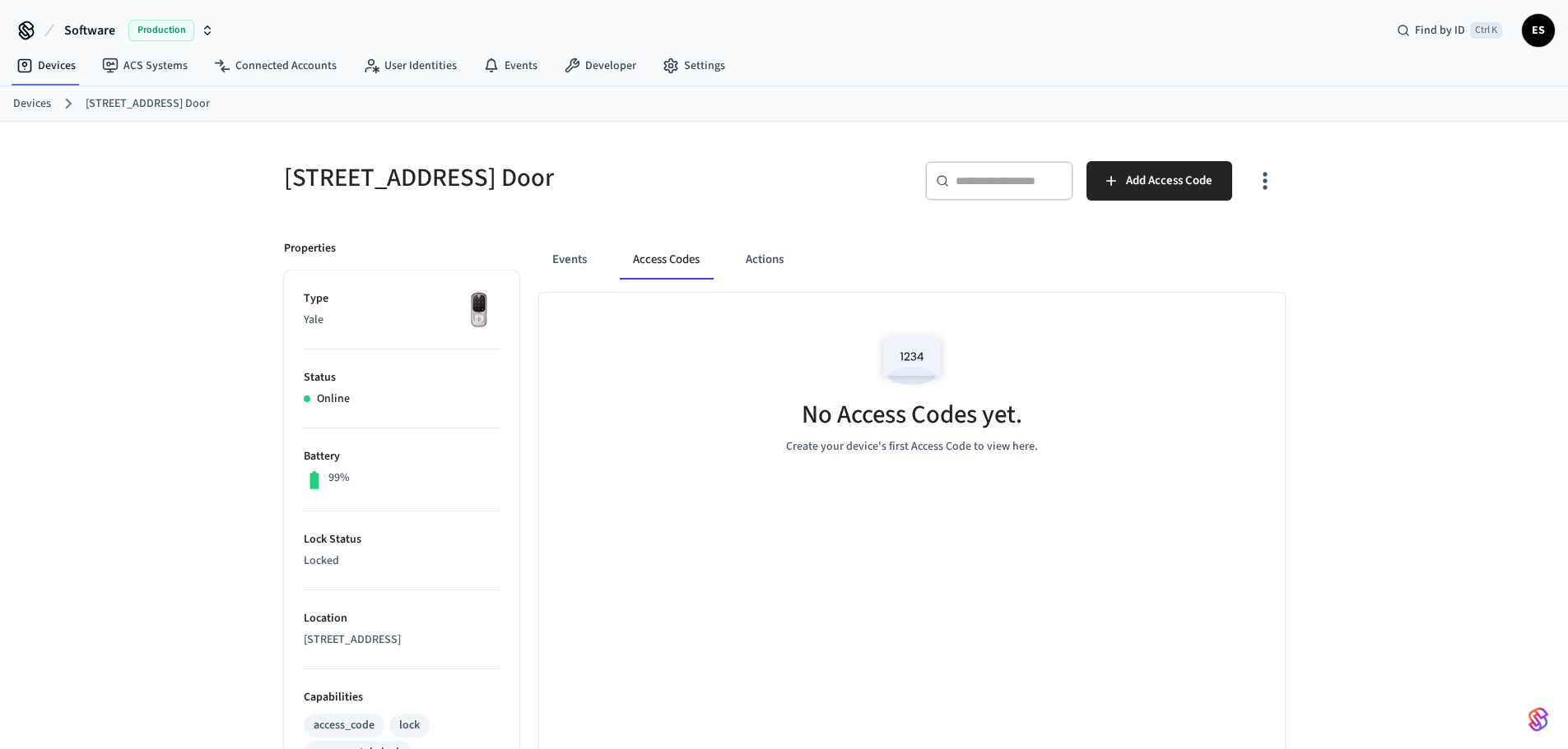
click at [45, 103] on link "Devices" at bounding box center [32, 103] width 38 height 17
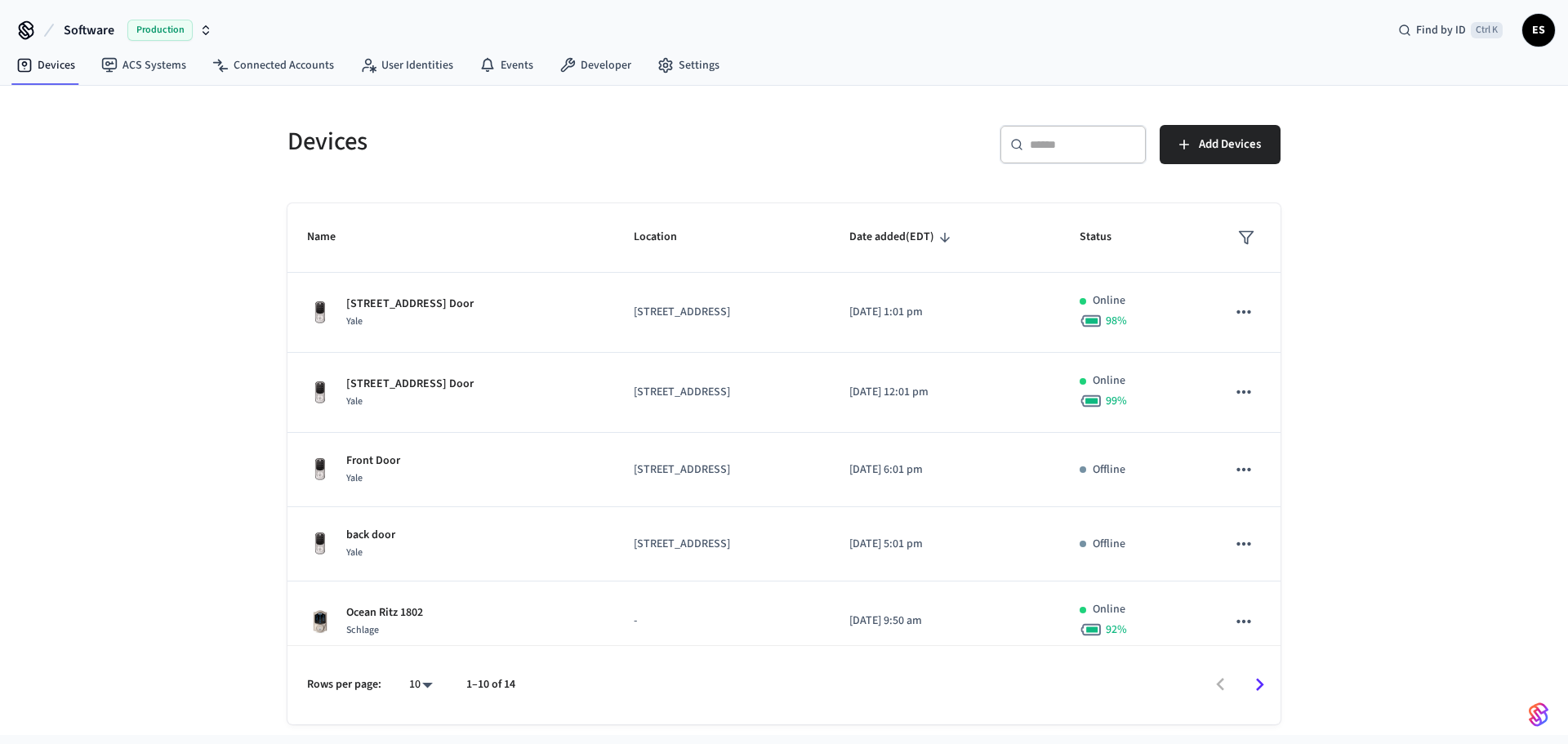
drag, startPoint x: 1290, startPoint y: 372, endPoint x: 1290, endPoint y: 433, distance: 61.0
click at [1290, 433] on div "Devices ​ ​ Add Devices Name Location Date added (EDT) Status 3579 Southern Pkw…" at bounding box center [784, 415] width 1019 height 620
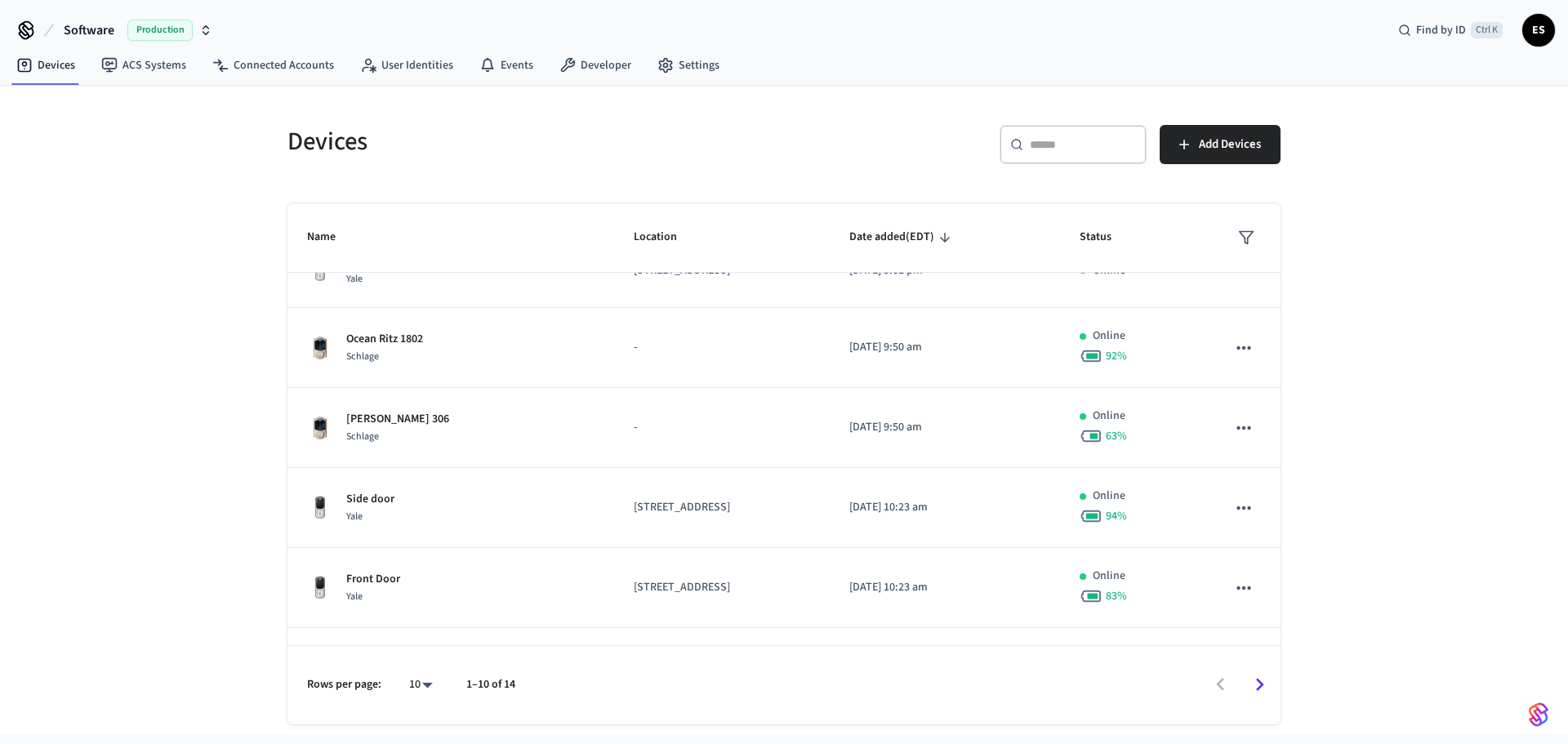
scroll to position [279, 0]
click at [1300, 536] on div "Devices ​ ​ Add Devices Name Location Date added (EDT) Status 3579 Southern Pkw…" at bounding box center [784, 405] width 1046 height 639
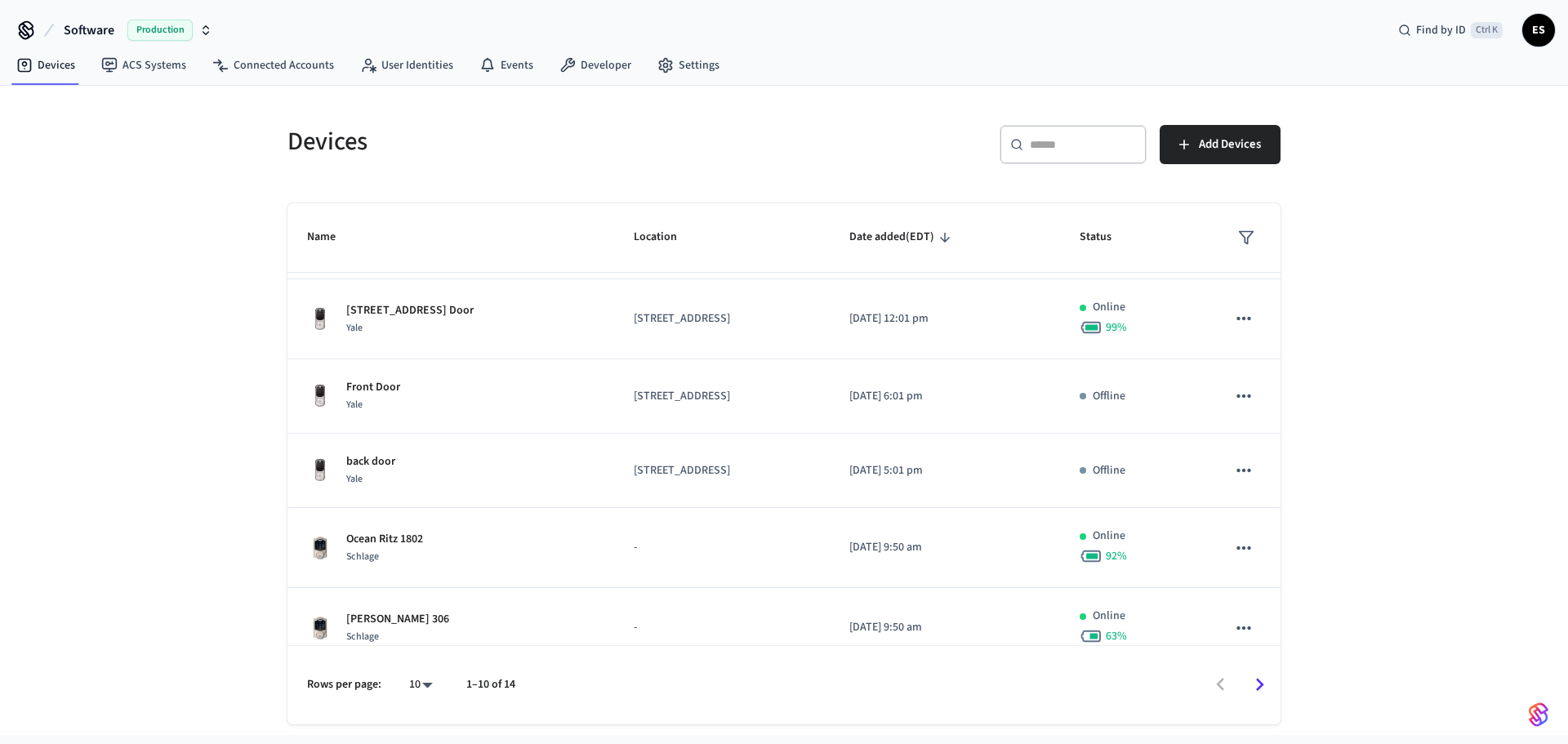
scroll to position [0, 0]
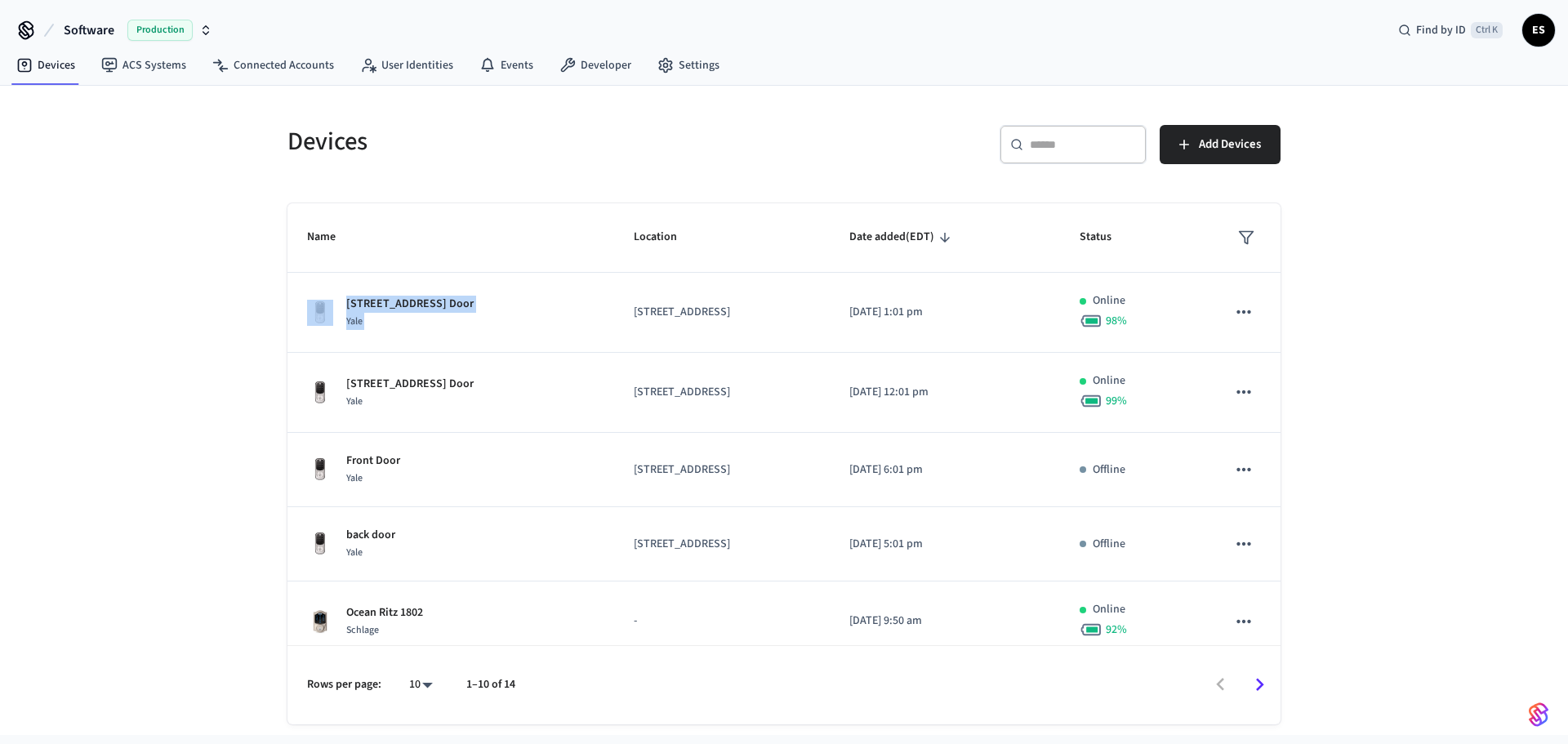
drag, startPoint x: 635, startPoint y: 319, endPoint x: 1445, endPoint y: 346, distance: 810.4
click at [1433, 352] on div "Devices ​ ​ Add Devices Name Location Date added (EDT) Status 3579 Southern Pkw…" at bounding box center [784, 411] width 1568 height 650
click at [1445, 346] on div "Devices ​ ​ Add Devices Name Location Date added (EDT) Status 3579 Southern Pkw…" at bounding box center [784, 411] width 1568 height 650
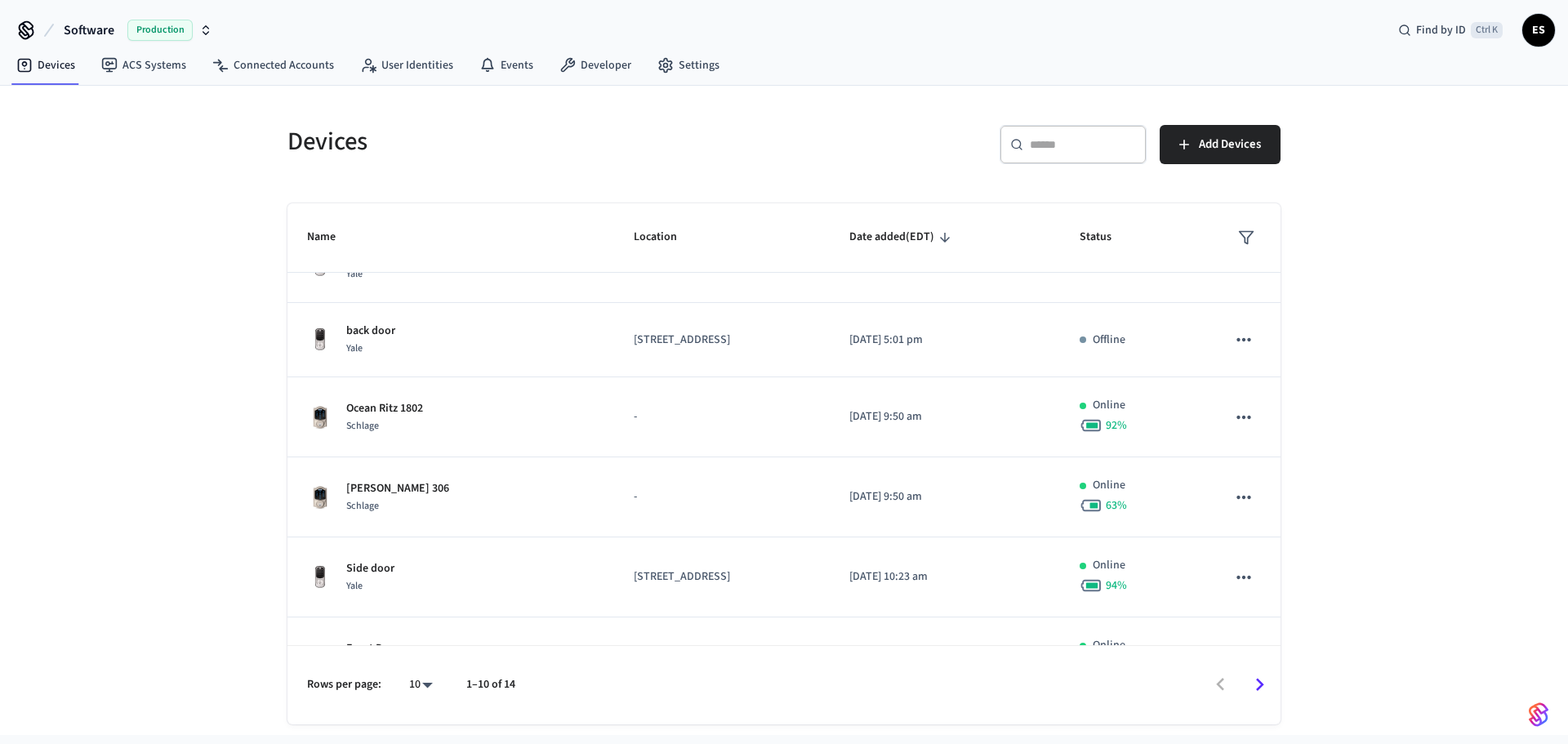
scroll to position [417, 0]
